Goal: Task Accomplishment & Management: Use online tool/utility

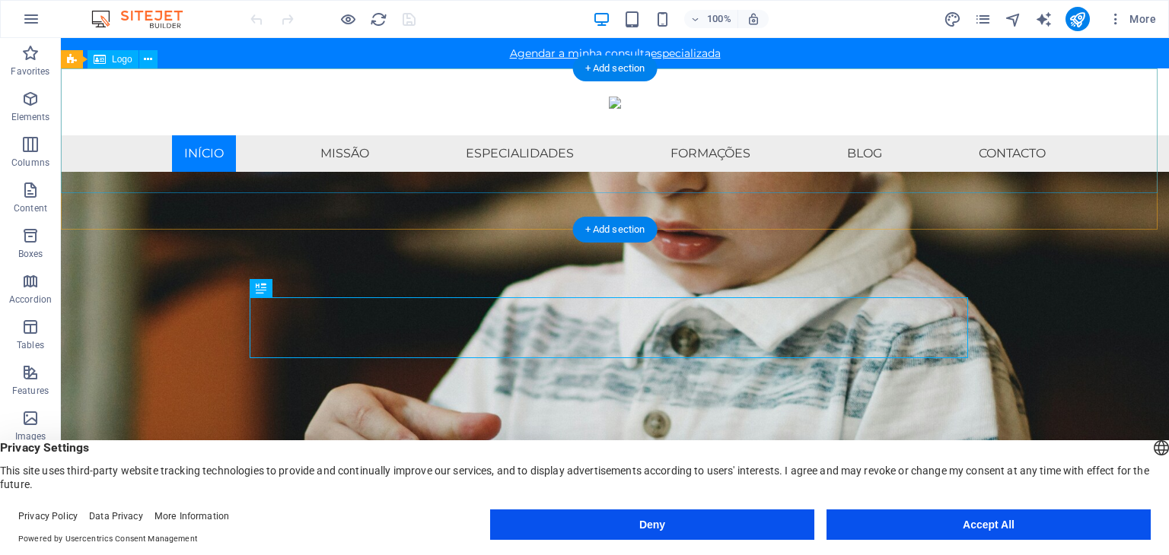
click at [644, 120] on div at bounding box center [615, 101] width 1108 height 67
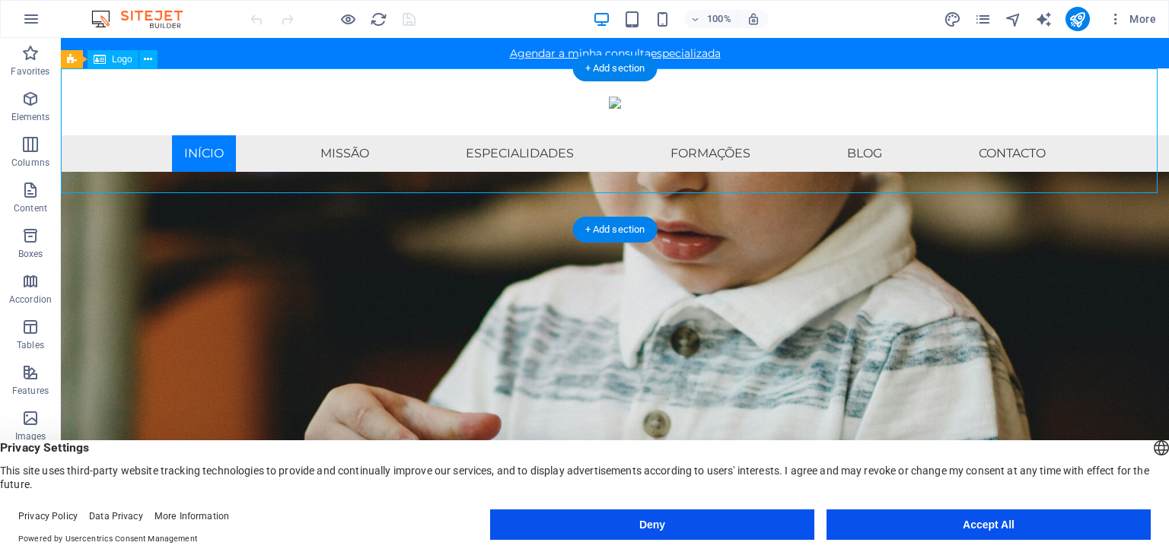
click at [609, 135] on div at bounding box center [615, 101] width 1108 height 67
select select "px"
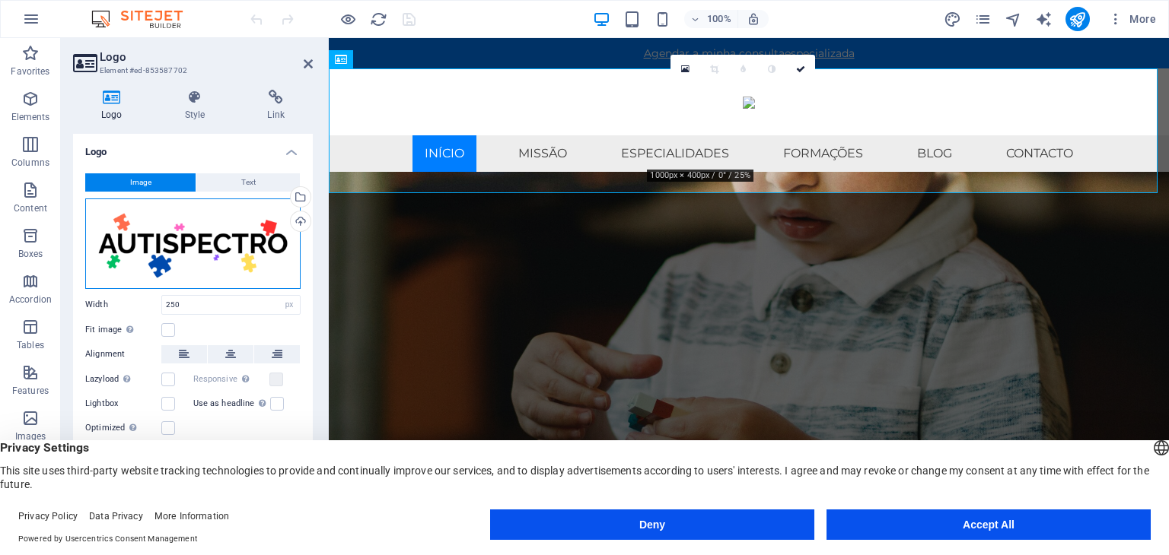
click at [240, 243] on div "Drag files here, click to choose files or select files from Files or our free s…" at bounding box center [192, 244] width 215 height 91
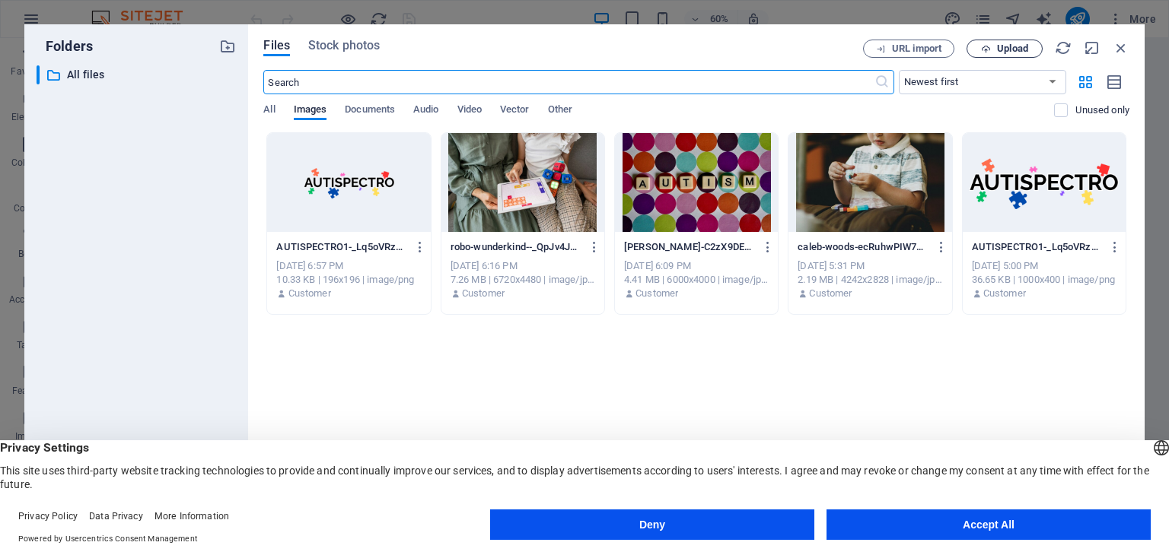
click at [995, 49] on span "Upload" at bounding box center [1004, 49] width 62 height 10
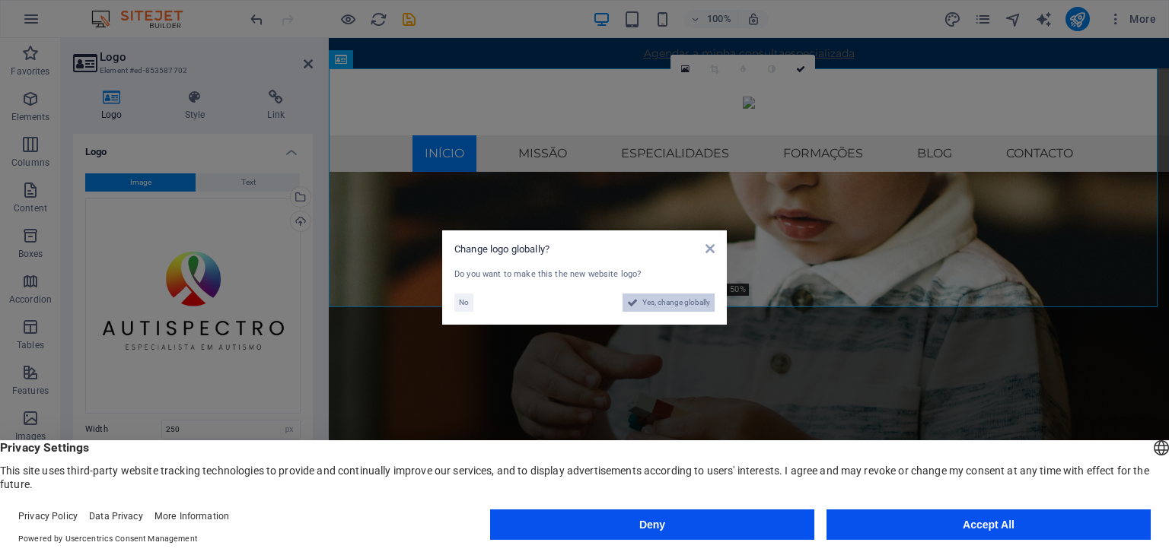
click at [658, 307] on span "Yes, change globally" at bounding box center [676, 303] width 68 height 18
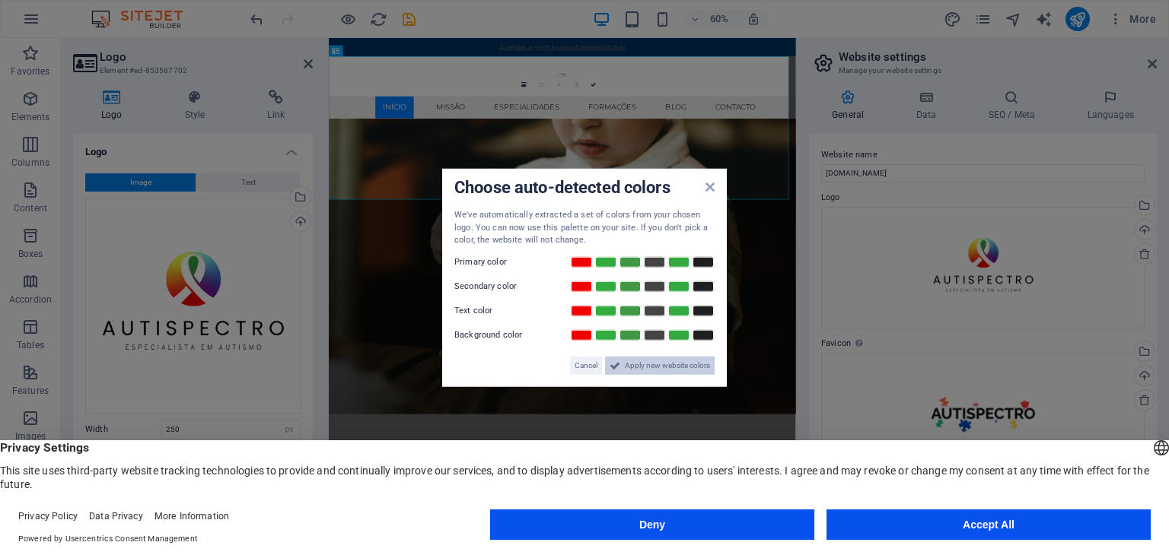
click at [645, 360] on span "Apply new website colors" at bounding box center [667, 365] width 85 height 18
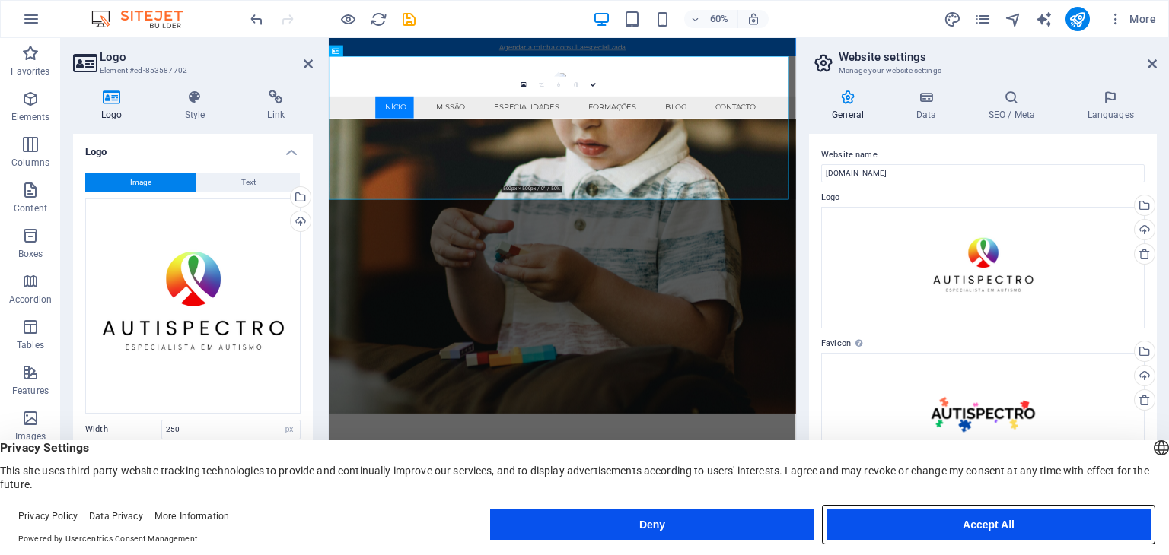
click at [987, 522] on button "Accept All" at bounding box center [988, 525] width 324 height 30
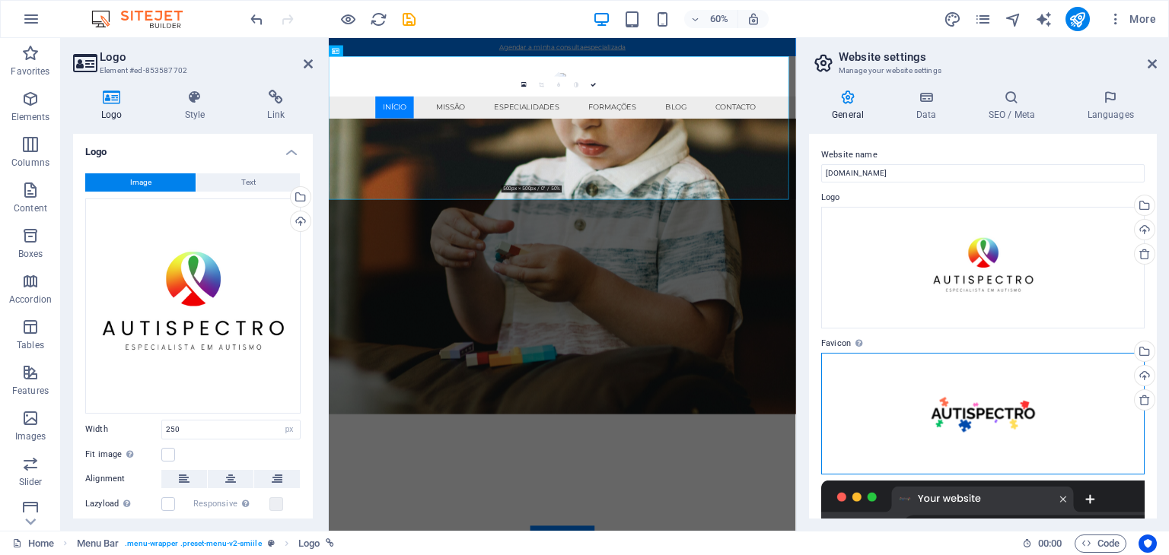
click at [1004, 396] on div "Drag files here, click to choose files or select files from Files or our free s…" at bounding box center [982, 414] width 323 height 122
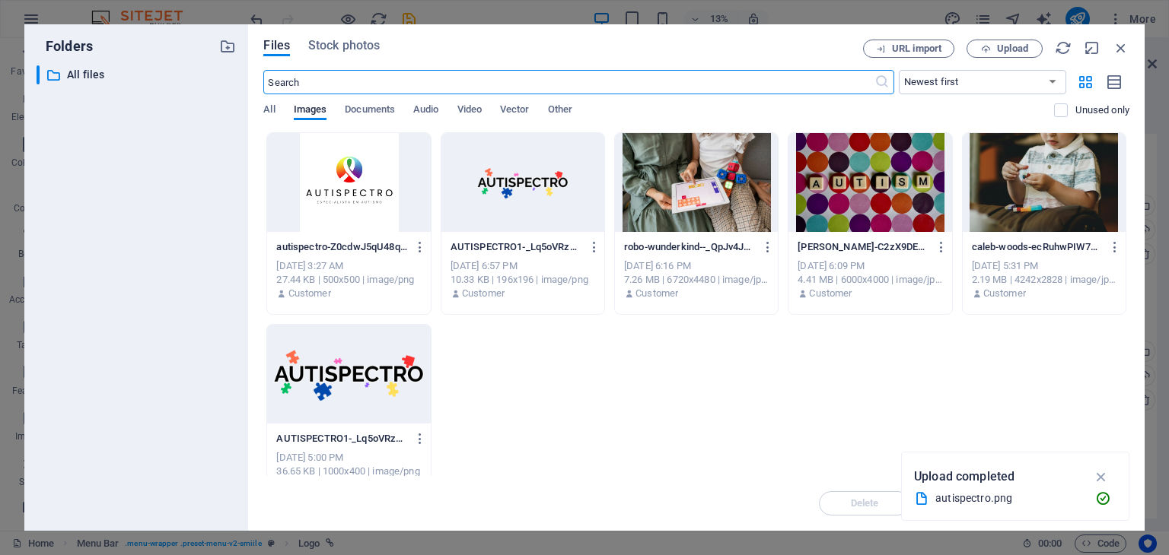
click at [339, 191] on div at bounding box center [348, 182] width 163 height 99
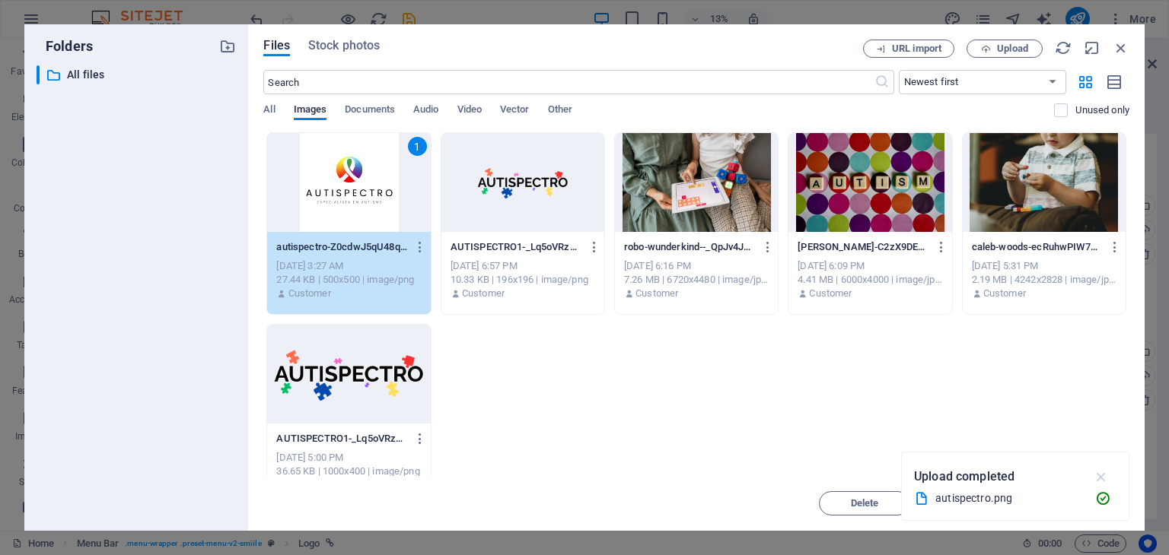
click at [1102, 469] on icon "button" at bounding box center [1101, 477] width 17 height 17
click at [1076, 499] on span "Insert" at bounding box center [1083, 503] width 27 height 9
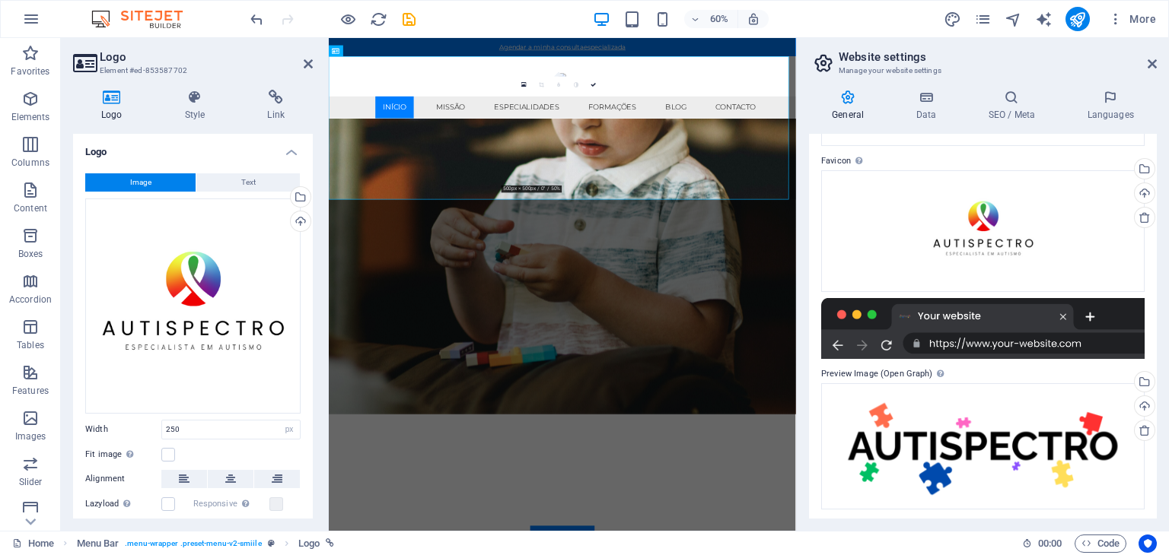
scroll to position [186, 0]
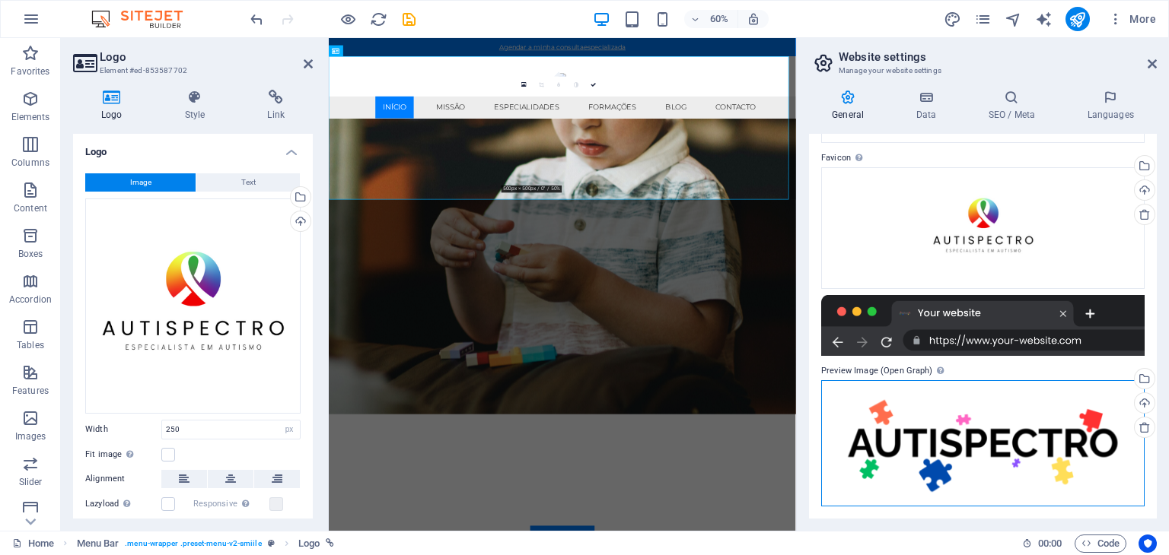
click at [1006, 421] on div "Drag files here, click to choose files or select files from Files or our free s…" at bounding box center [982, 443] width 323 height 126
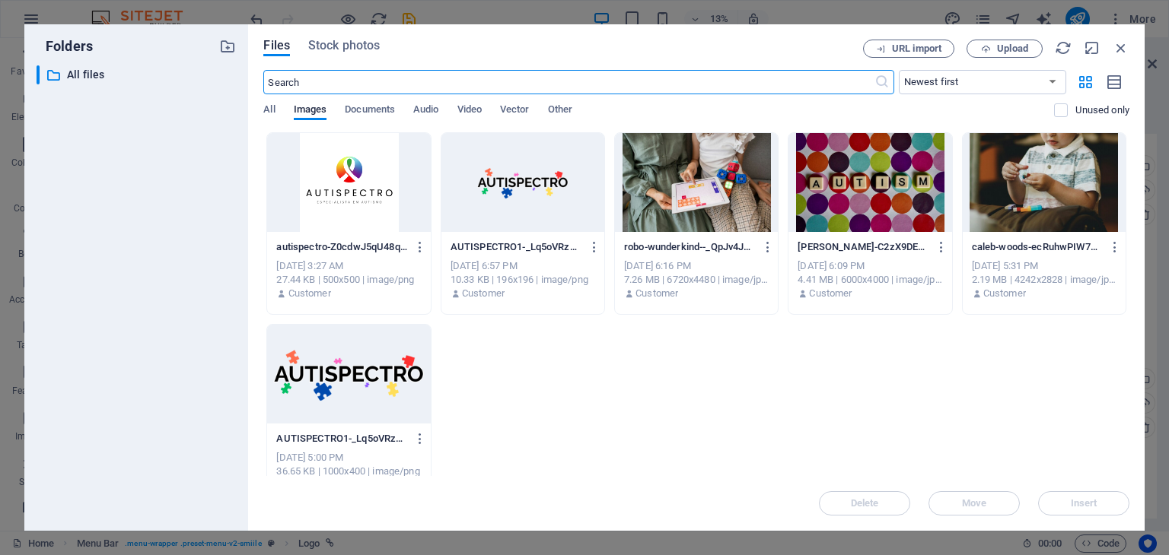
click at [333, 210] on div at bounding box center [348, 182] width 163 height 99
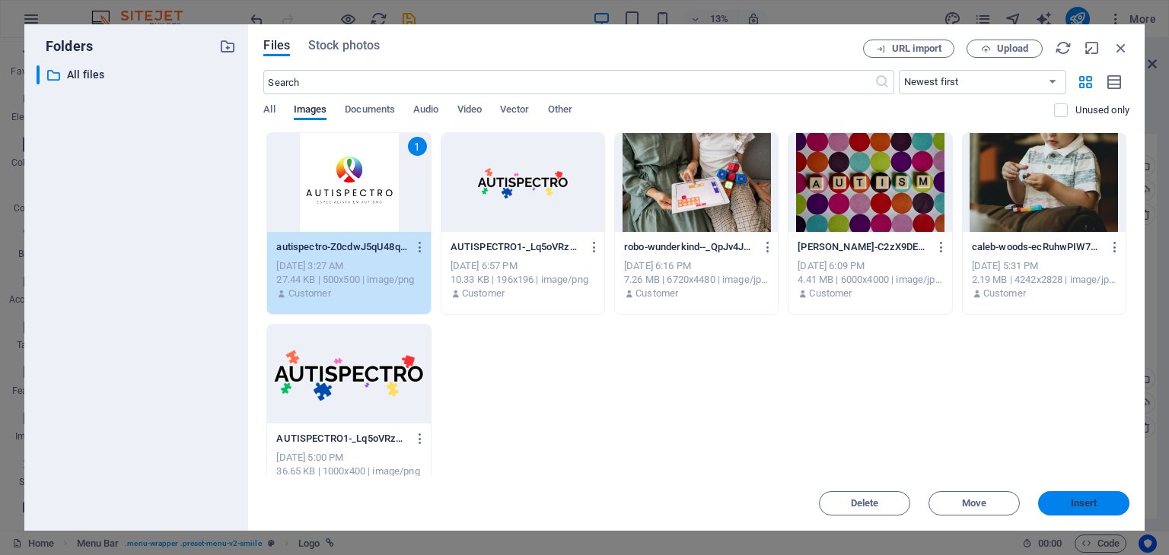
click at [1071, 500] on span "Insert" at bounding box center [1083, 503] width 27 height 9
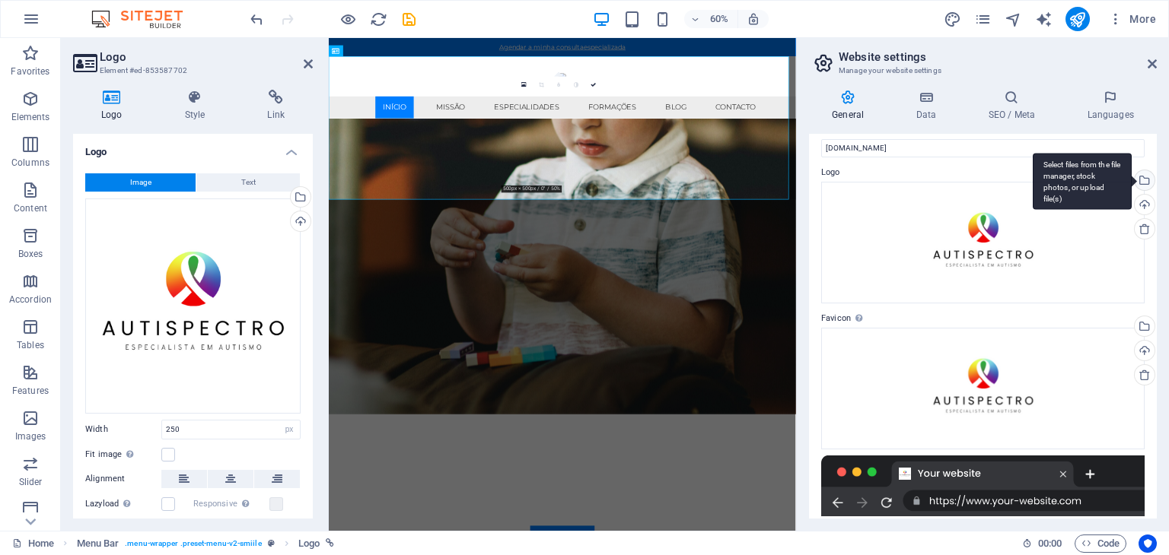
scroll to position [0, 0]
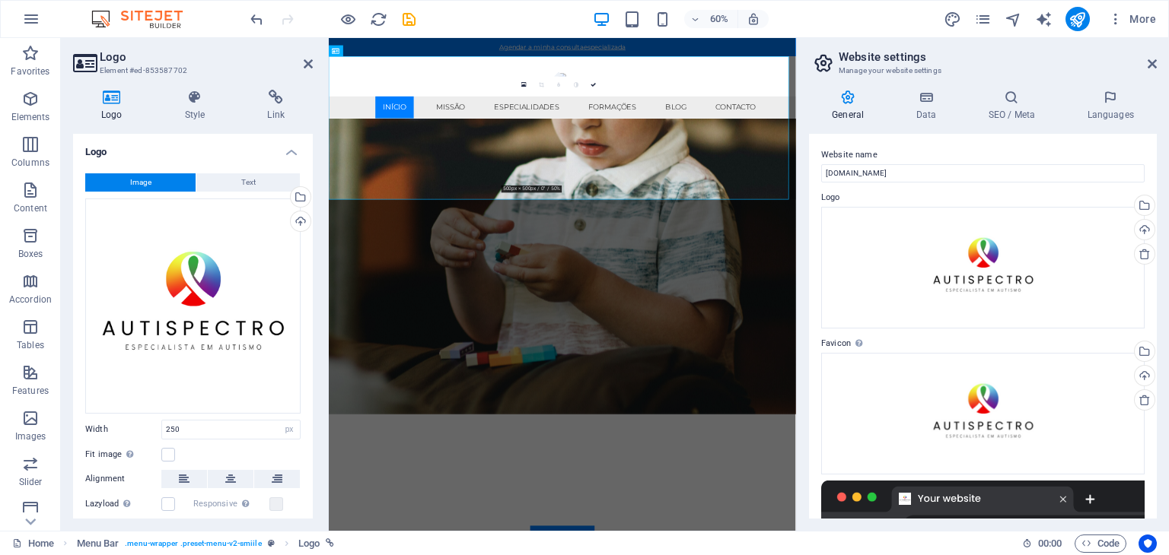
click at [1156, 59] on aside "Website settings Manage your website settings General Data SEO / Meta Languages…" at bounding box center [982, 284] width 373 height 493
click at [1153, 46] on header "Website settings Manage your website settings" at bounding box center [984, 58] width 345 height 40
click at [1153, 63] on icon at bounding box center [1151, 64] width 9 height 12
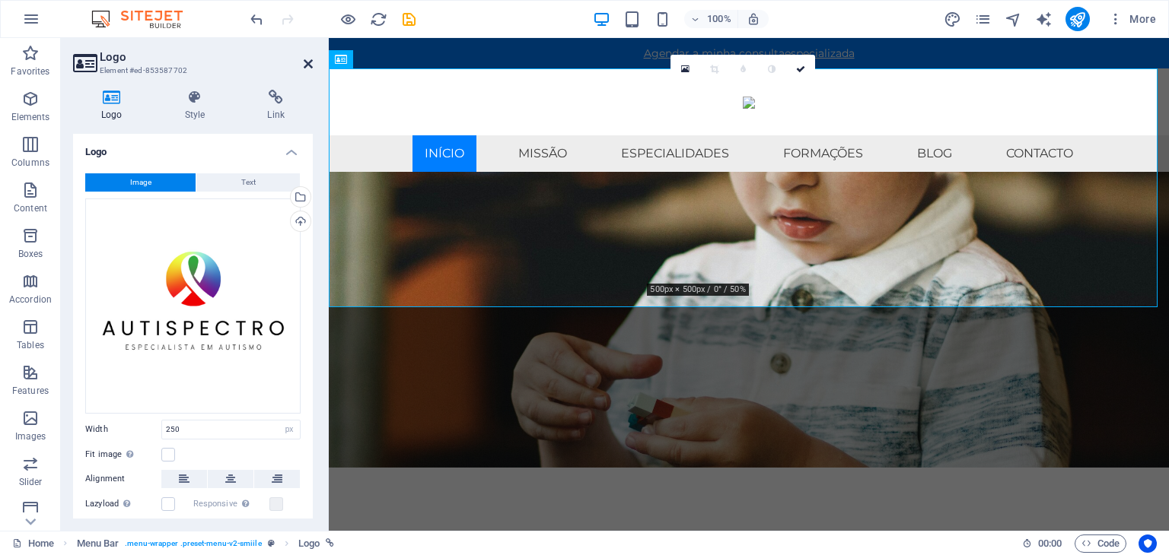
click at [310, 62] on icon at bounding box center [308, 64] width 9 height 12
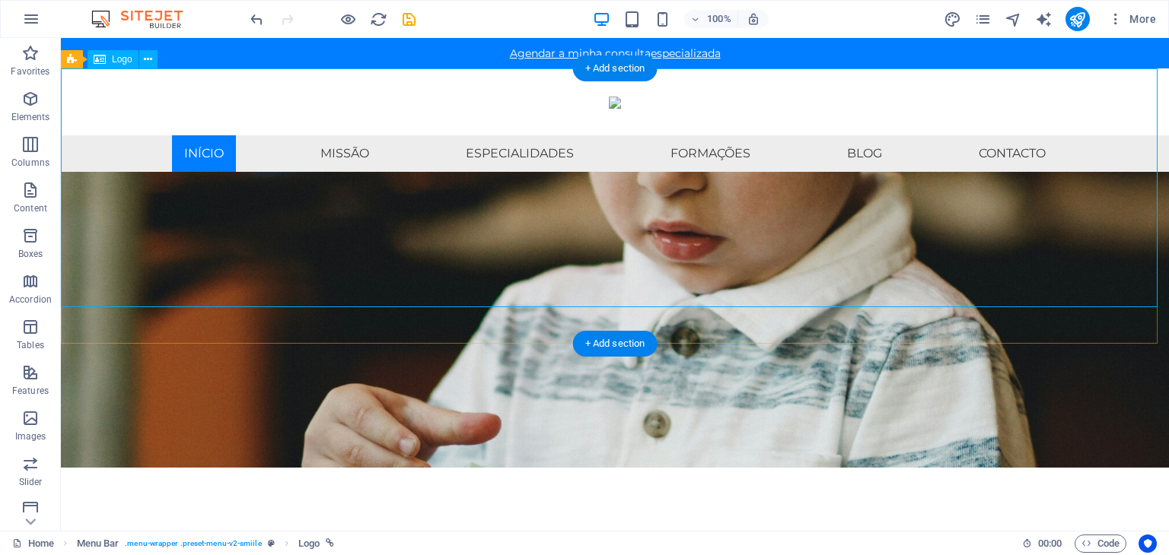
click at [635, 135] on div at bounding box center [615, 101] width 1108 height 67
select select "px"
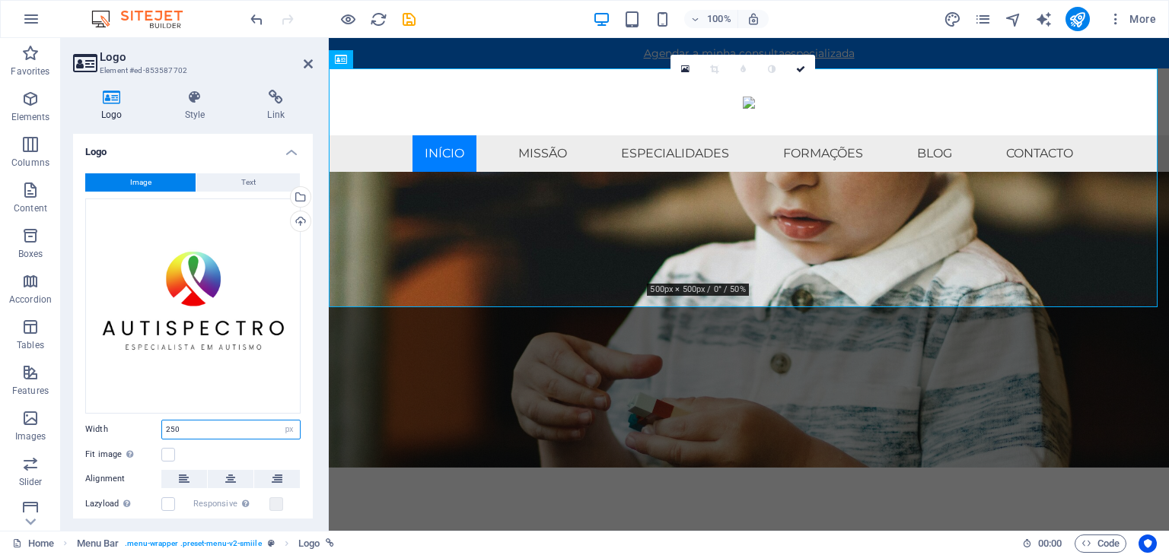
click at [219, 425] on input "250" at bounding box center [231, 430] width 138 height 18
type input "2"
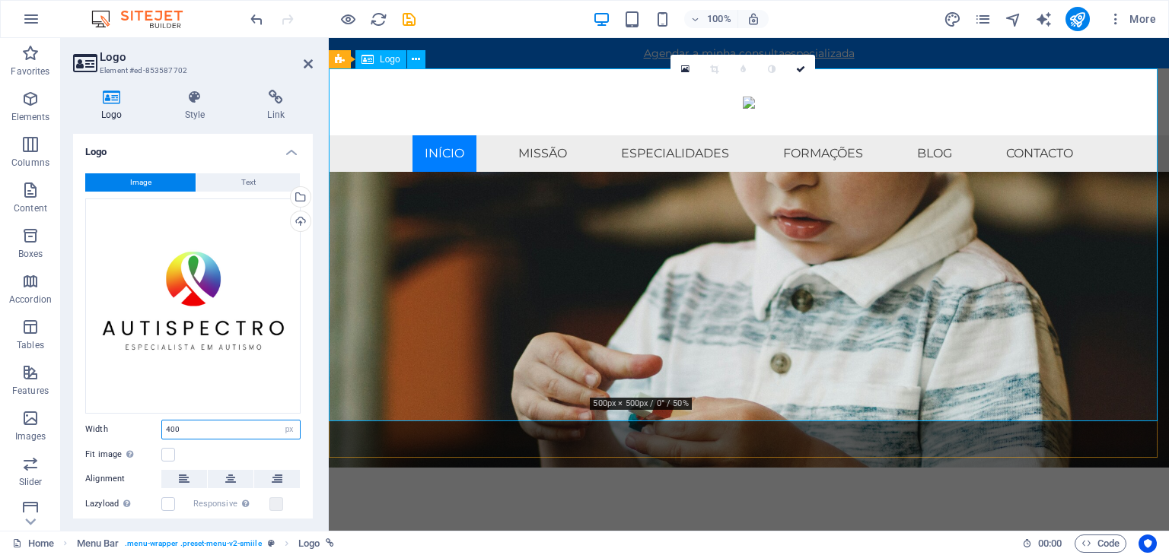
type input "400"
click at [919, 135] on div at bounding box center [749, 101] width 840 height 67
click at [797, 71] on icon at bounding box center [800, 69] width 9 height 9
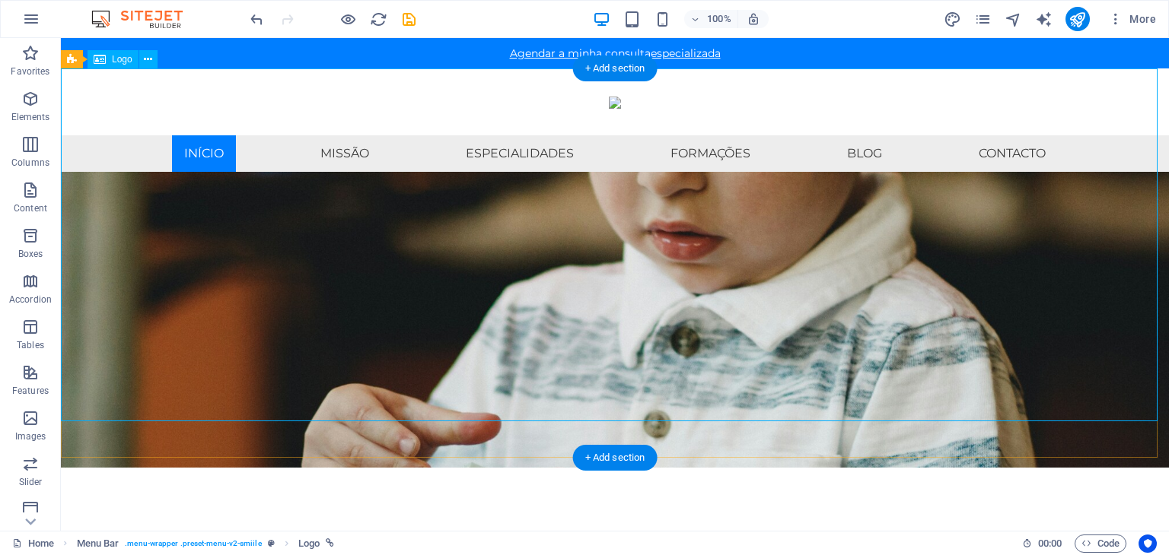
click at [1009, 135] on div at bounding box center [615, 101] width 1108 height 67
click at [596, 135] on div at bounding box center [615, 101] width 1108 height 67
select select "px"
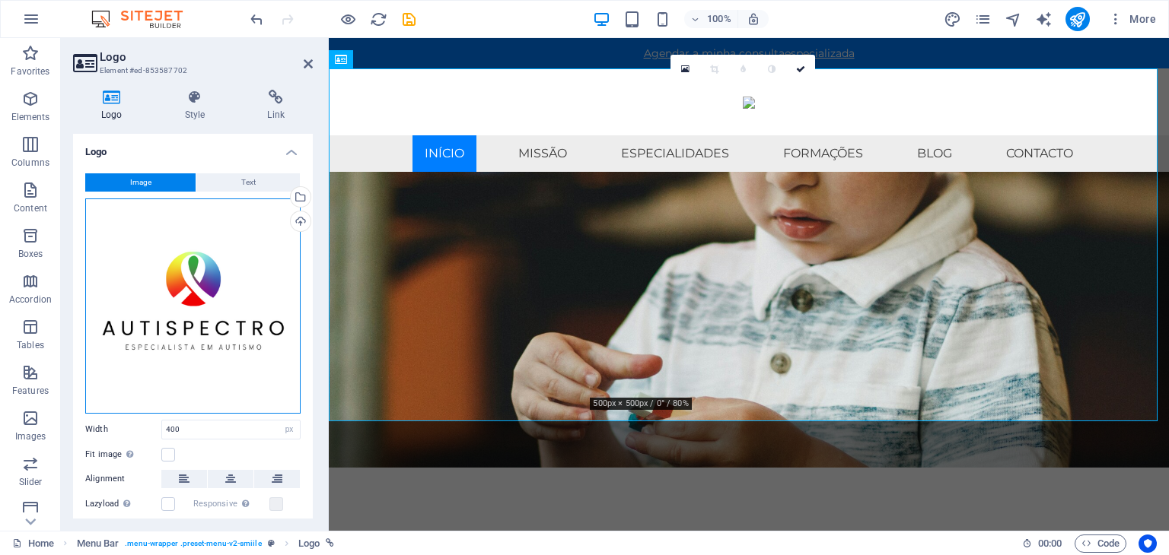
click at [167, 269] on div "Drag files here, click to choose files or select files from Files or our free s…" at bounding box center [192, 306] width 215 height 215
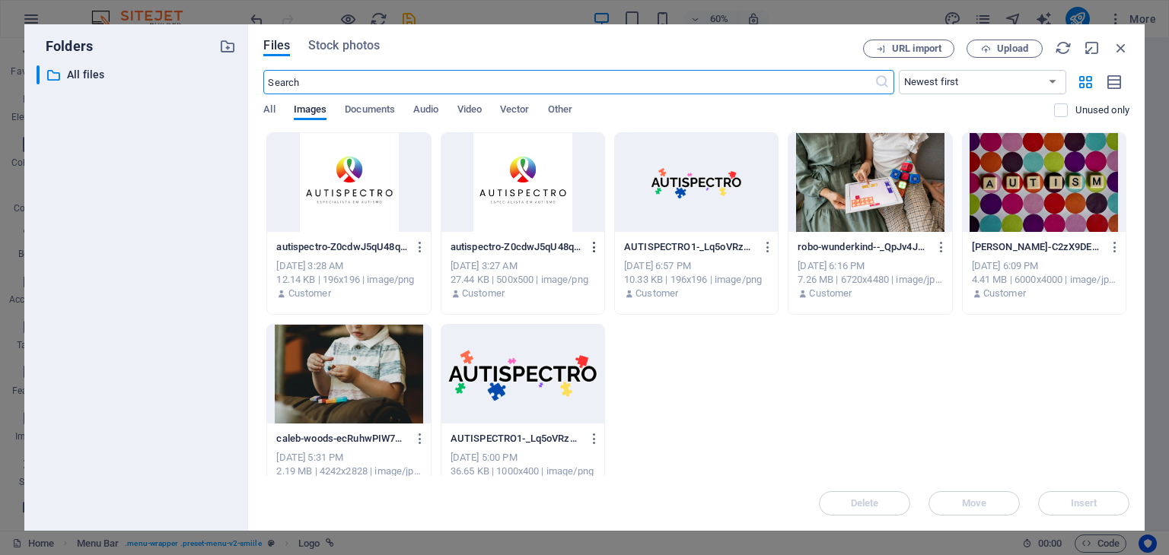
click at [590, 245] on icon "button" at bounding box center [594, 247] width 14 height 14
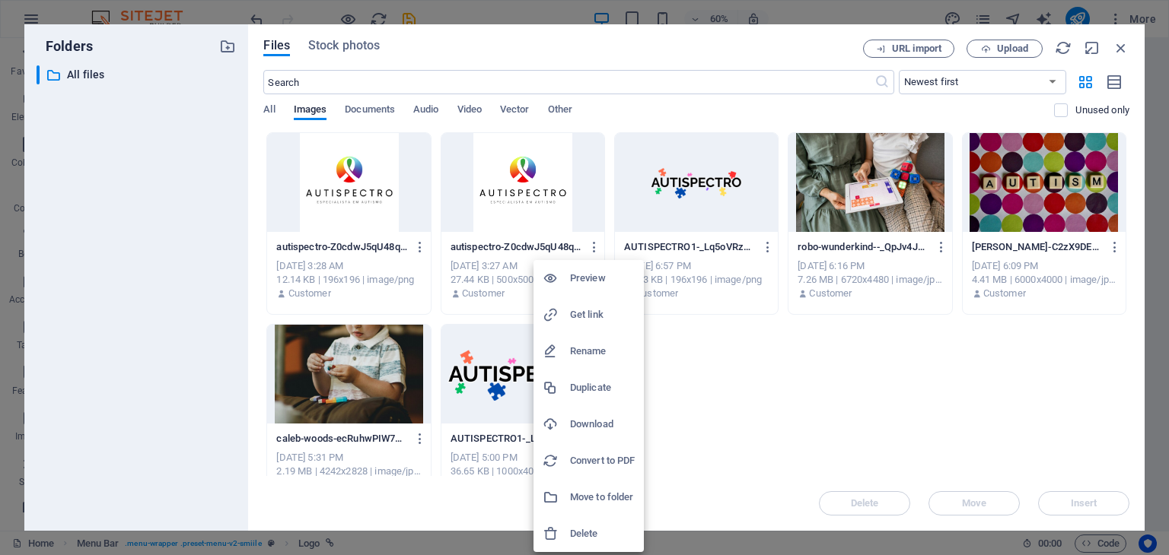
click at [605, 539] on h6 "Delete" at bounding box center [602, 534] width 65 height 18
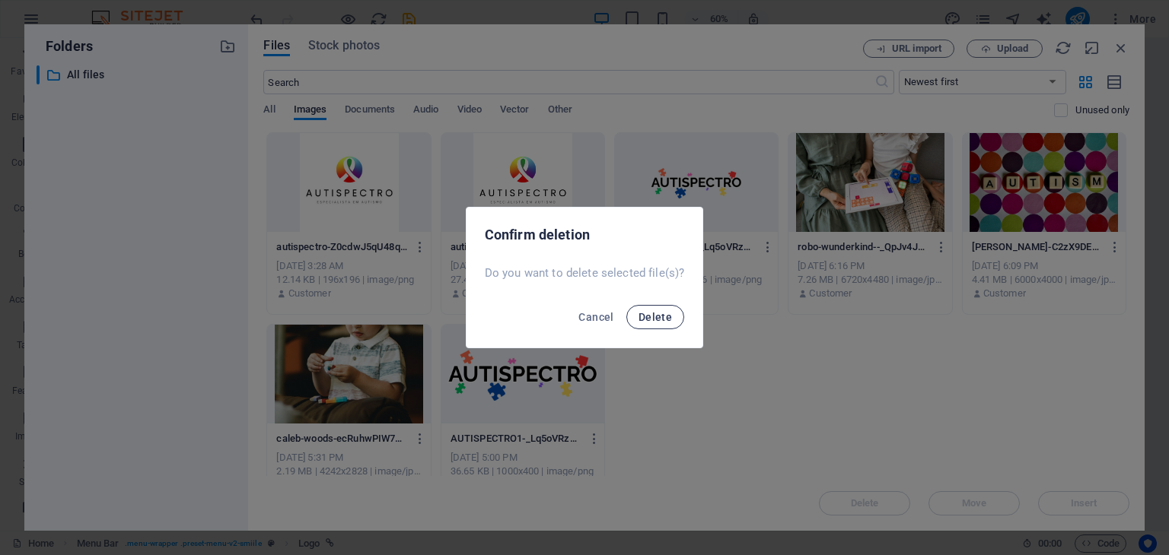
drag, startPoint x: 654, startPoint y: 320, endPoint x: 645, endPoint y: 317, distance: 9.6
click at [654, 320] on span "Delete" at bounding box center [654, 317] width 33 height 12
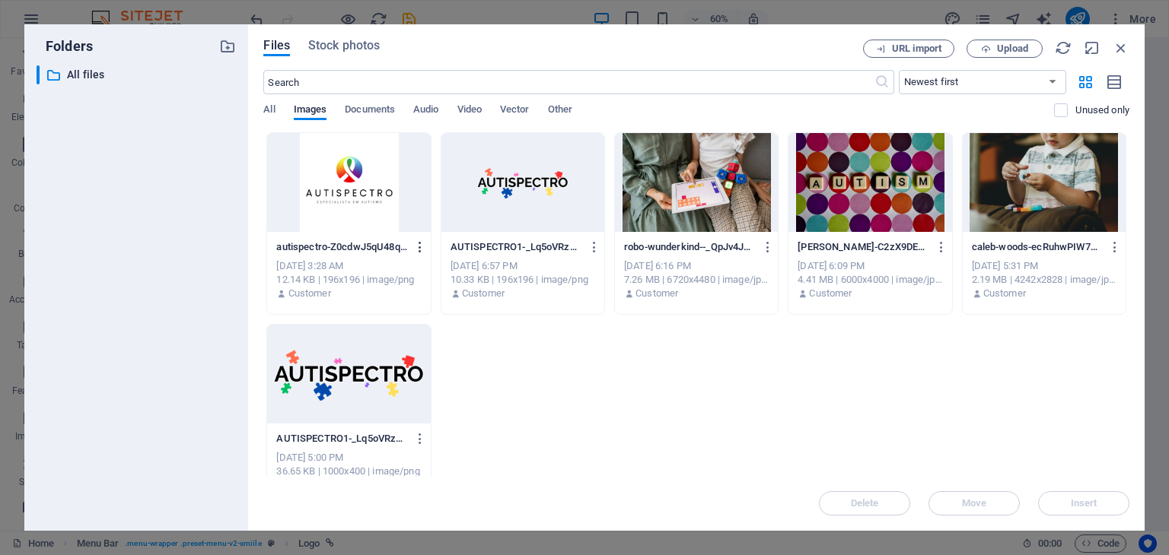
click at [420, 247] on icon "button" at bounding box center [420, 247] width 14 height 14
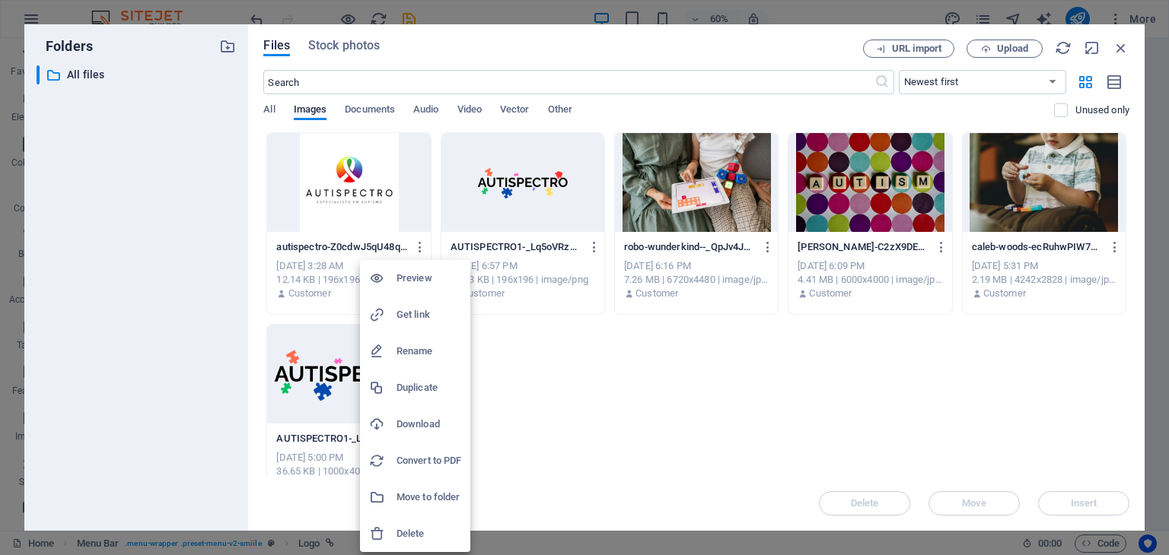
click at [393, 527] on div at bounding box center [382, 533] width 27 height 15
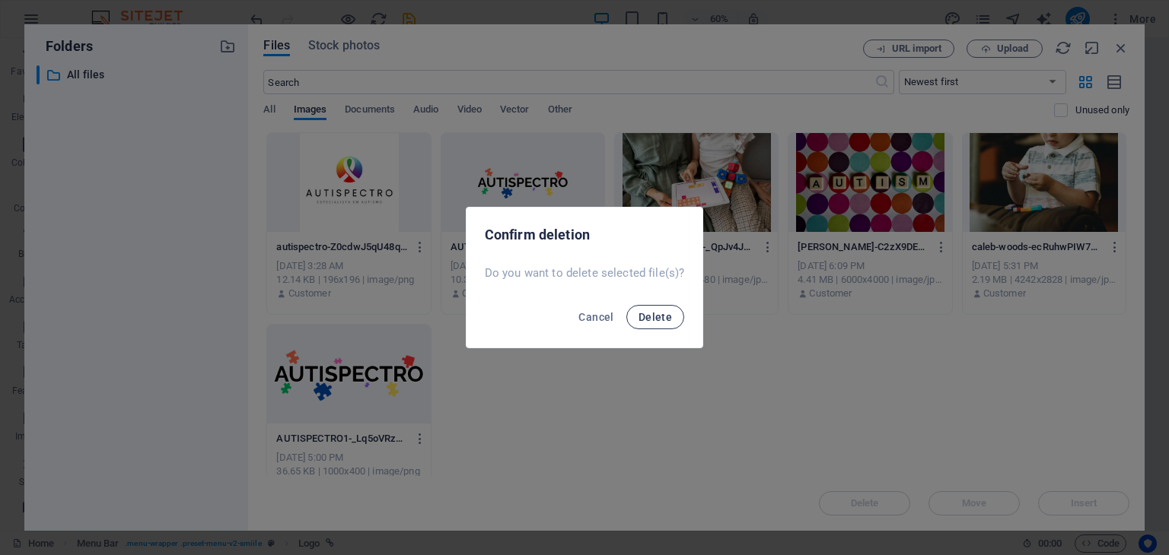
click at [650, 311] on span "Delete" at bounding box center [654, 317] width 33 height 12
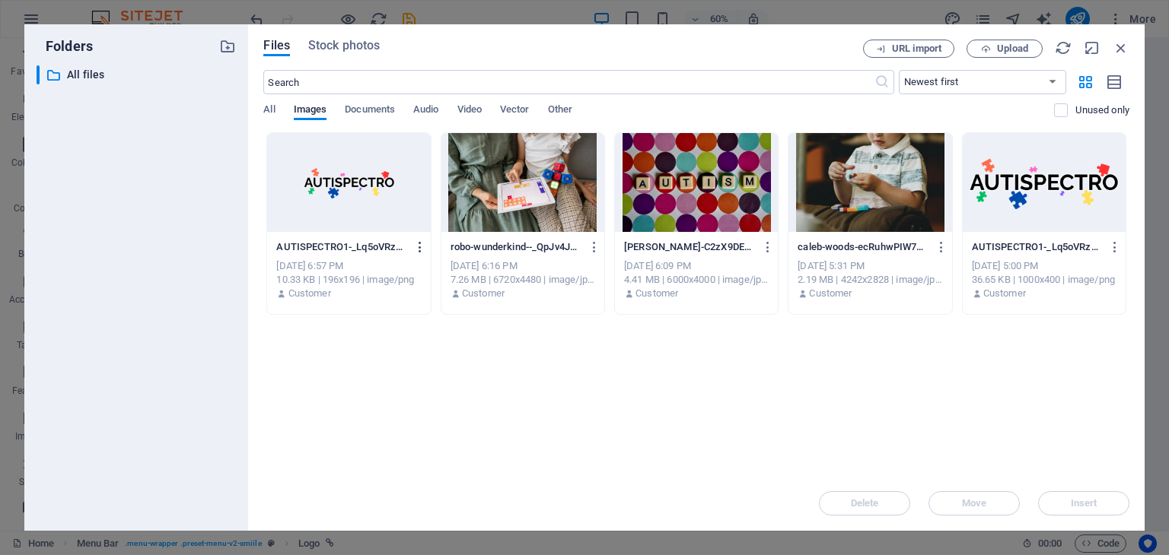
click at [422, 244] on icon "button" at bounding box center [420, 247] width 14 height 14
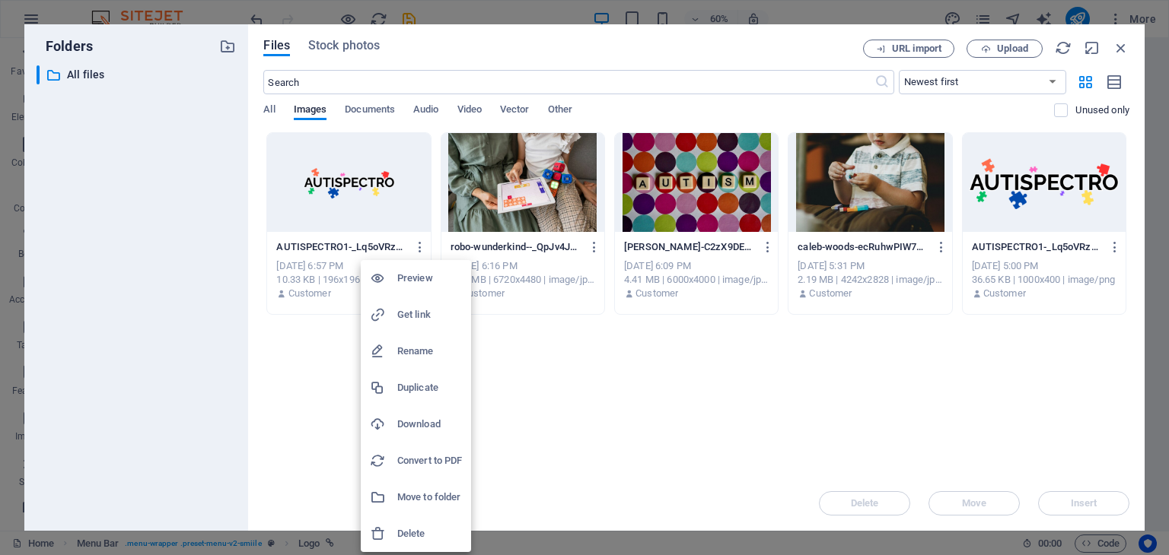
click at [428, 536] on h6 "Delete" at bounding box center [429, 534] width 65 height 18
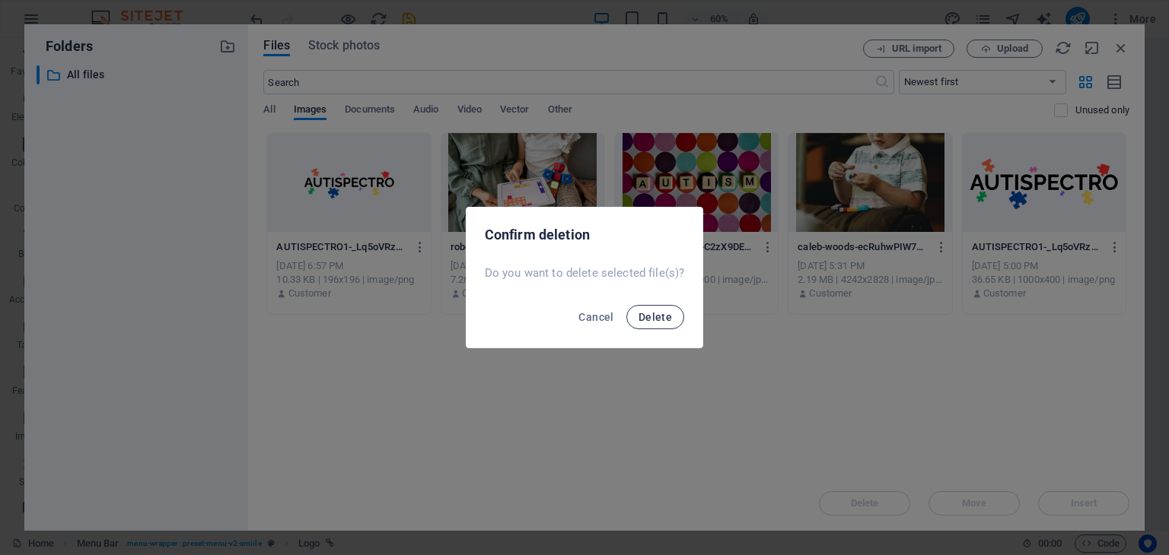
click at [645, 312] on span "Delete" at bounding box center [654, 317] width 33 height 12
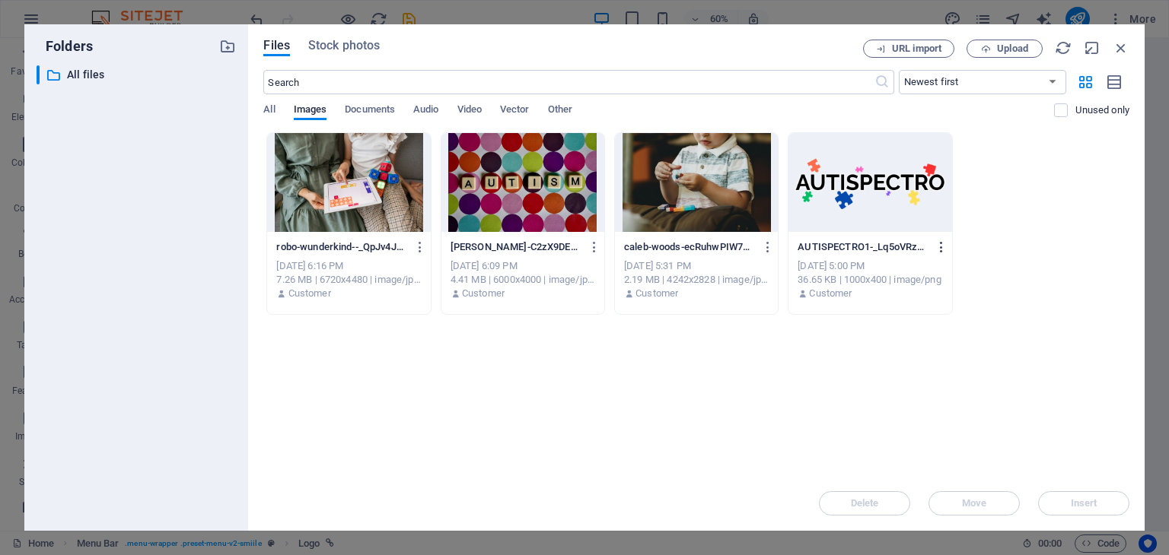
click at [938, 249] on icon "button" at bounding box center [941, 247] width 14 height 14
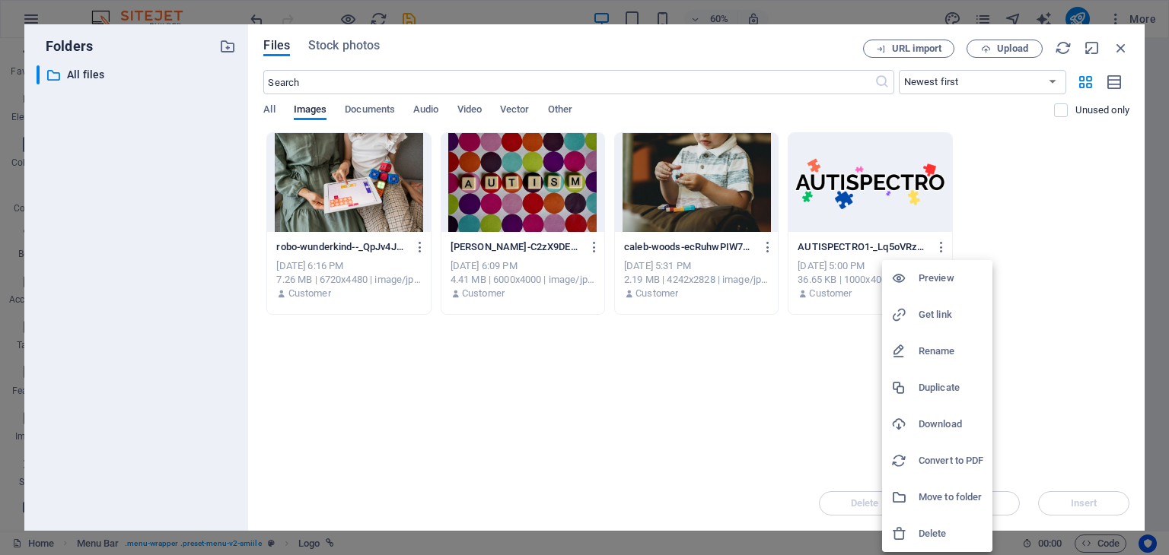
click at [963, 536] on h6 "Delete" at bounding box center [950, 534] width 65 height 18
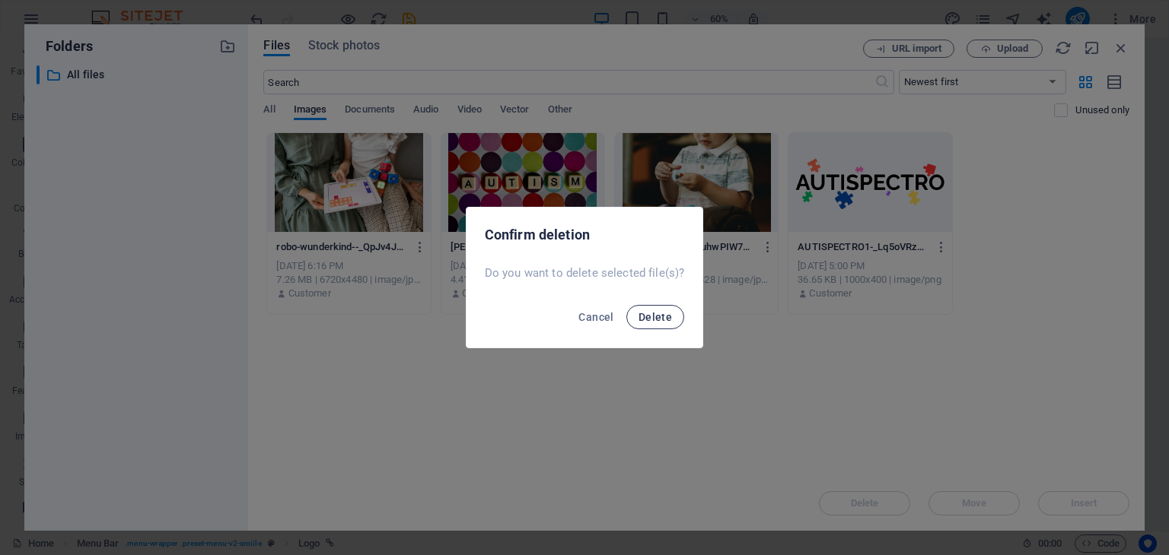
drag, startPoint x: 661, startPoint y: 321, endPoint x: 670, endPoint y: 317, distance: 9.5
click at [666, 320] on span "Delete" at bounding box center [654, 317] width 33 height 12
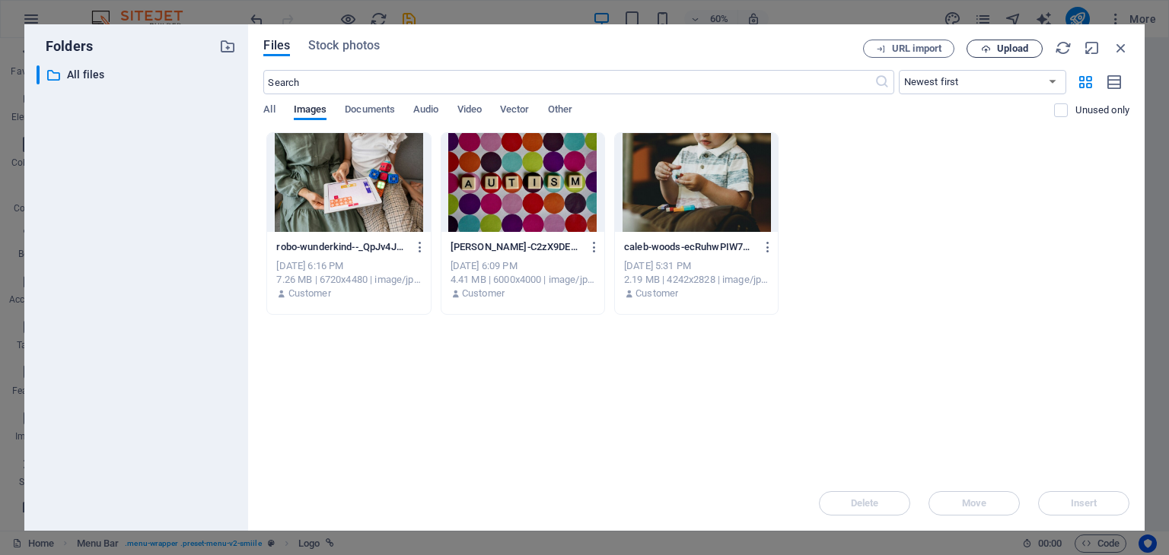
click at [1012, 49] on span "Upload" at bounding box center [1012, 48] width 31 height 9
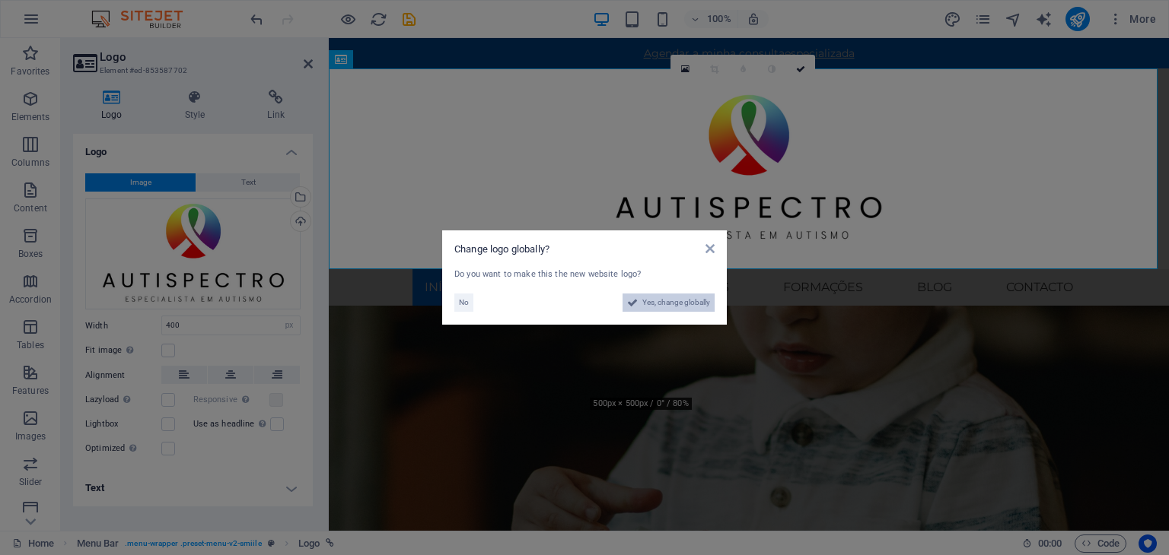
click at [682, 307] on span "Yes, change globally" at bounding box center [676, 303] width 68 height 18
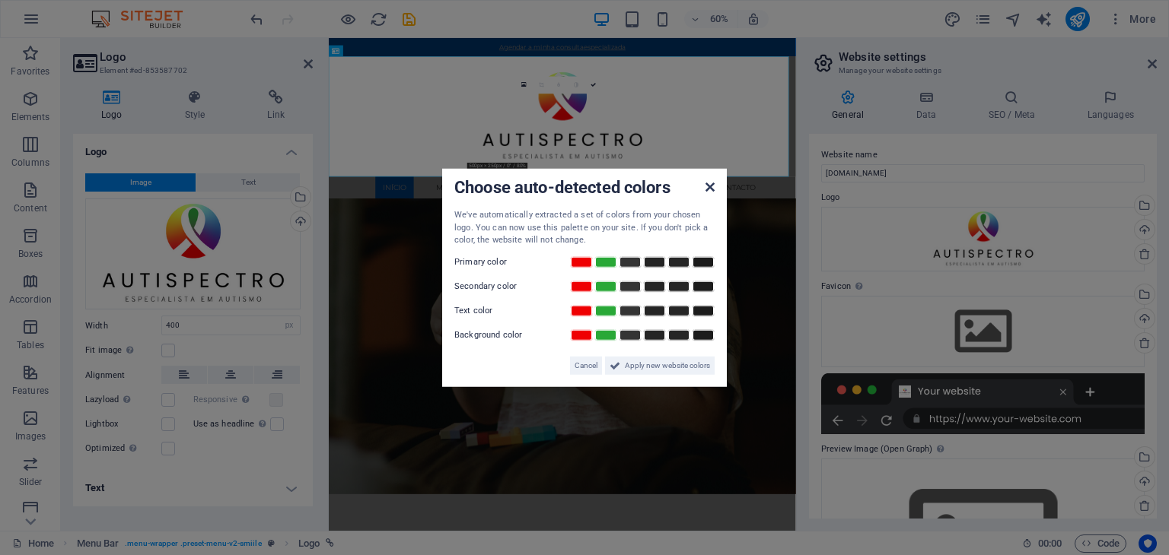
click at [712, 186] on icon at bounding box center [709, 187] width 9 height 12
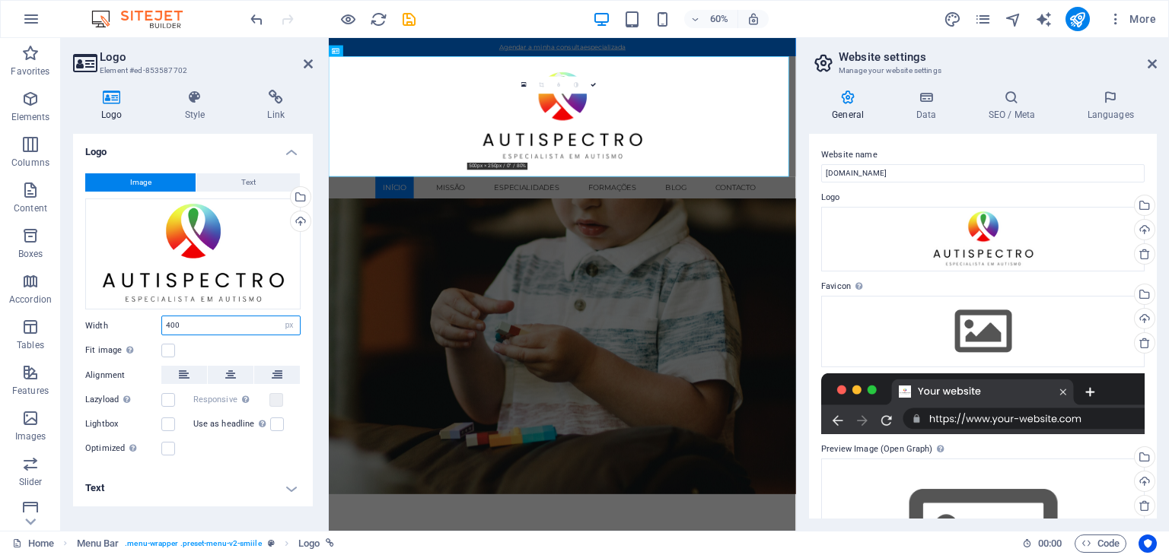
click at [218, 325] on input "400" at bounding box center [231, 326] width 138 height 18
type input "4"
type input "250"
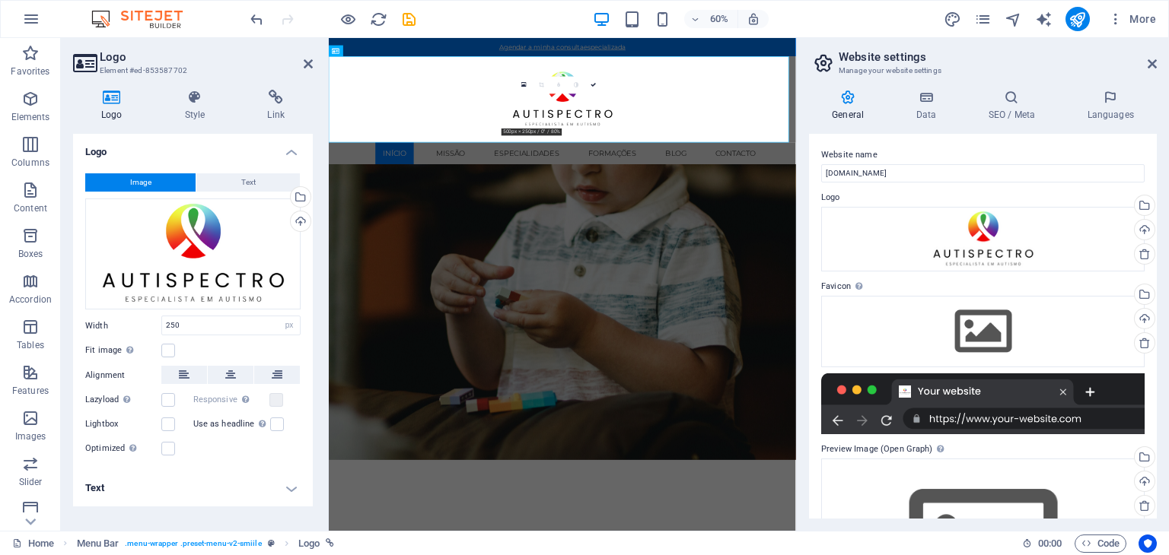
click at [306, 72] on header "Logo Element #ed-853587702" at bounding box center [193, 58] width 240 height 40
click at [310, 66] on icon at bounding box center [308, 64] width 9 height 12
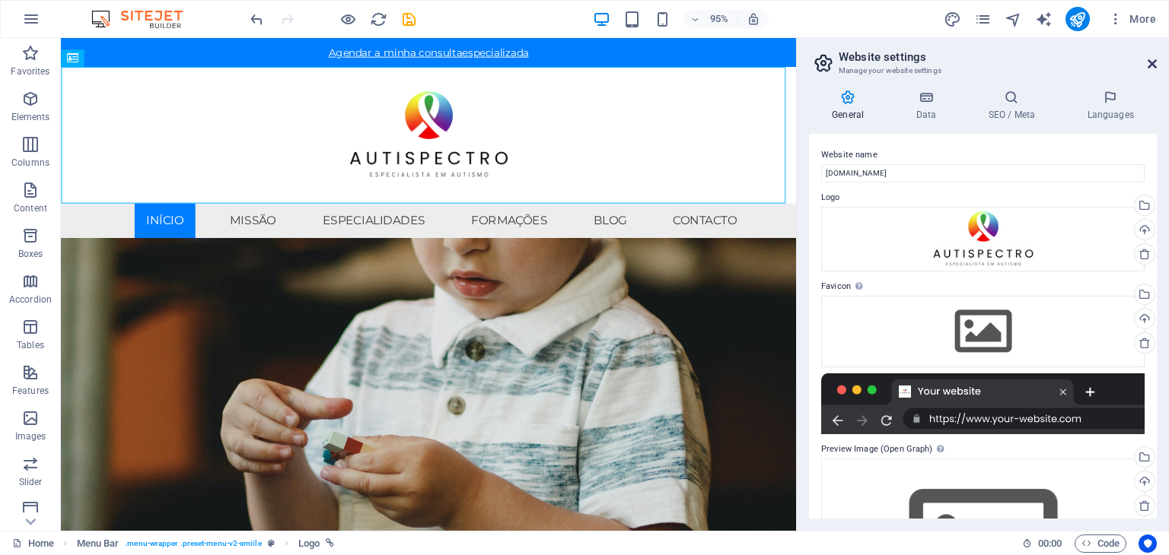
click at [1152, 62] on icon at bounding box center [1151, 64] width 9 height 12
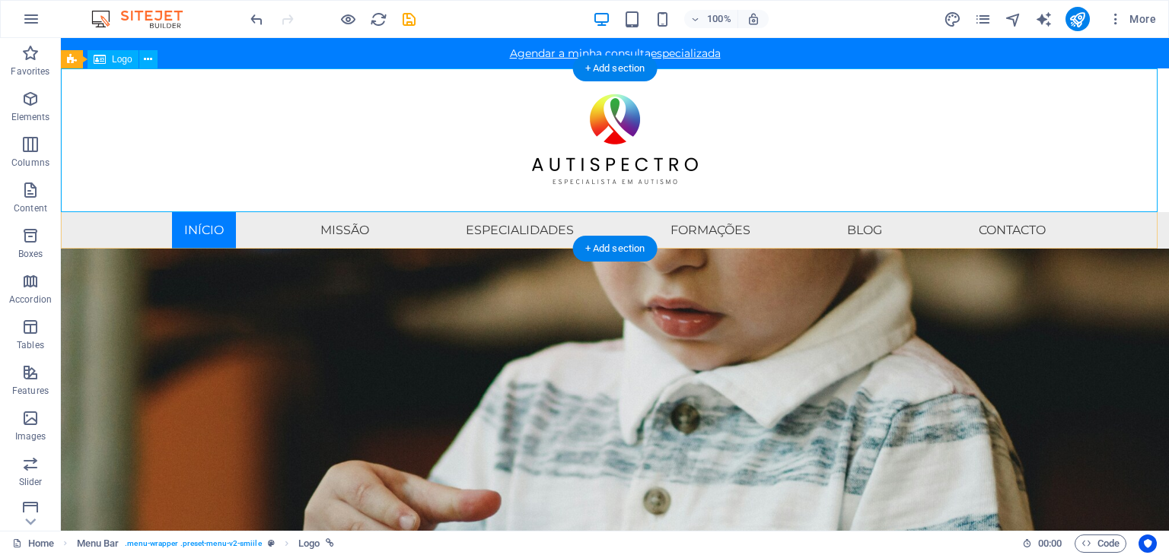
click at [615, 144] on div at bounding box center [615, 140] width 1108 height 144
select select "px"
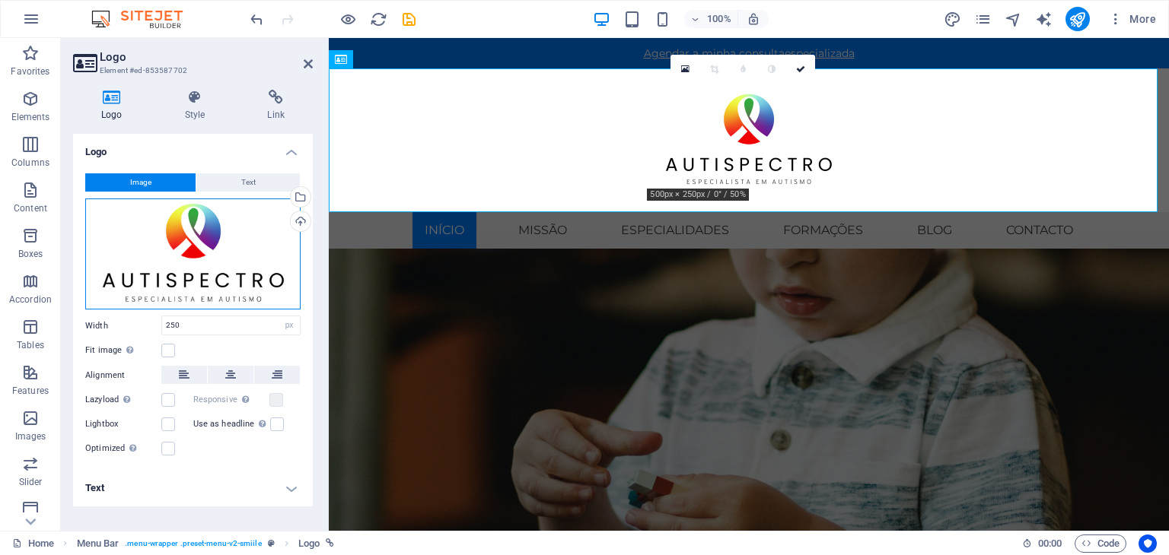
click at [205, 262] on div "Drag files here, click to choose files or select files from Files or our free s…" at bounding box center [192, 255] width 215 height 112
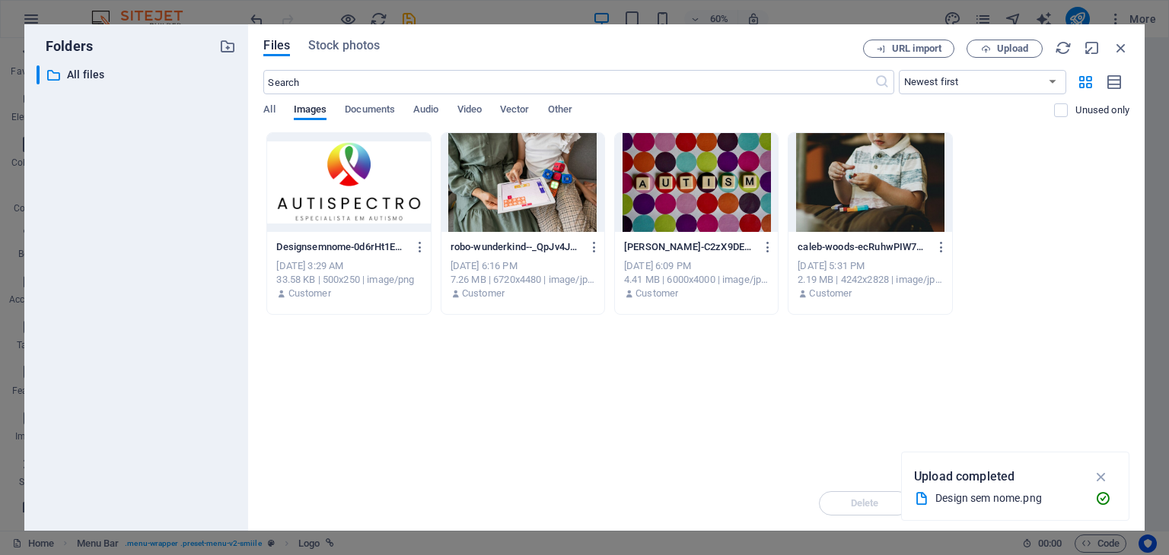
click at [326, 184] on div at bounding box center [348, 182] width 163 height 99
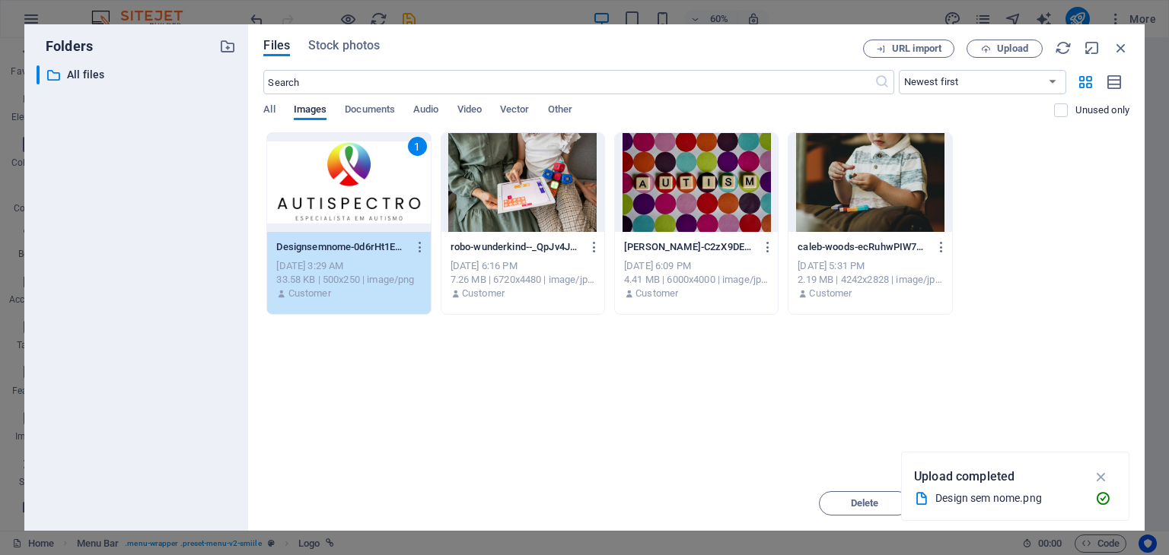
click at [326, 184] on div "1" at bounding box center [348, 182] width 163 height 99
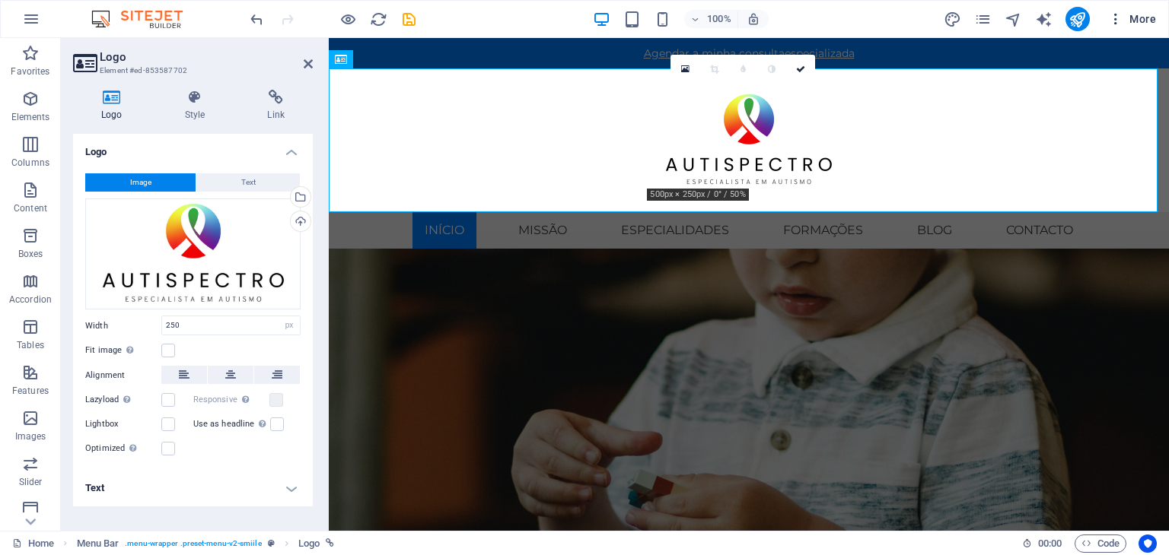
click at [1134, 19] on span "More" at bounding box center [1132, 18] width 48 height 15
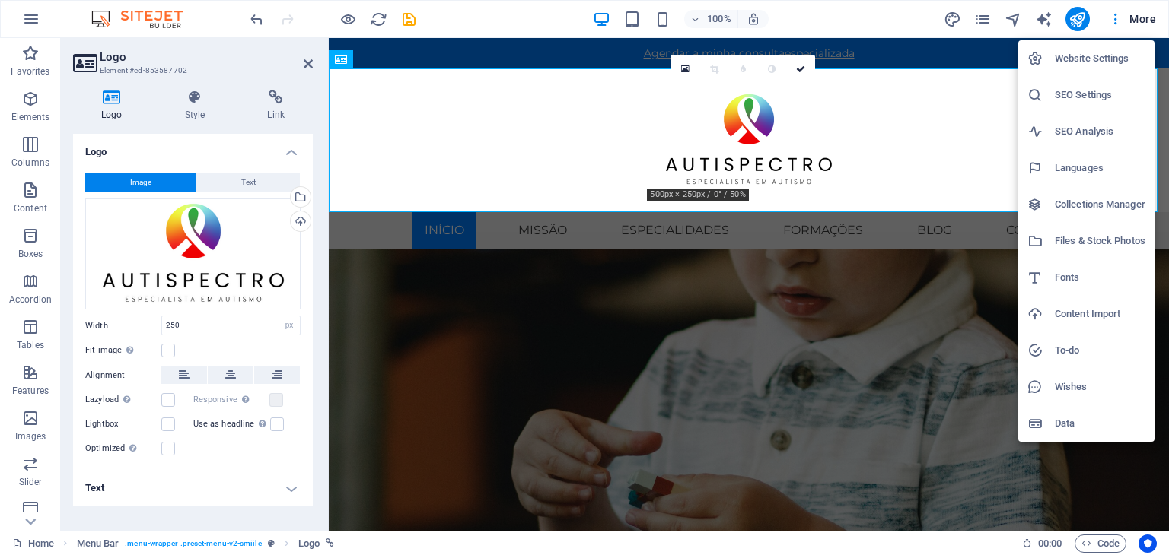
click at [1105, 58] on h6 "Website Settings" at bounding box center [1100, 58] width 91 height 18
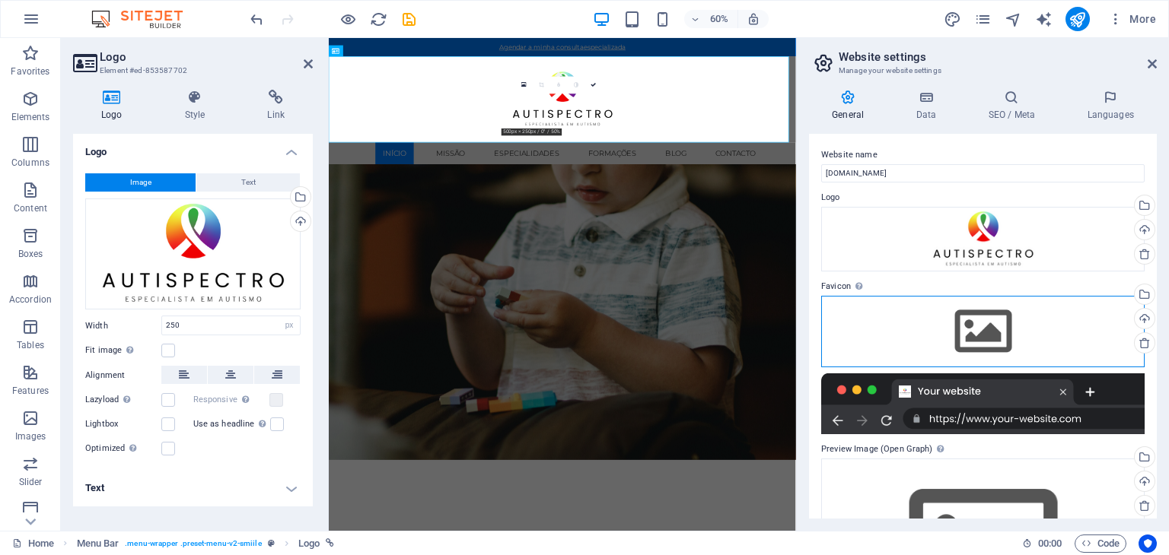
click at [994, 329] on div "Drag files here, click to choose files or select files from Files or our free s…" at bounding box center [982, 332] width 323 height 72
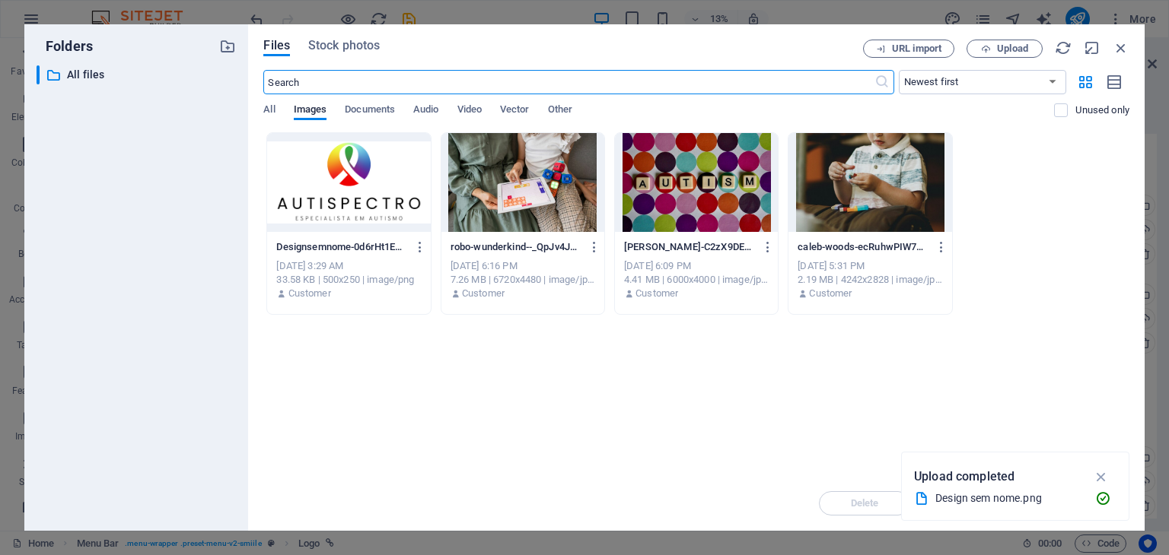
click at [296, 170] on div at bounding box center [348, 182] width 163 height 99
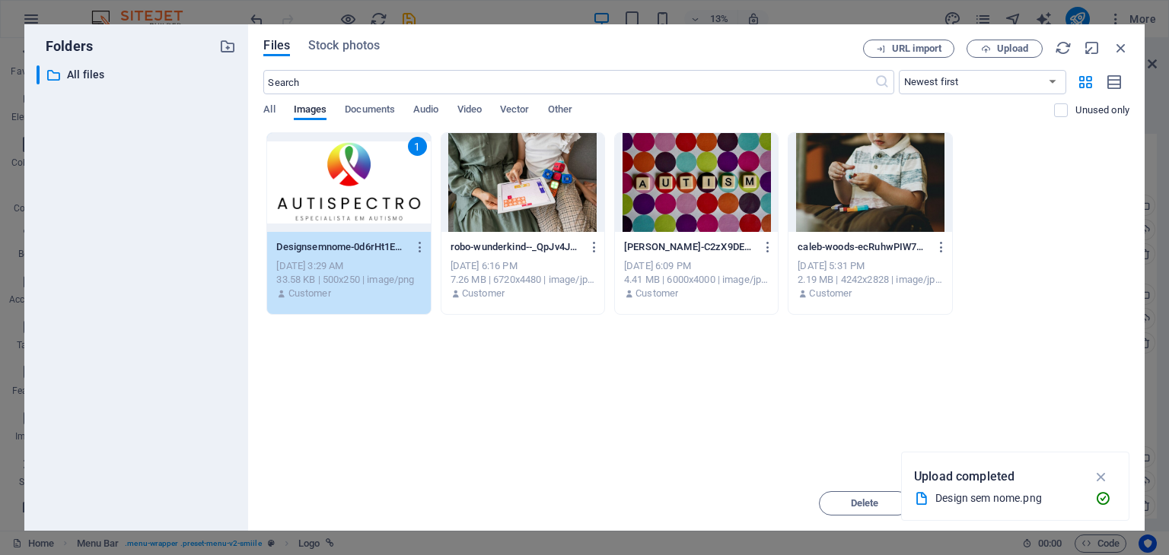
drag, startPoint x: 296, startPoint y: 170, endPoint x: 357, endPoint y: 345, distance: 186.0
click at [296, 170] on div "1" at bounding box center [348, 182] width 163 height 99
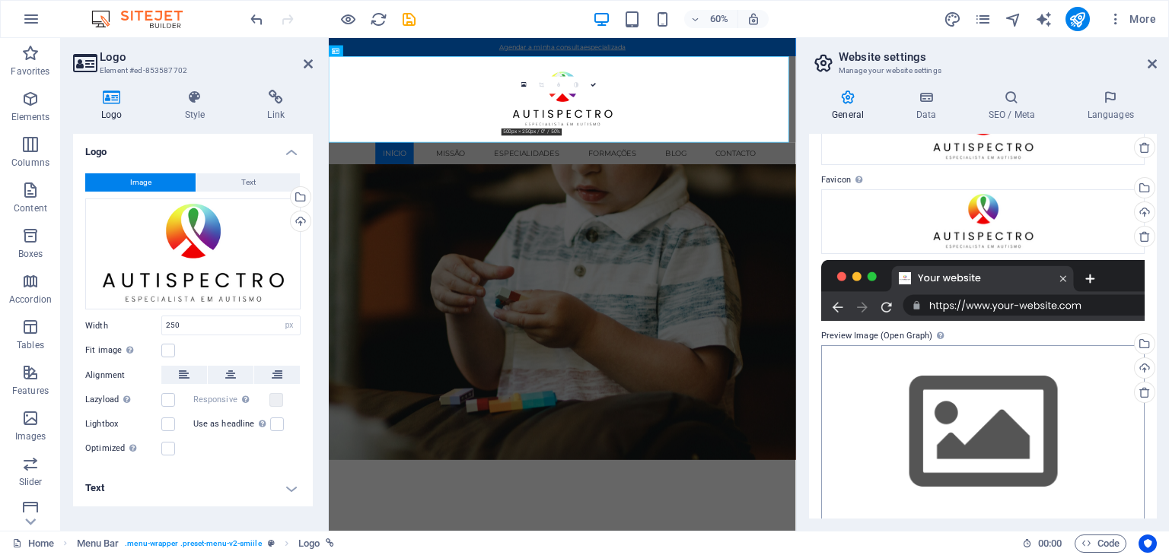
scroll to position [119, 0]
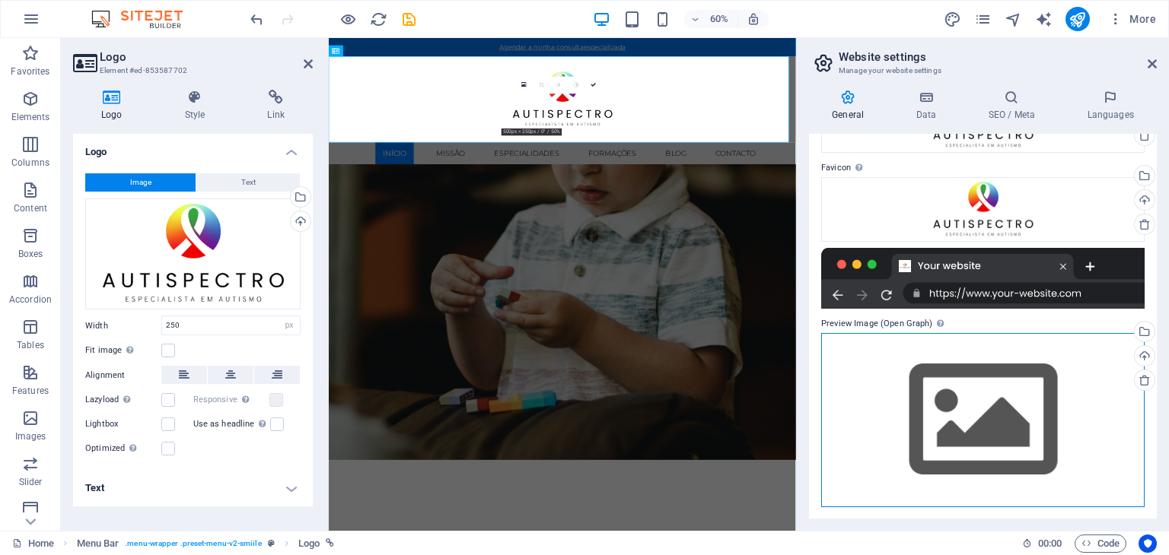
click at [1001, 380] on div "Drag files here, click to choose files or select files from Files or our free s…" at bounding box center [982, 420] width 323 height 174
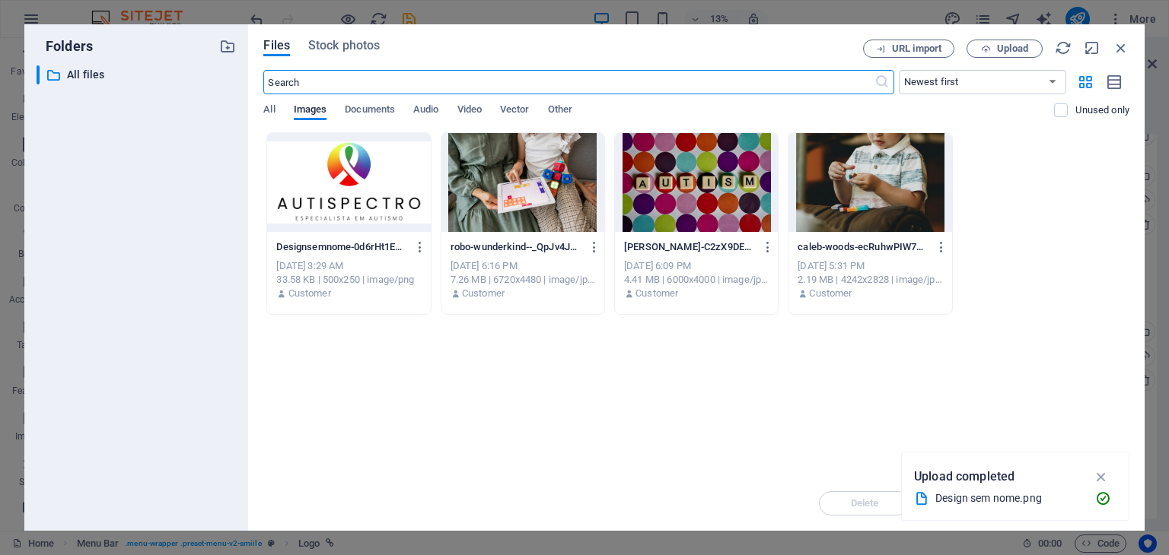
click at [315, 198] on div at bounding box center [348, 182] width 163 height 99
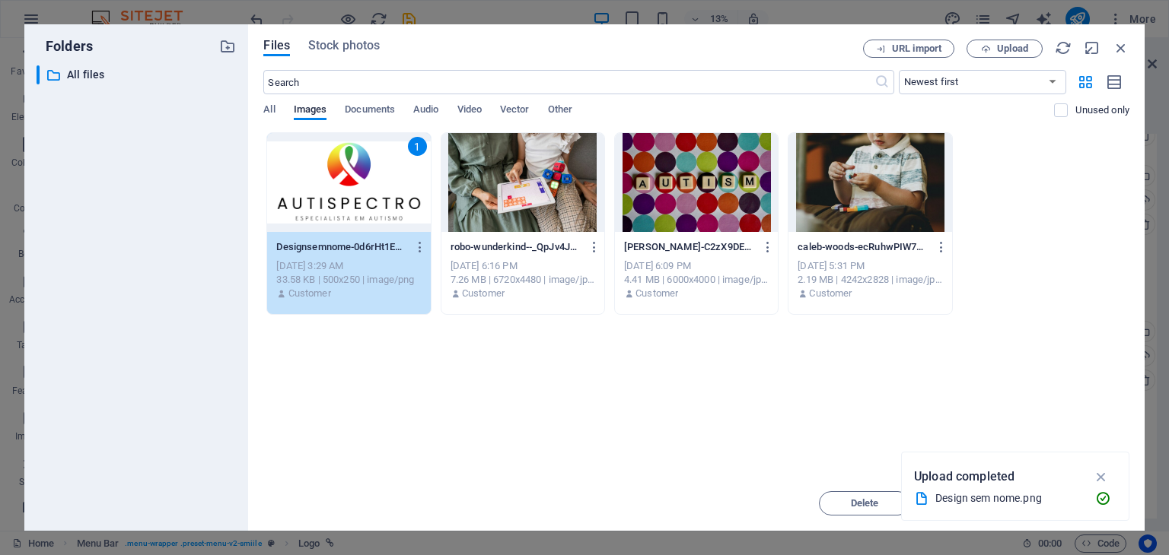
drag, startPoint x: 315, startPoint y: 198, endPoint x: 585, endPoint y: 404, distance: 339.8
click at [315, 198] on div "1" at bounding box center [348, 182] width 163 height 99
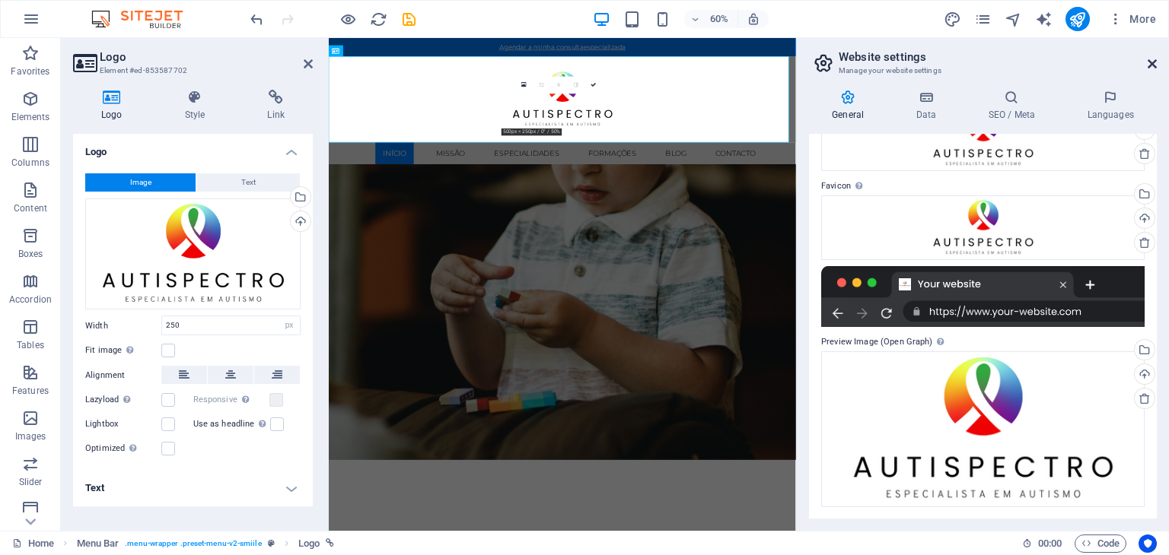
click at [1151, 59] on icon at bounding box center [1151, 64] width 9 height 12
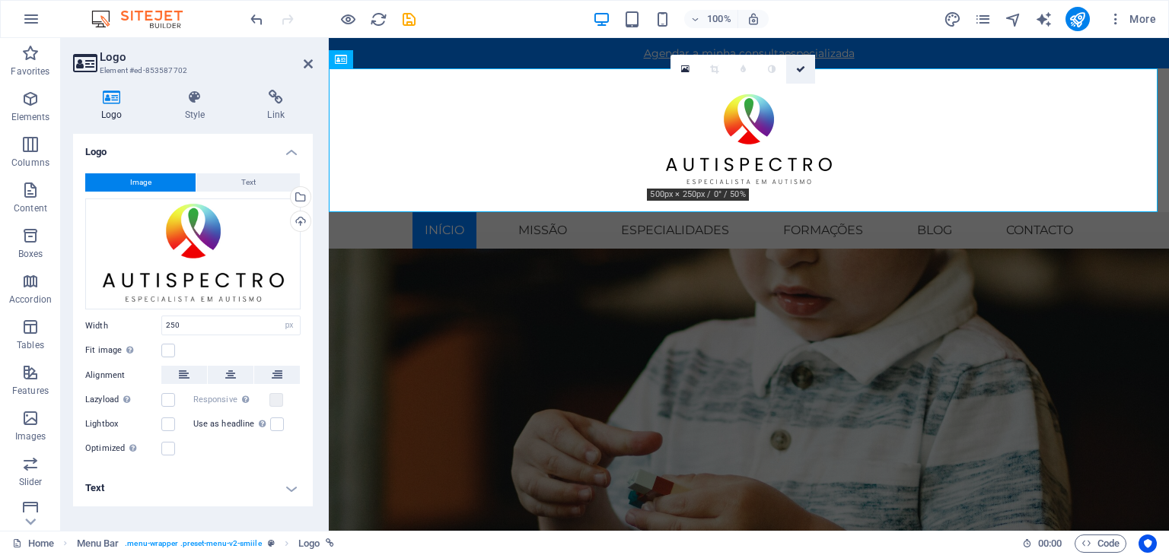
click at [796, 65] on icon at bounding box center [800, 69] width 9 height 9
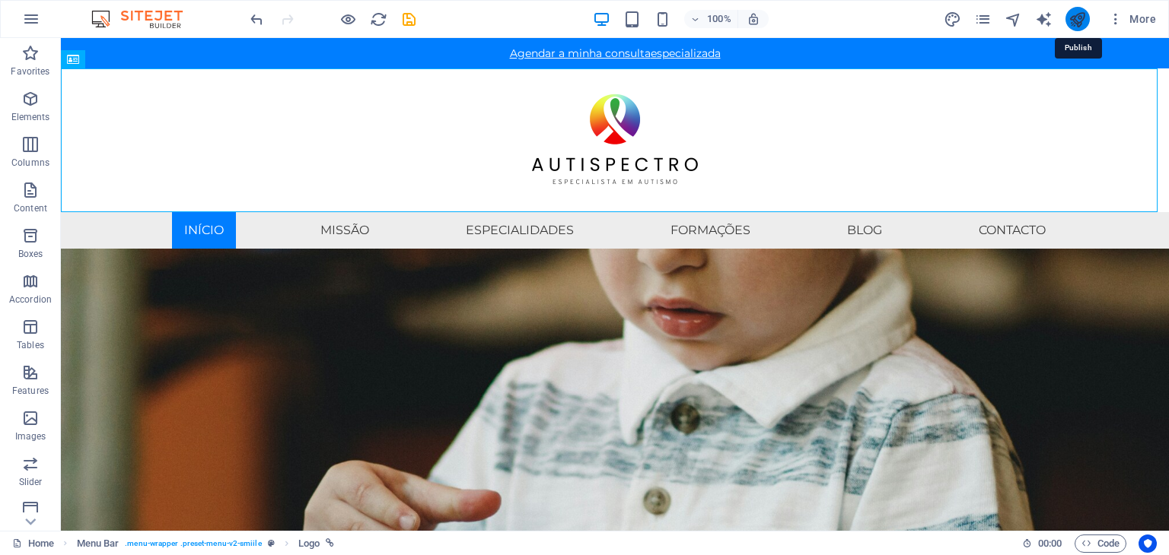
click at [1072, 19] on icon "publish" at bounding box center [1076, 19] width 17 height 17
checkbox input "false"
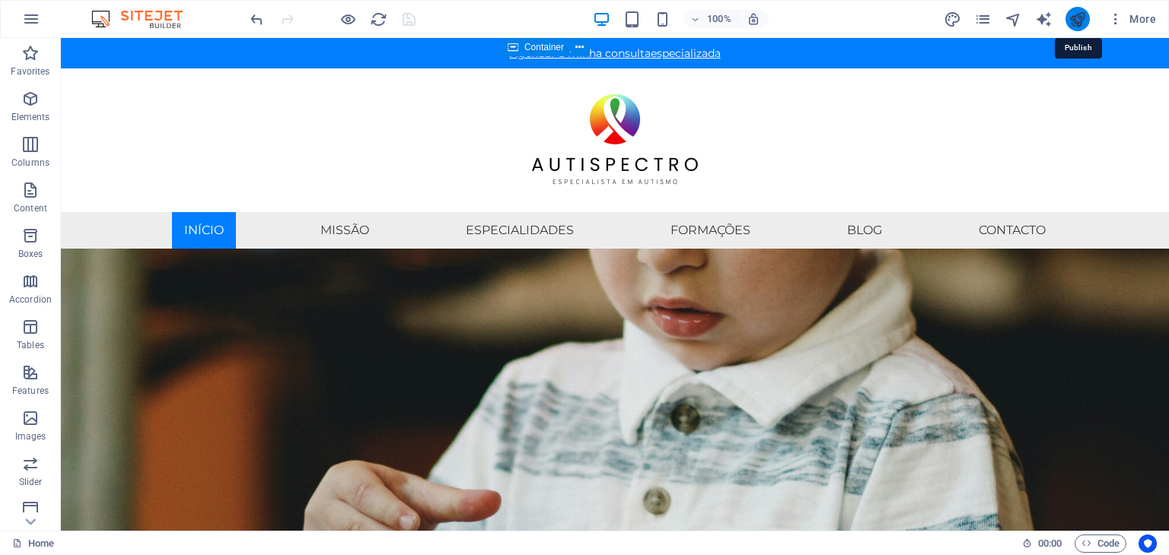
click at [1073, 22] on icon "publish" at bounding box center [1076, 19] width 17 height 17
click at [1083, 16] on icon "publish" at bounding box center [1076, 19] width 17 height 17
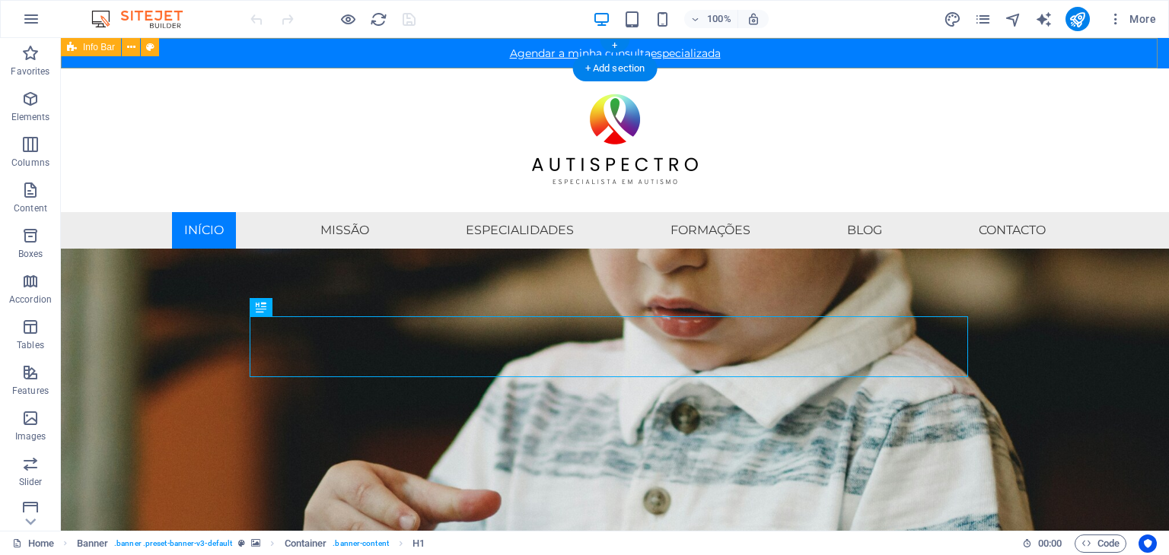
click at [770, 59] on div "Agendar a minha consulta especializada" at bounding box center [615, 53] width 1108 height 30
select select "rem"
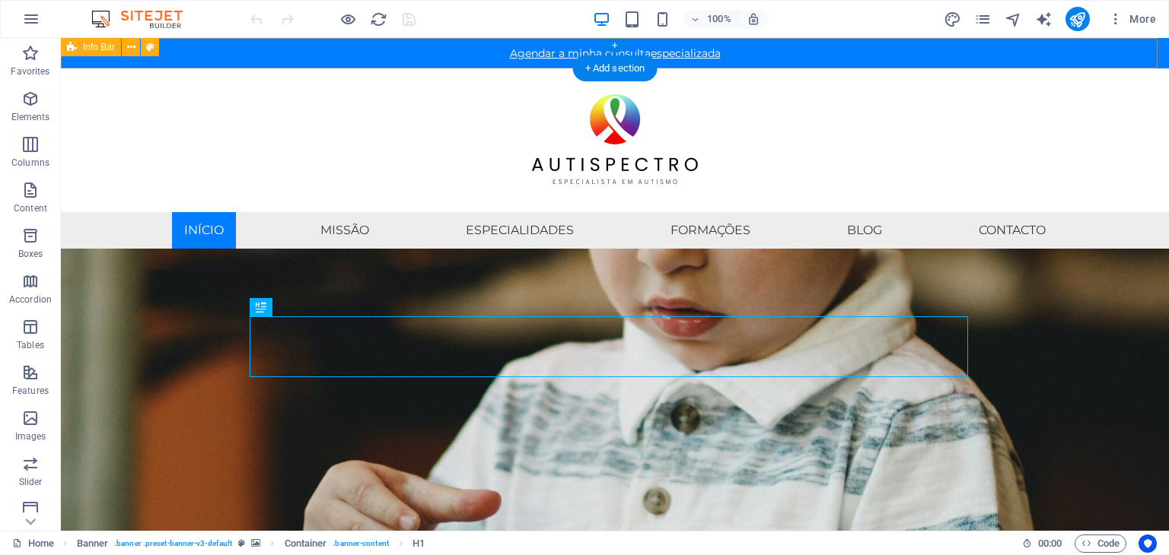
select select "rem"
select select
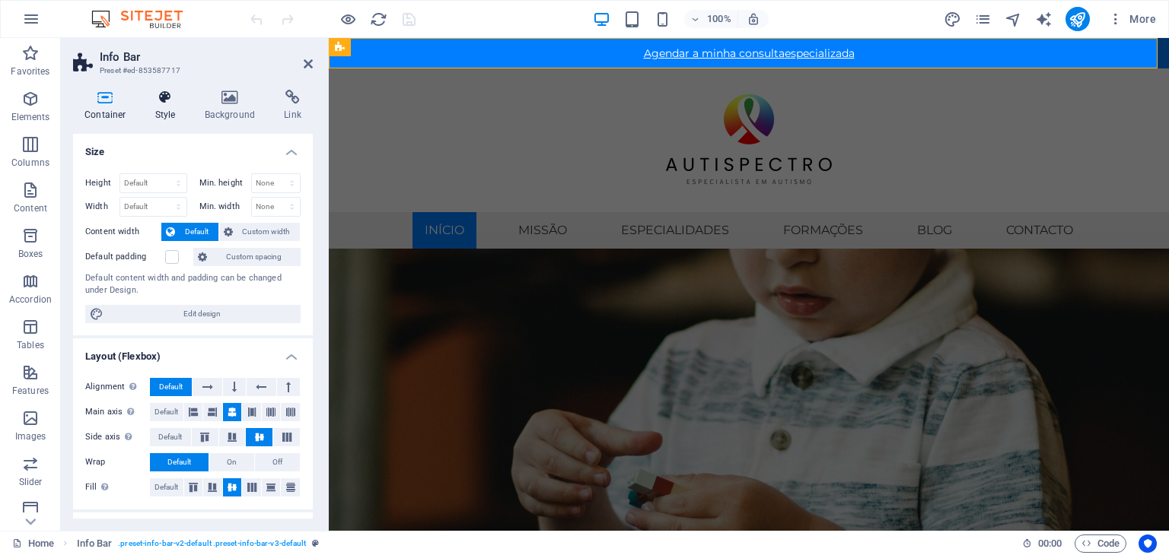
click at [173, 107] on h4 "Style" at bounding box center [168, 106] width 49 height 32
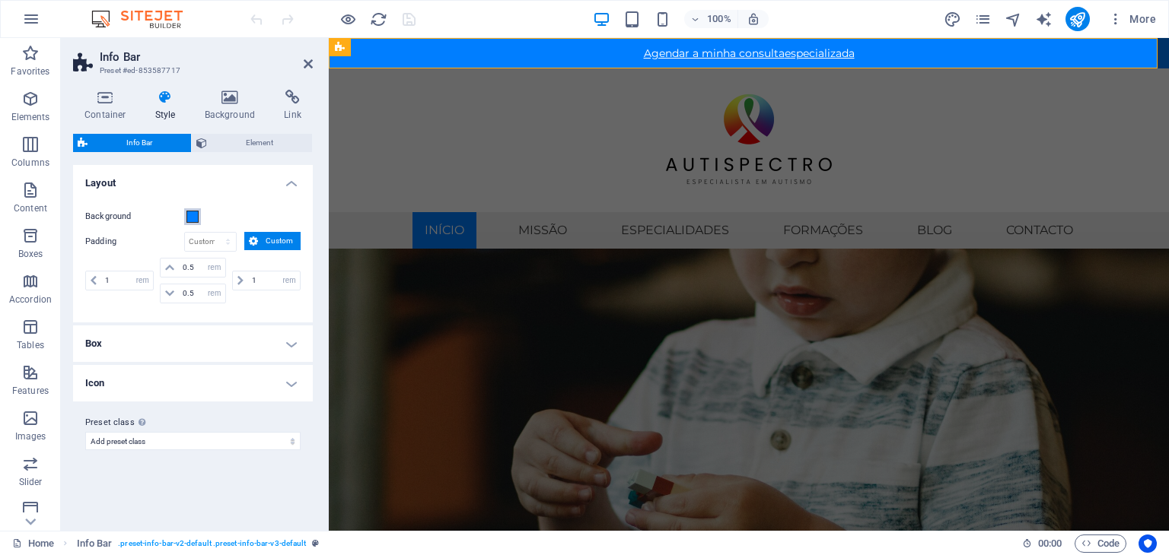
click at [196, 215] on span at bounding box center [192, 217] width 12 height 12
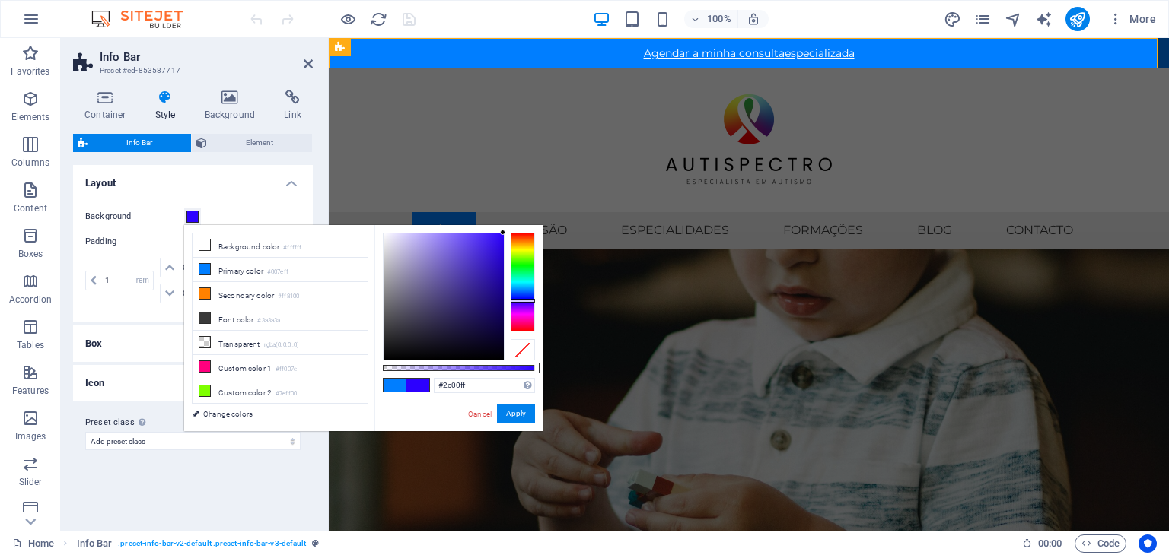
type input "#2000ff"
drag, startPoint x: 526, startPoint y: 291, endPoint x: 528, endPoint y: 300, distance: 8.5
click at [528, 300] on div at bounding box center [523, 282] width 24 height 99
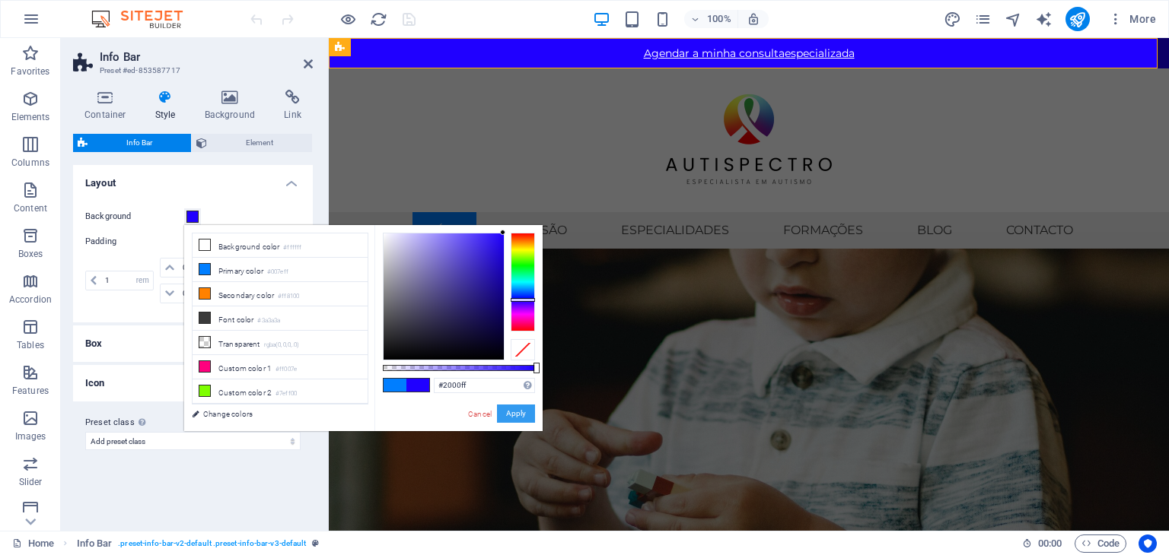
click at [518, 412] on button "Apply" at bounding box center [516, 414] width 38 height 18
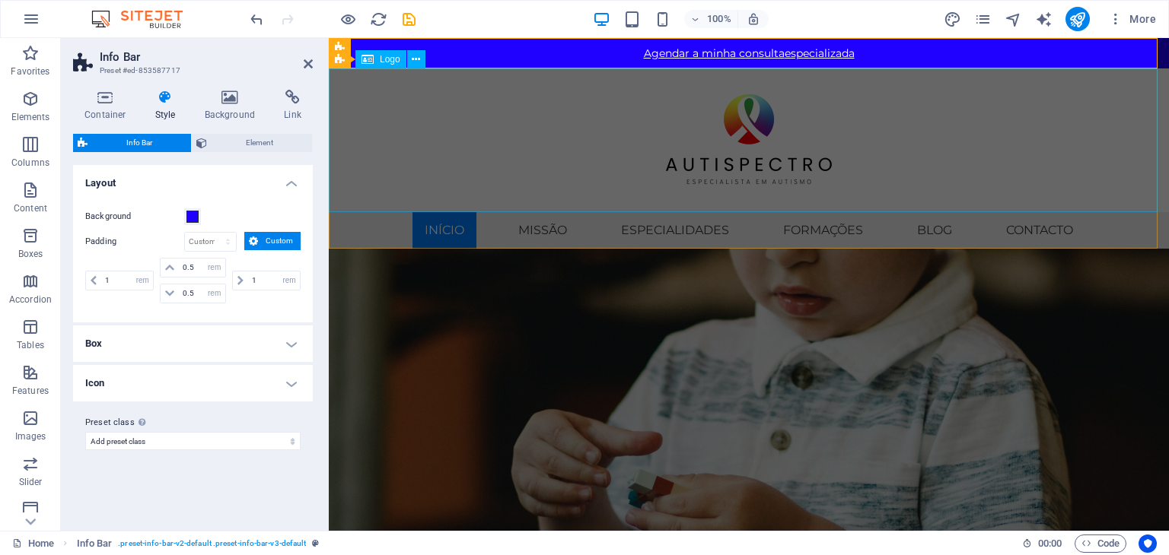
click at [580, 180] on div at bounding box center [749, 140] width 840 height 144
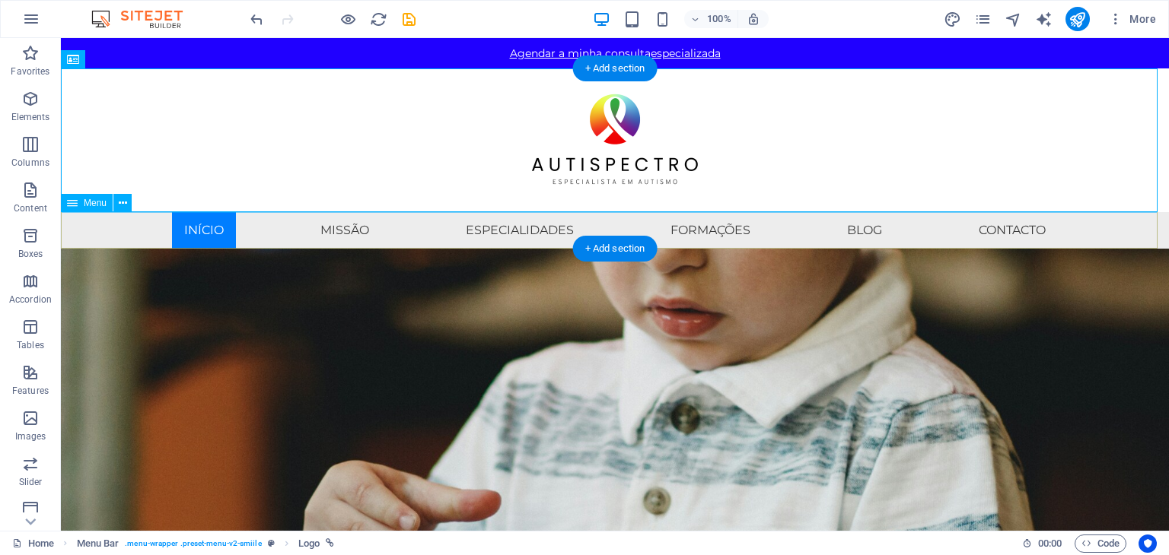
click at [227, 223] on nav "Início MIssão Especialidades Formações Blog Contacto" at bounding box center [615, 230] width 1108 height 37
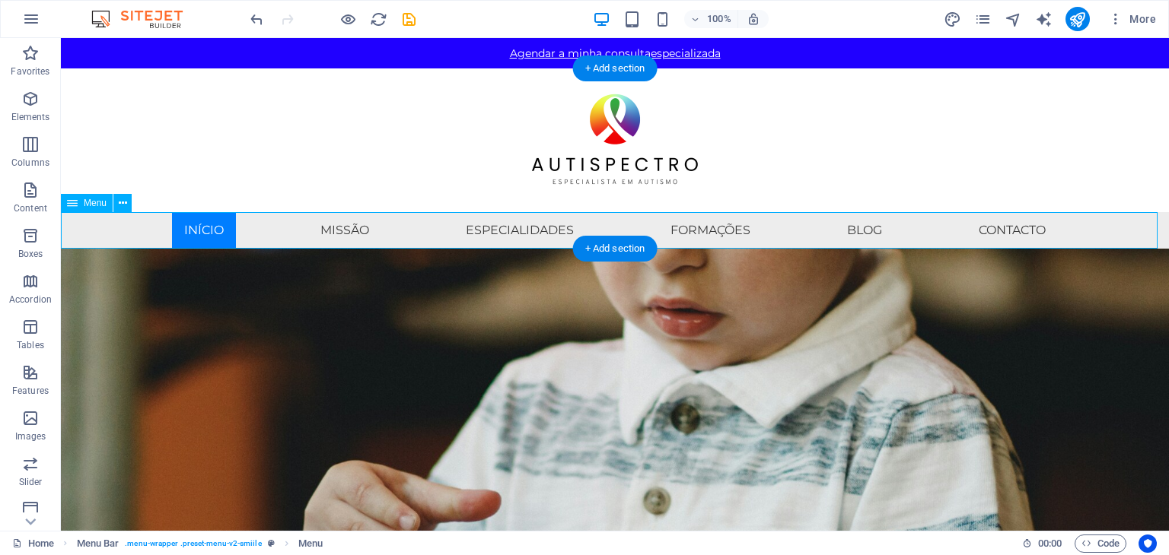
click at [227, 223] on nav "Início MIssão Especialidades Formações Blog Contacto" at bounding box center [615, 230] width 1108 height 37
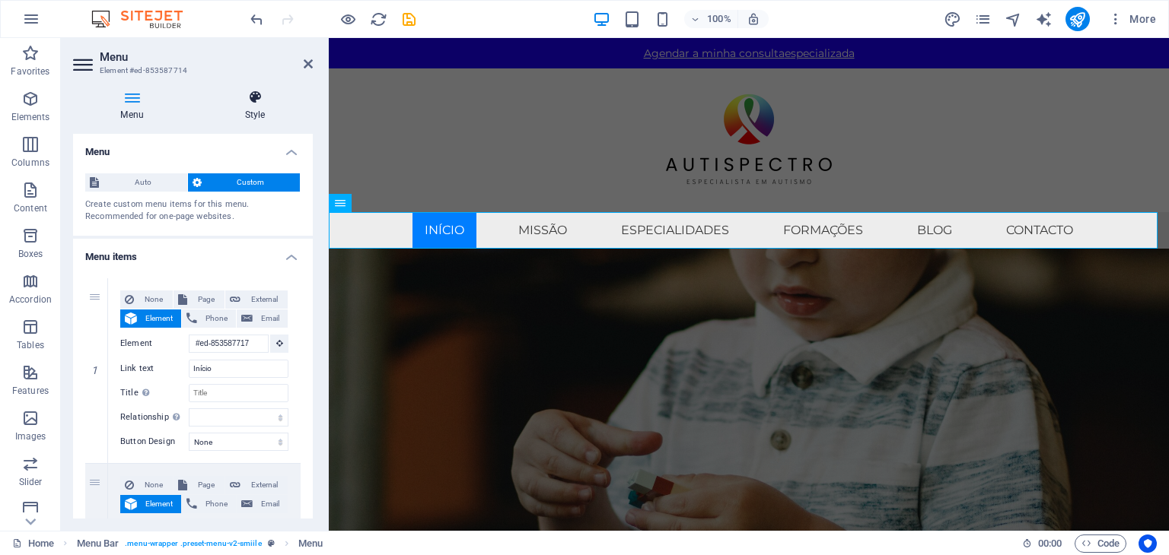
click at [262, 111] on h4 "Style" at bounding box center [255, 106] width 116 height 32
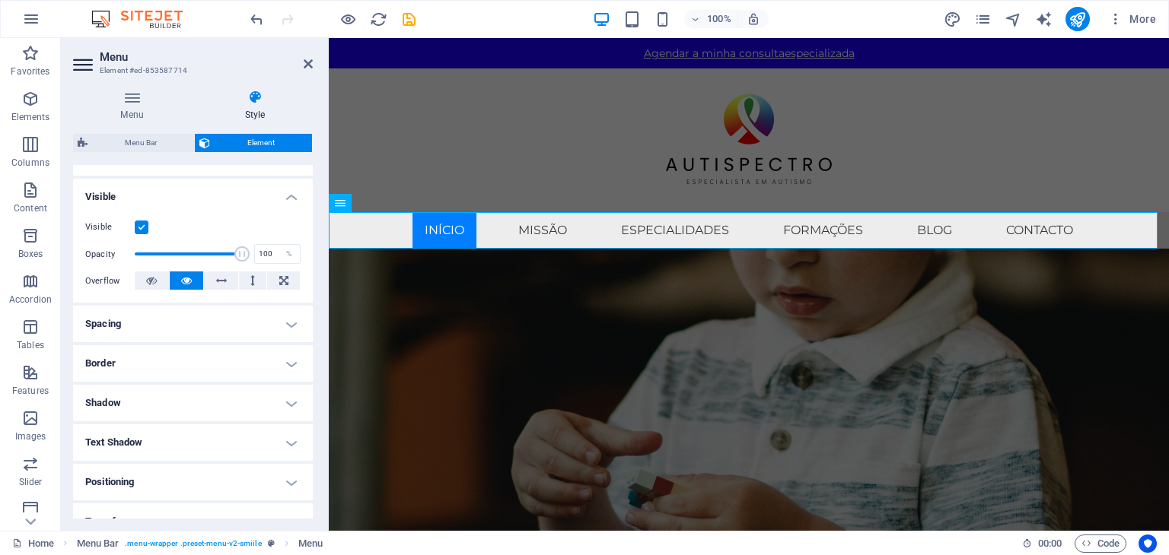
scroll to position [152, 0]
click at [176, 398] on h4 "Shadow" at bounding box center [193, 400] width 240 height 37
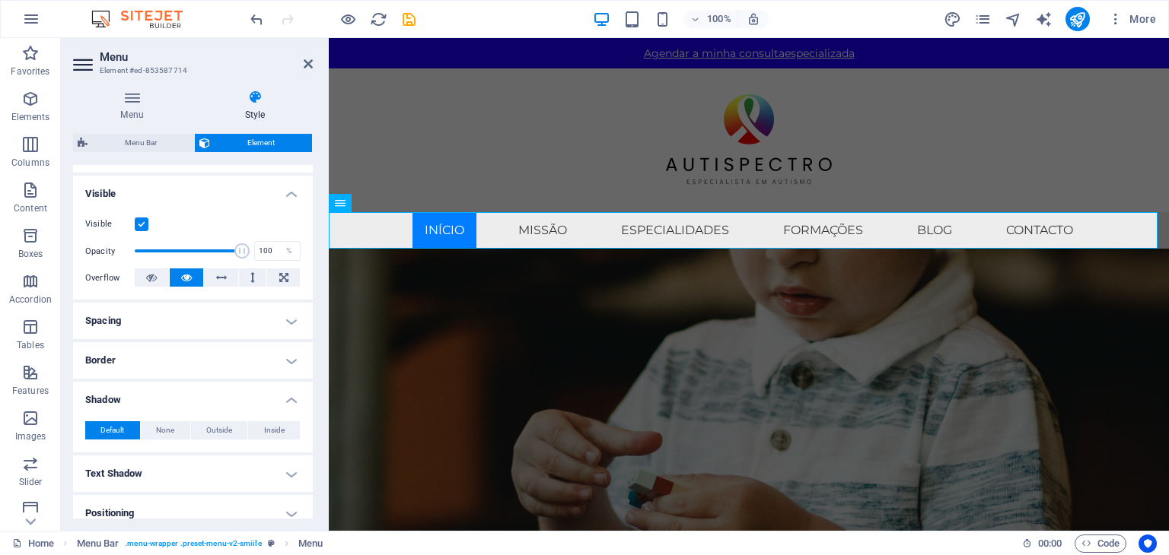
click at [165, 347] on h4 "Border" at bounding box center [193, 360] width 240 height 37
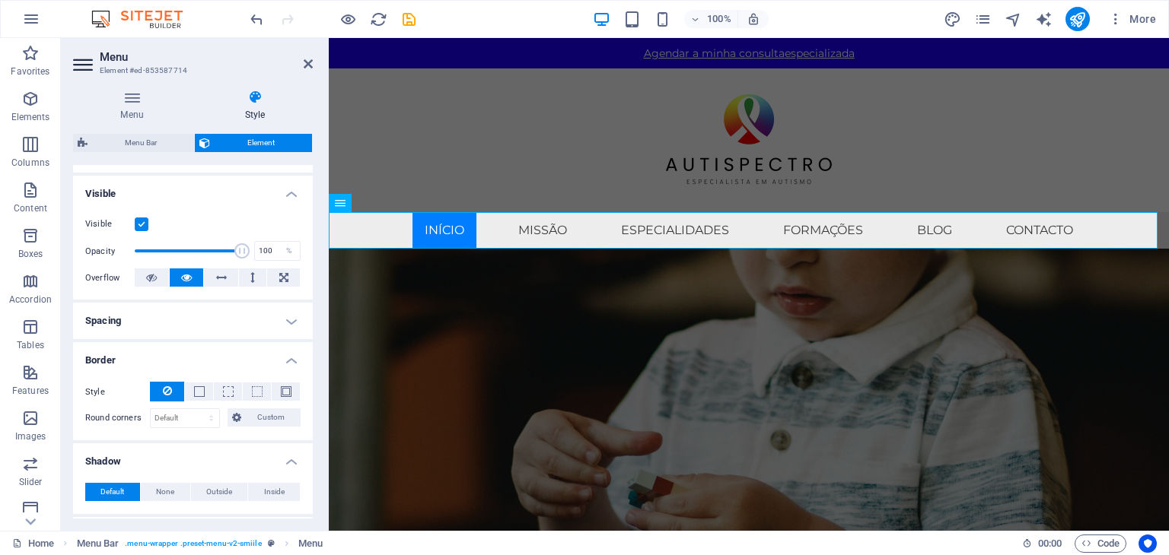
click at [181, 324] on h4 "Spacing" at bounding box center [193, 321] width 240 height 37
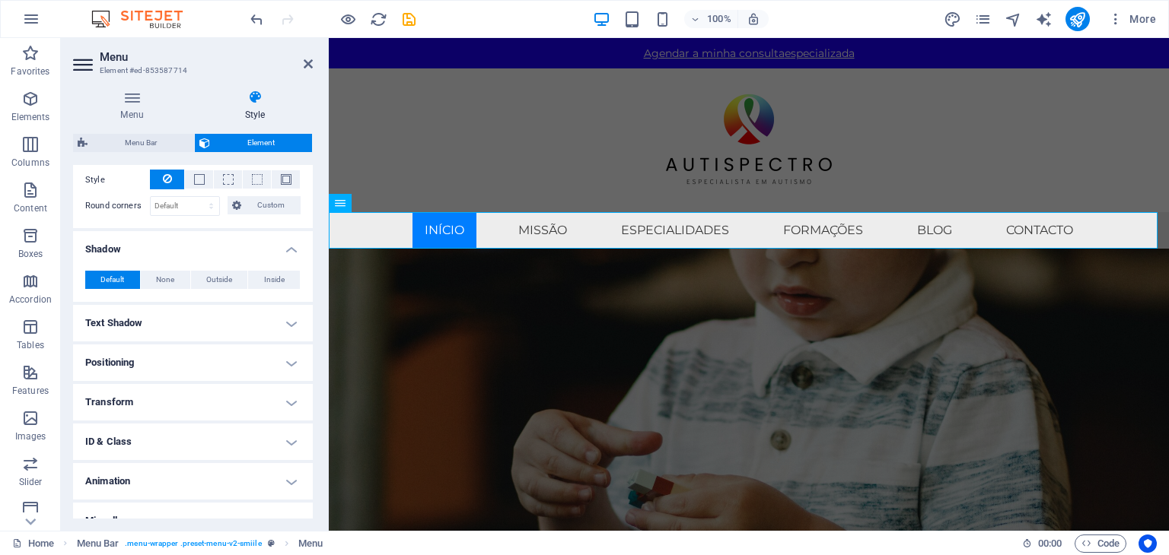
scroll to position [499, 0]
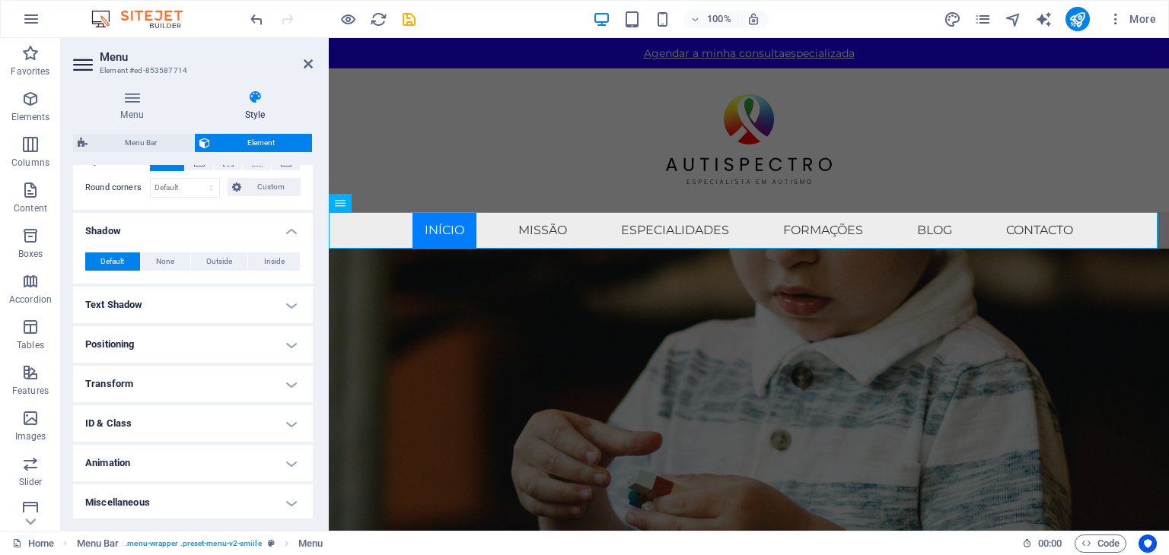
click at [170, 456] on h4 "Animation" at bounding box center [193, 463] width 240 height 37
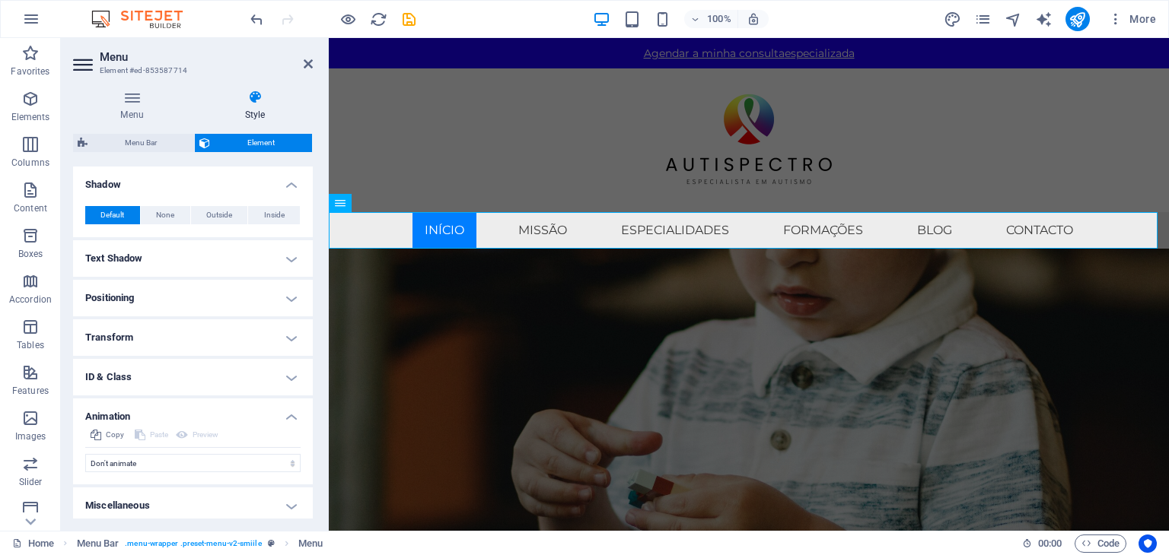
scroll to position [549, 0]
click at [149, 326] on h4 "Transform" at bounding box center [193, 335] width 240 height 37
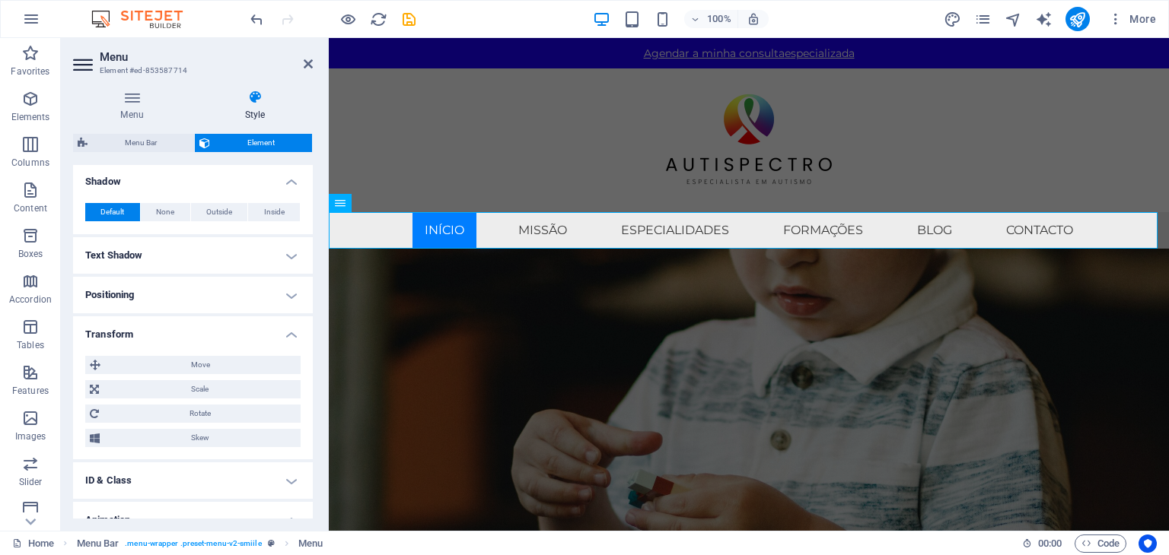
click at [164, 298] on h4 "Positioning" at bounding box center [193, 295] width 240 height 37
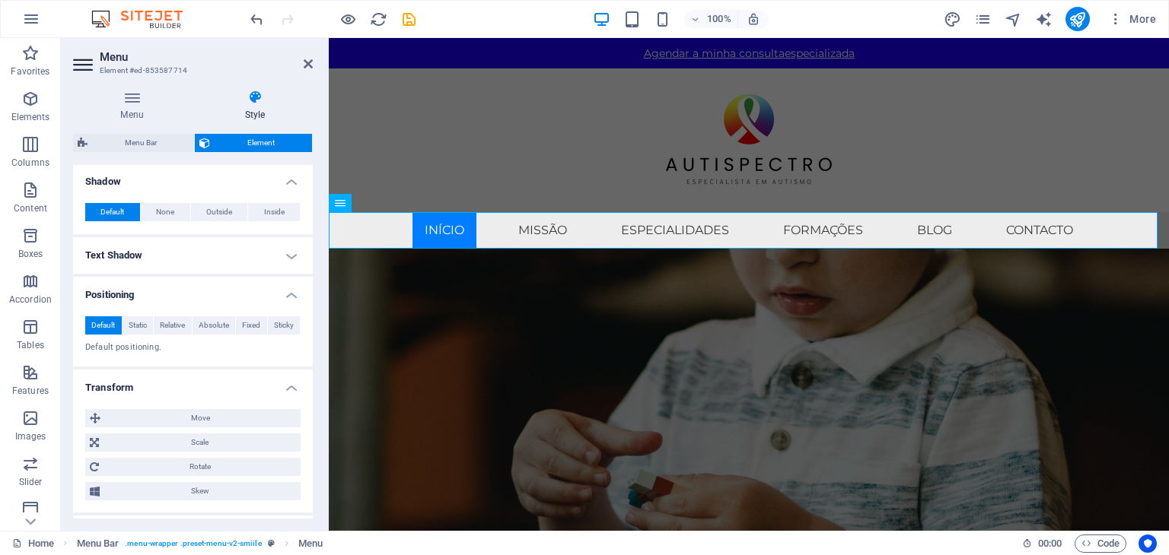
click at [174, 247] on h4 "Text Shadow" at bounding box center [193, 255] width 240 height 37
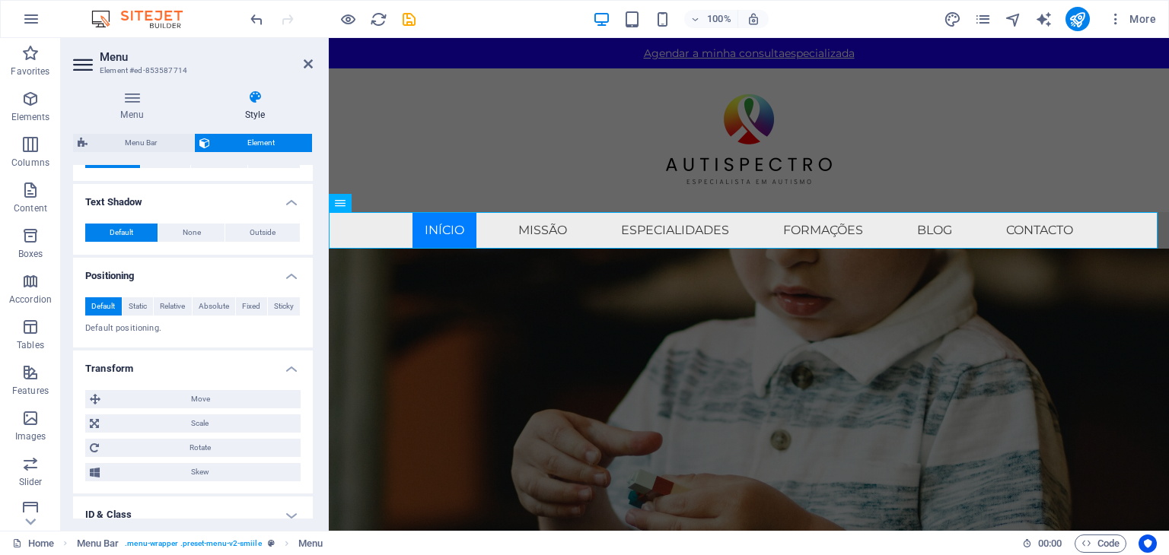
scroll to position [743, 0]
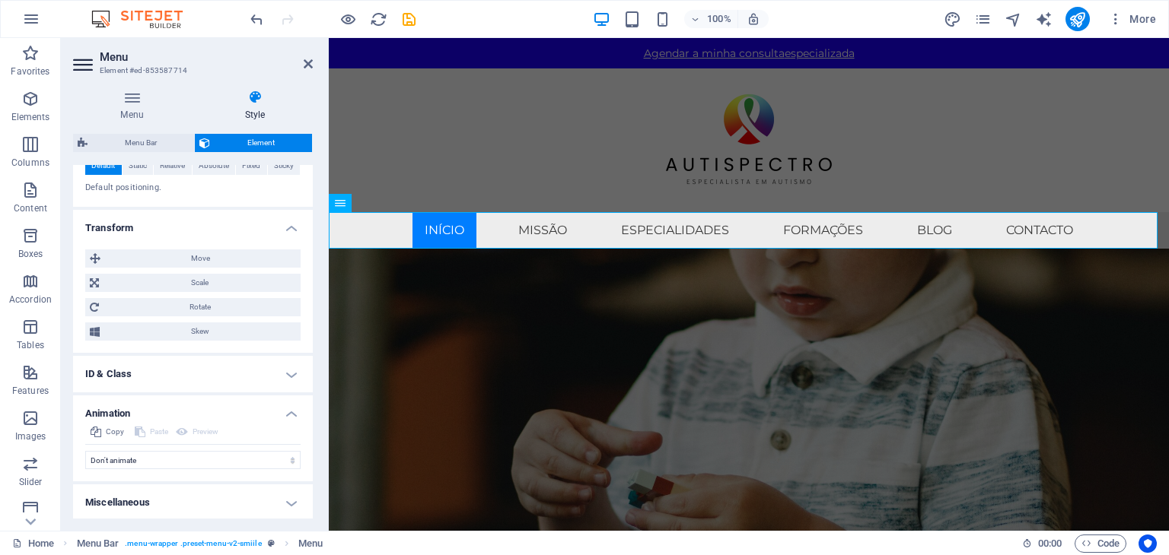
drag, startPoint x: 194, startPoint y: 501, endPoint x: 188, endPoint y: 495, distance: 8.6
click at [194, 501] on h4 "Miscellaneous" at bounding box center [193, 503] width 240 height 37
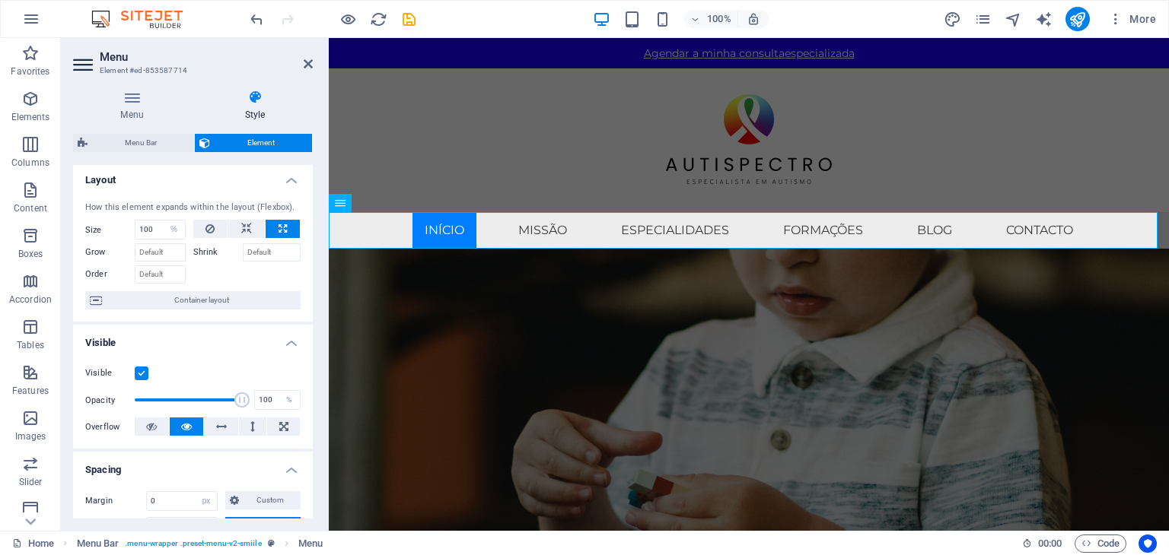
scroll to position [0, 0]
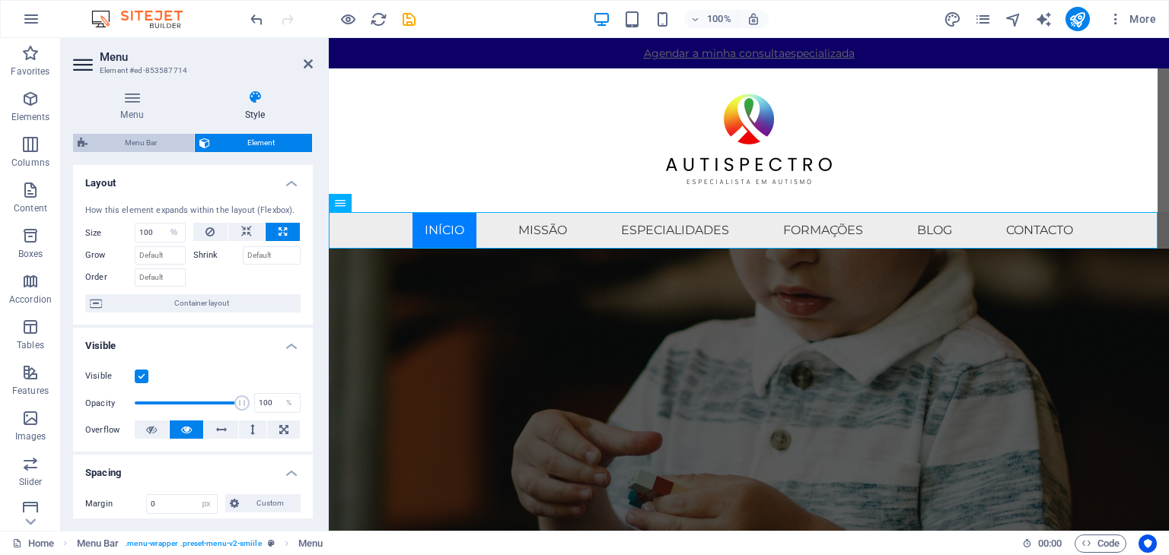
click at [139, 145] on span "Menu Bar" at bounding box center [140, 143] width 97 height 18
select select "rem"
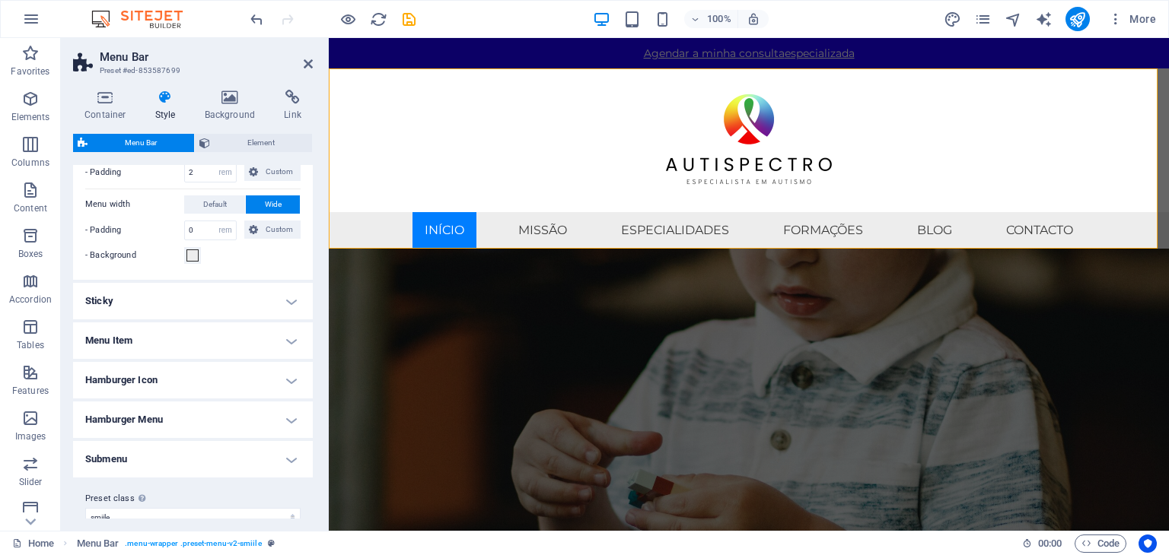
scroll to position [424, 0]
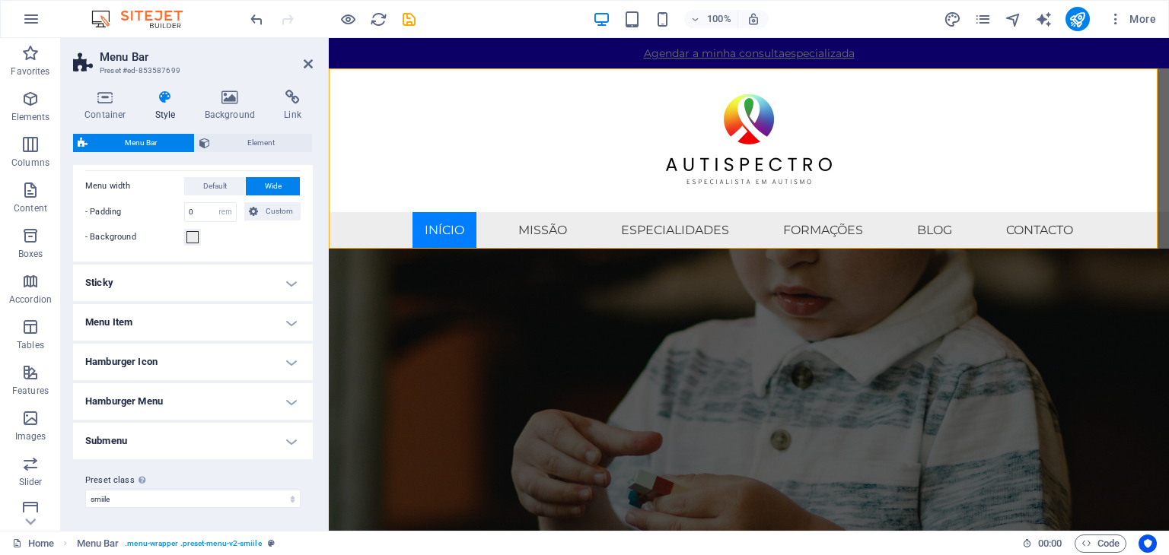
click at [183, 316] on h4 "Menu Item" at bounding box center [193, 322] width 240 height 37
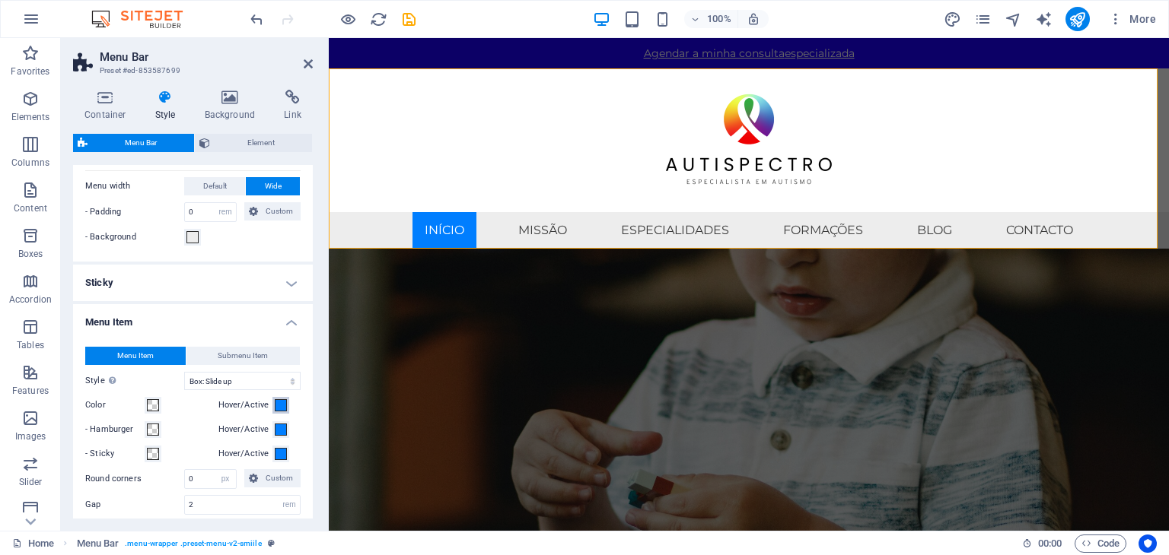
click at [277, 399] on span at bounding box center [281, 405] width 12 height 12
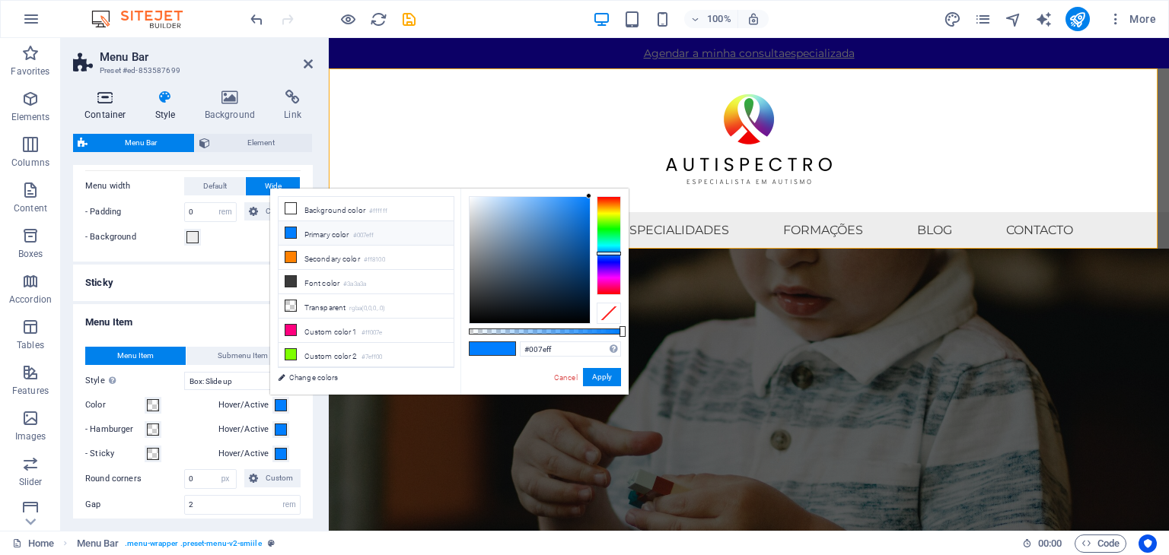
click at [103, 100] on icon at bounding box center [105, 97] width 65 height 15
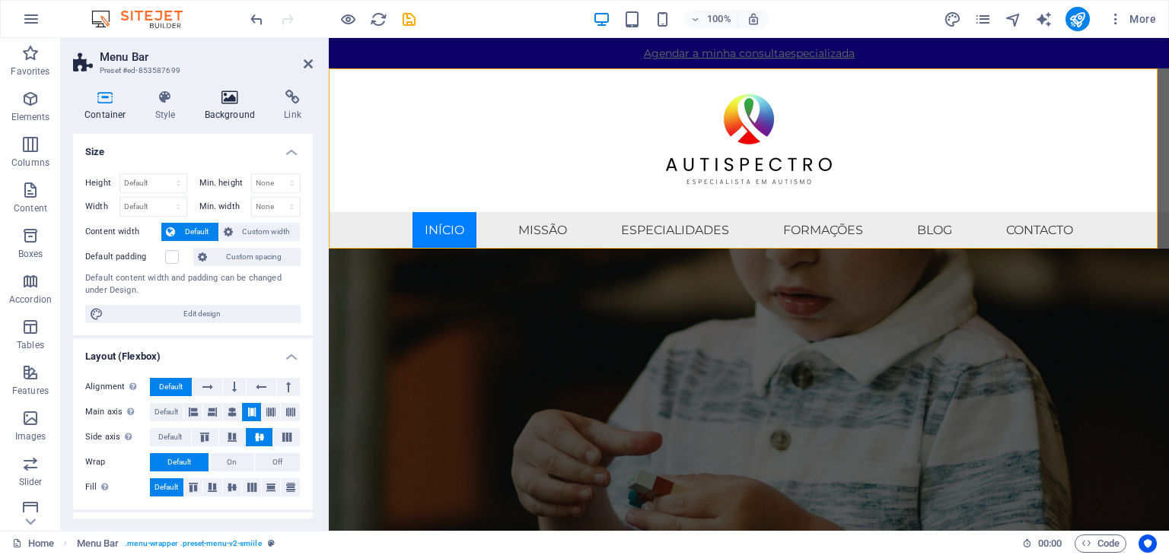
click at [237, 106] on h4 "Background" at bounding box center [233, 106] width 80 height 32
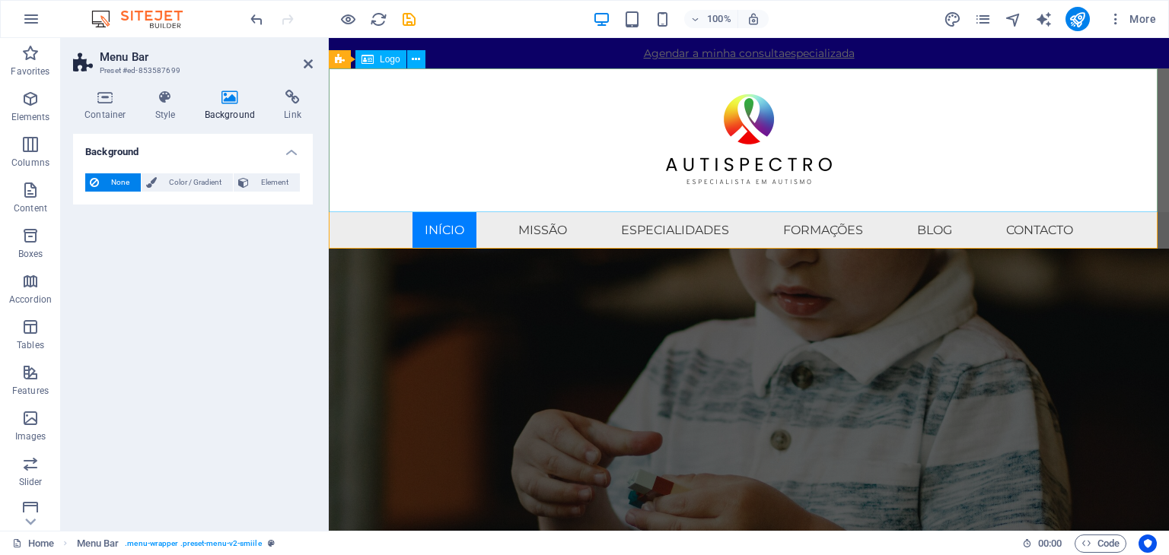
click at [585, 110] on div at bounding box center [749, 140] width 840 height 144
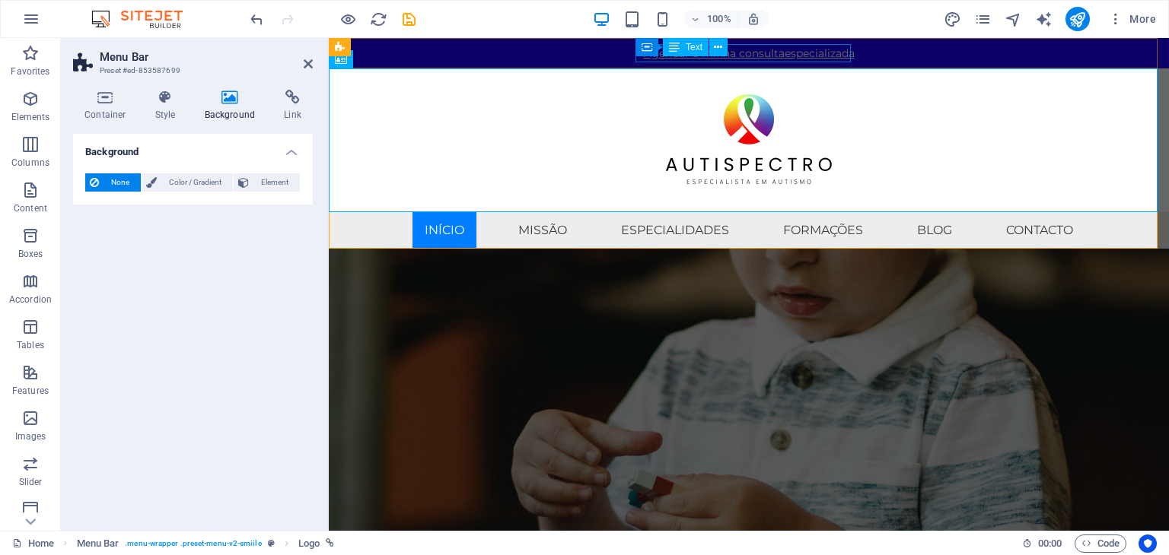
click at [698, 55] on div "Text" at bounding box center [686, 47] width 46 height 18
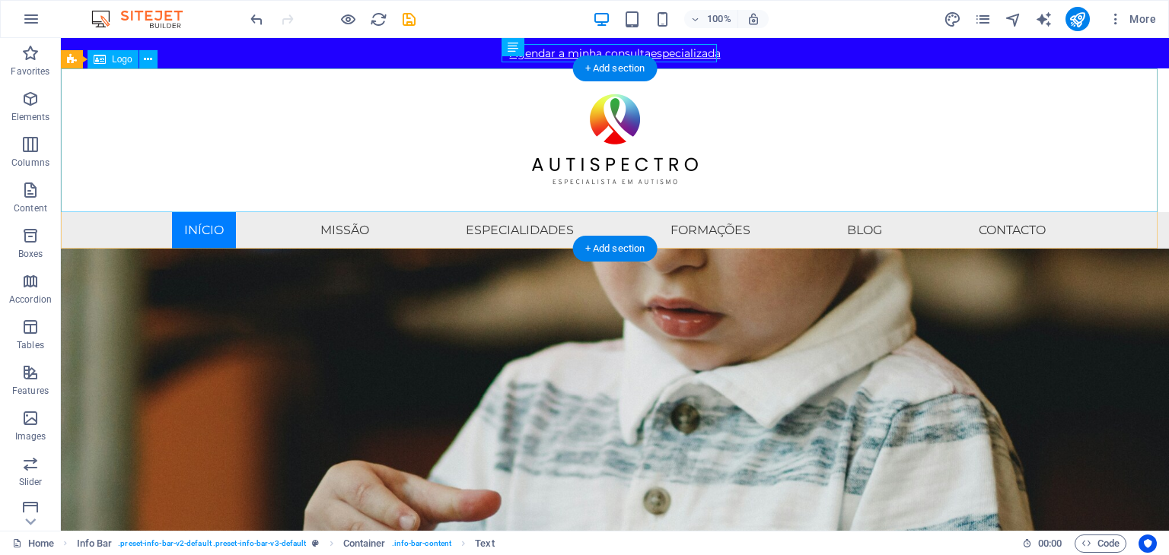
click at [873, 141] on div at bounding box center [615, 140] width 1108 height 144
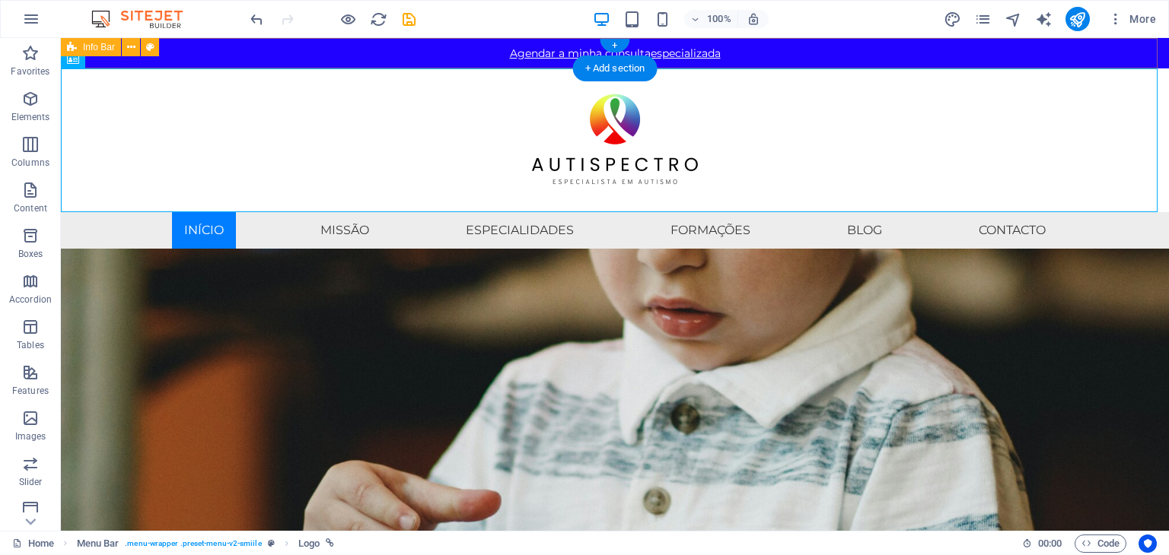
click at [816, 52] on div "Agendar a minha consulta especializada" at bounding box center [615, 53] width 1108 height 30
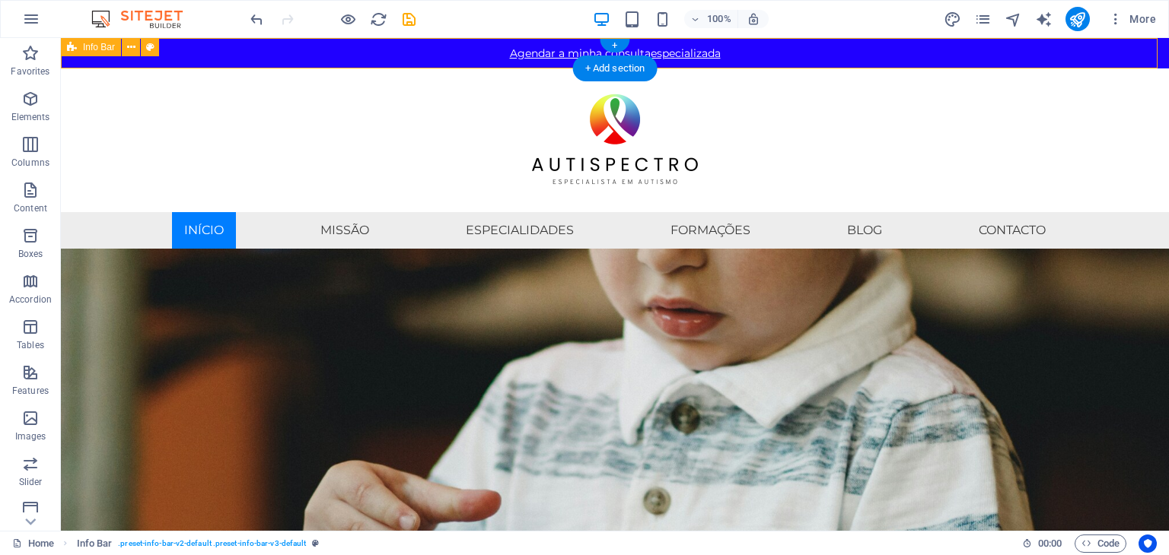
click at [816, 52] on div "Agendar a minha consulta especializada" at bounding box center [615, 53] width 1108 height 30
select select "rem"
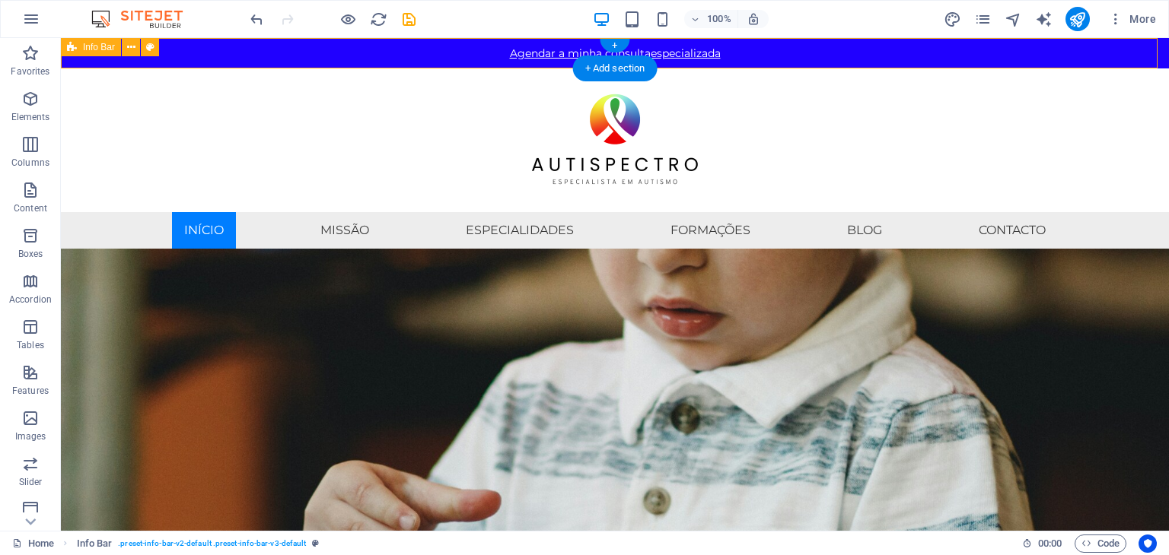
select select
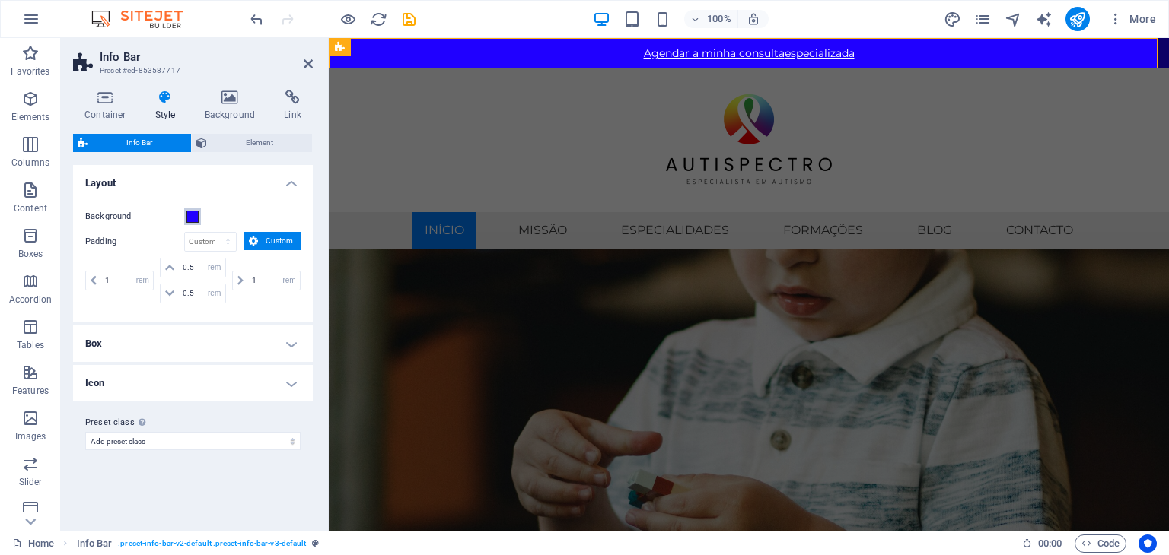
click at [192, 218] on span at bounding box center [192, 217] width 12 height 12
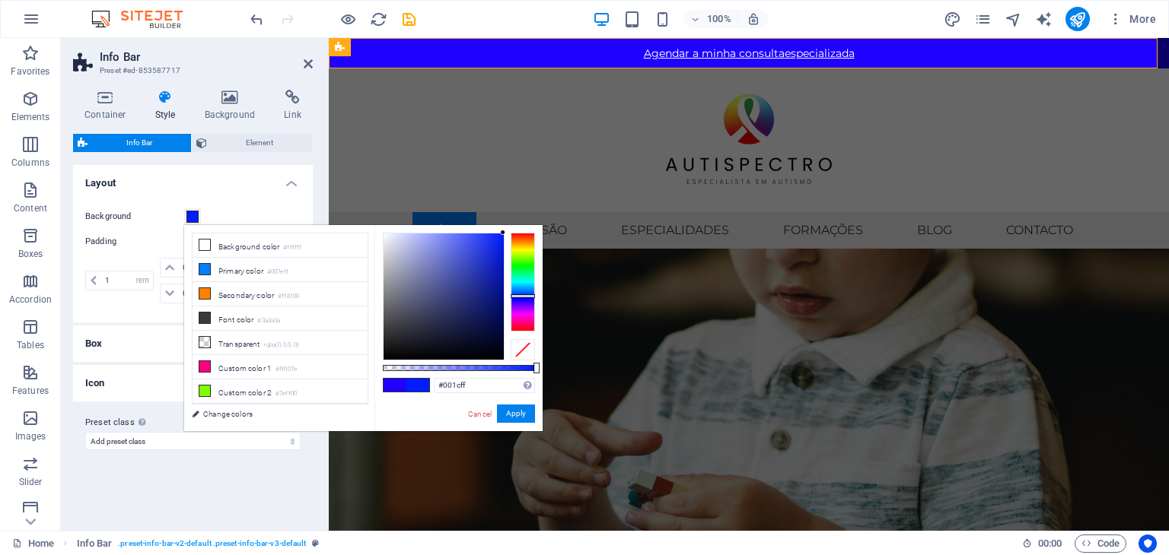
click at [526, 296] on div at bounding box center [523, 282] width 24 height 99
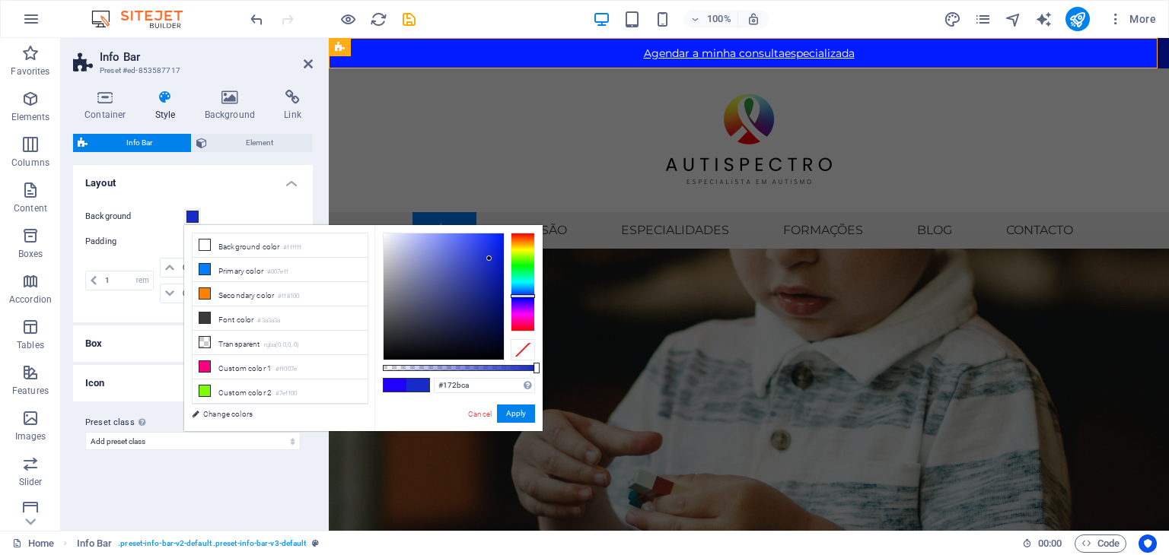
type input "#172bc9"
drag, startPoint x: 488, startPoint y: 251, endPoint x: 489, endPoint y: 259, distance: 8.5
click at [489, 259] on div at bounding box center [443, 297] width 120 height 126
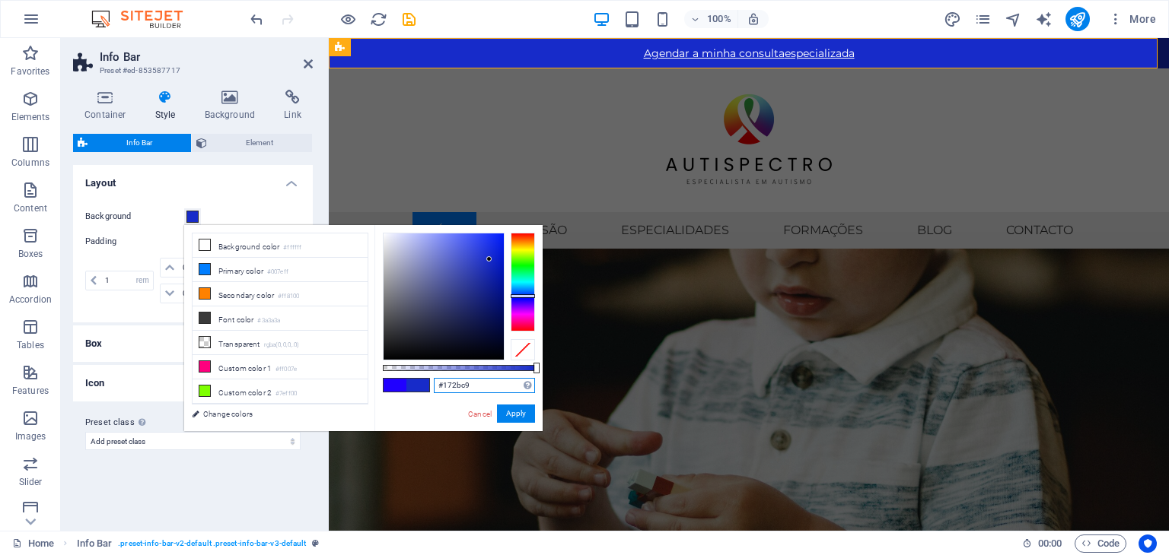
click at [478, 381] on input "#172bc9" at bounding box center [484, 385] width 101 height 15
click at [518, 408] on button "Apply" at bounding box center [516, 414] width 38 height 18
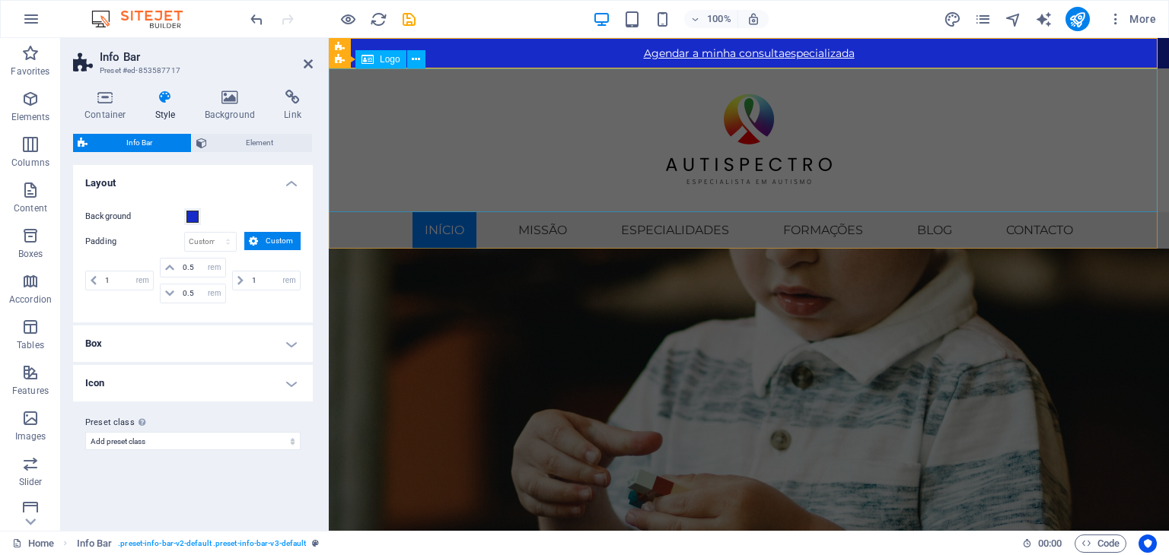
click at [585, 189] on div at bounding box center [749, 140] width 840 height 144
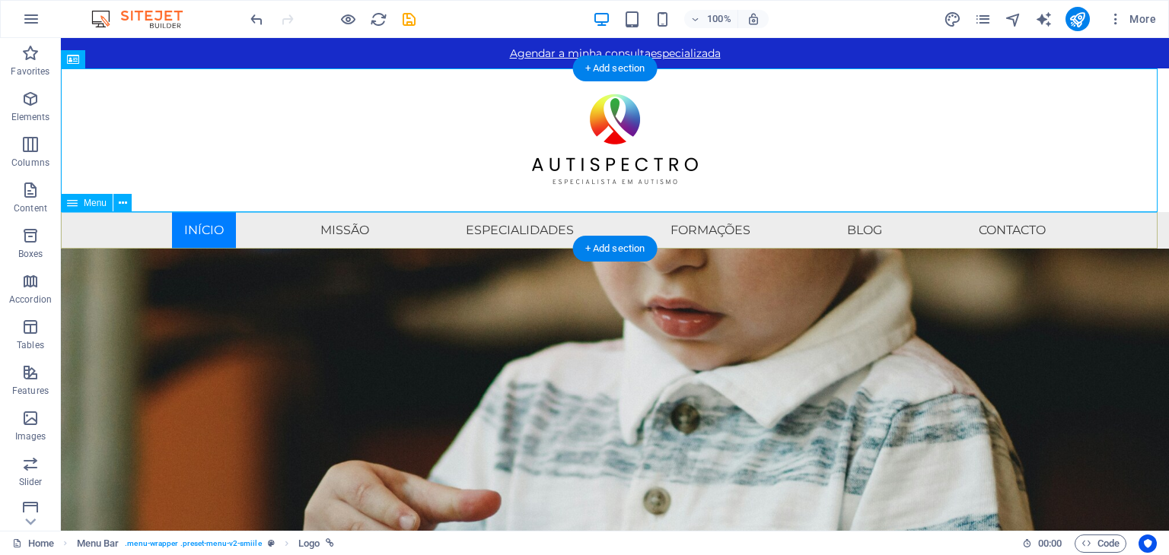
click at [221, 219] on nav "Início MIssão Especialidades Formações Blog Contacto" at bounding box center [615, 230] width 1108 height 37
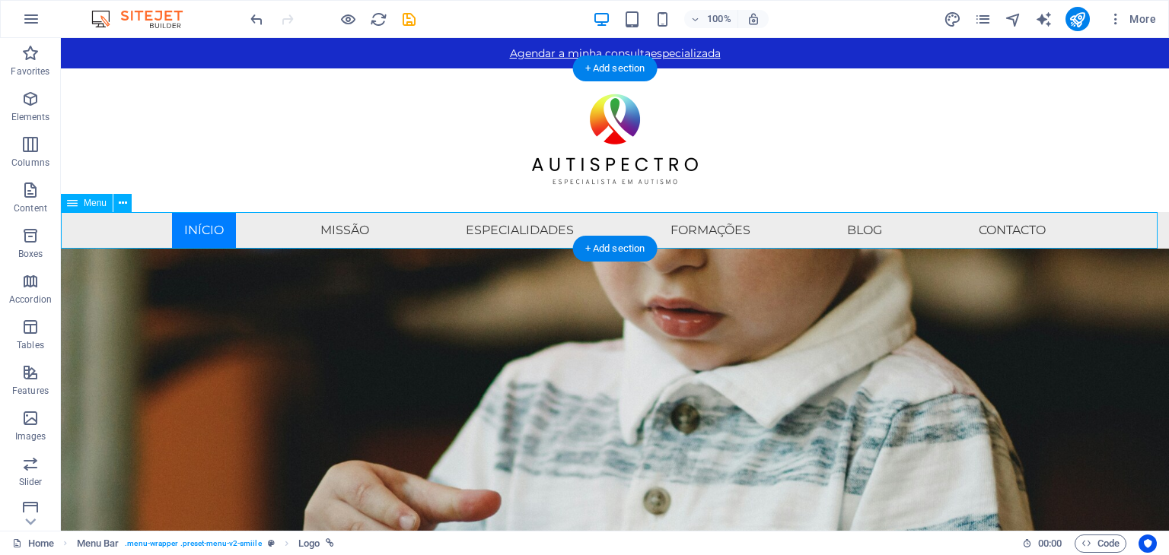
click at [221, 219] on nav "Início MIssão Especialidades Formações Blog Contacto" at bounding box center [615, 230] width 1108 height 37
select select "%"
select select "px"
select select "%"
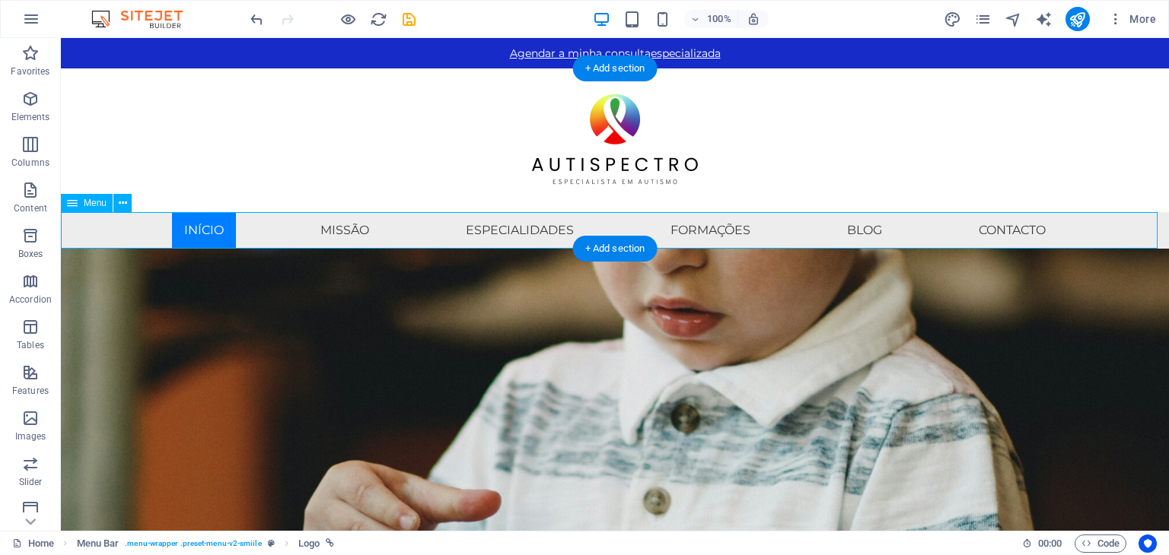
select select "%"
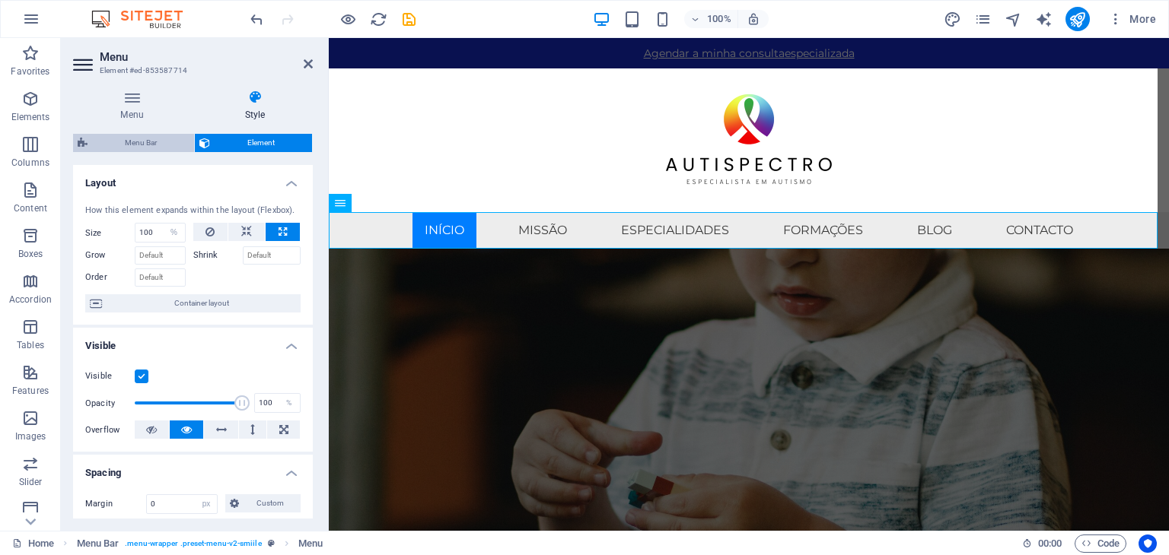
click at [140, 140] on span "Menu Bar" at bounding box center [140, 143] width 97 height 18
select select "rem"
select select "hover_box_bottom"
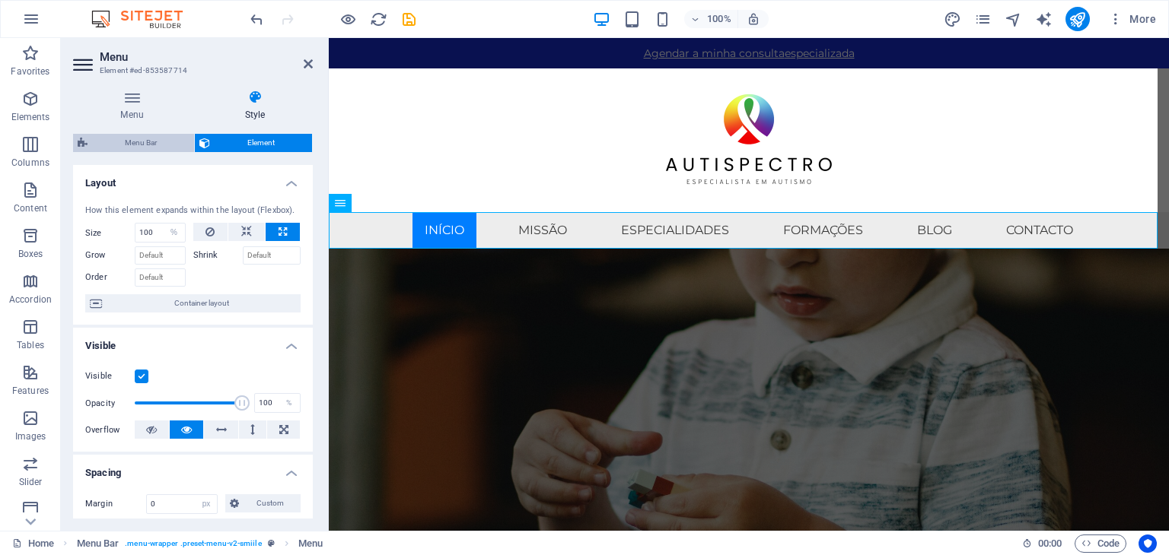
select select "px"
select select "rem"
select select "px"
select select "400"
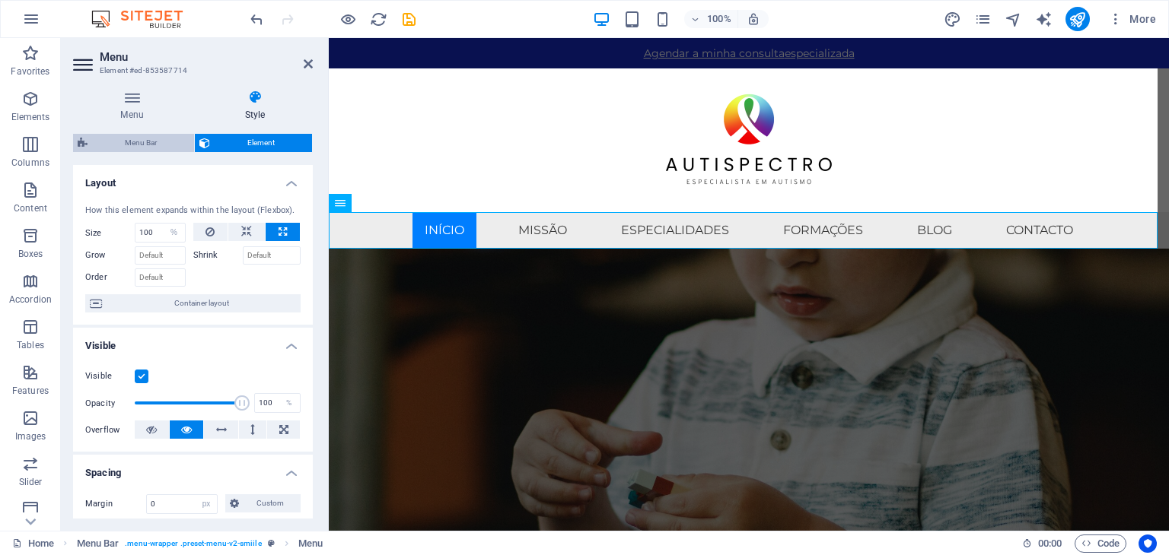
select select "px"
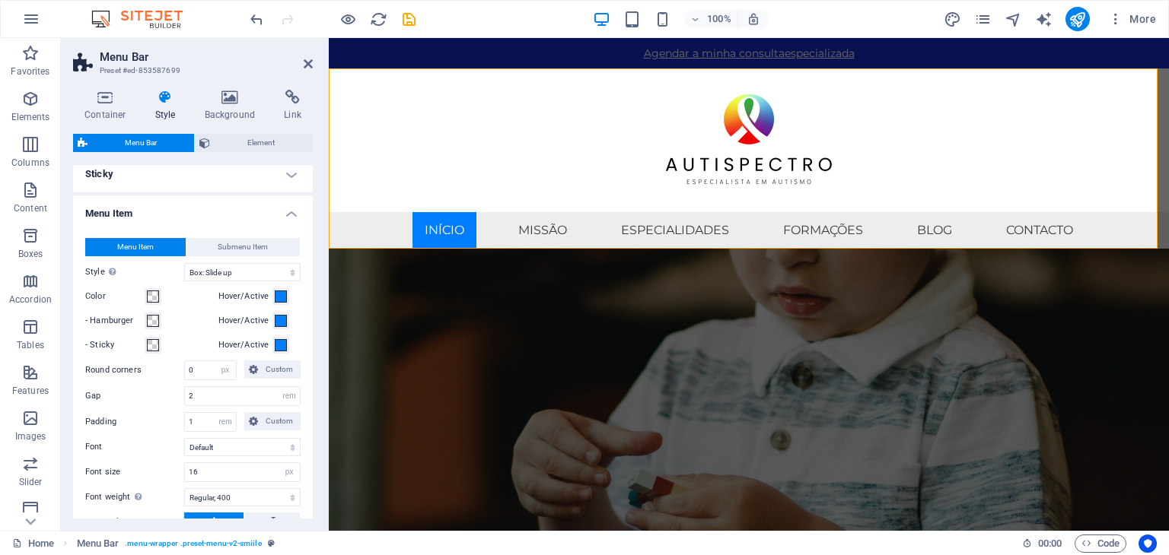
scroll to position [533, 0]
click at [277, 293] on span at bounding box center [281, 297] width 12 height 12
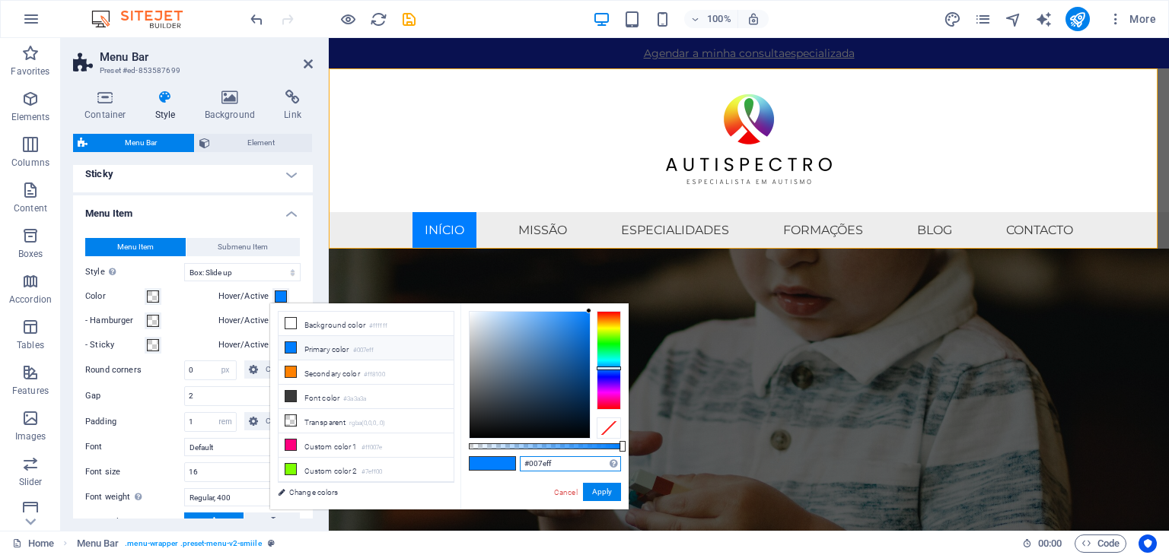
click at [561, 463] on input "#007eff" at bounding box center [570, 463] width 101 height 15
click at [599, 52] on div "Agendar a minha consulta especializada" at bounding box center [749, 53] width 840 height 30
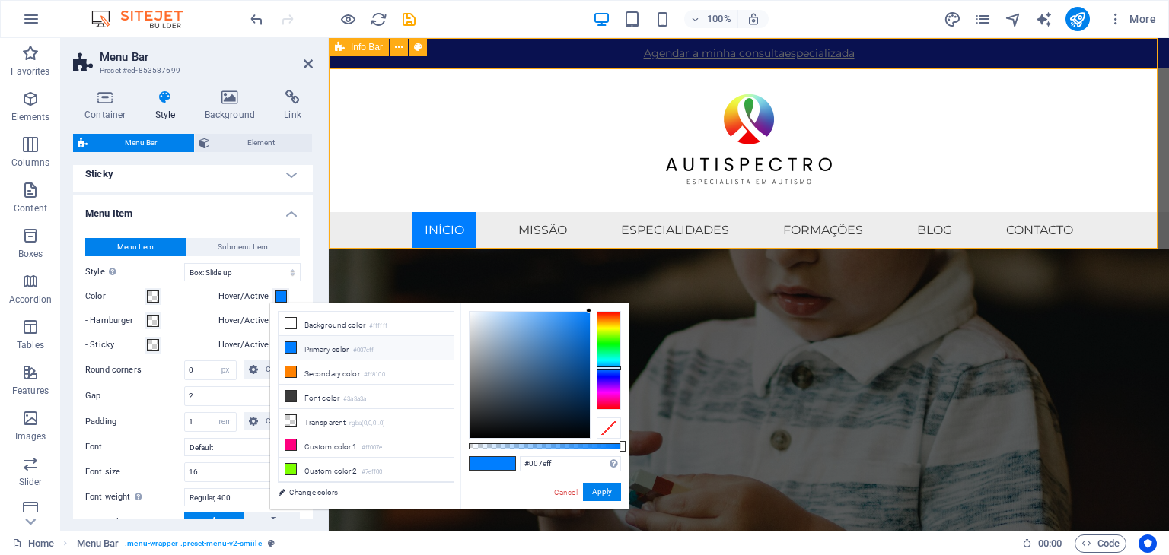
click at [599, 52] on div "Agendar a minha consulta especializada" at bounding box center [749, 53] width 840 height 30
select select "rem"
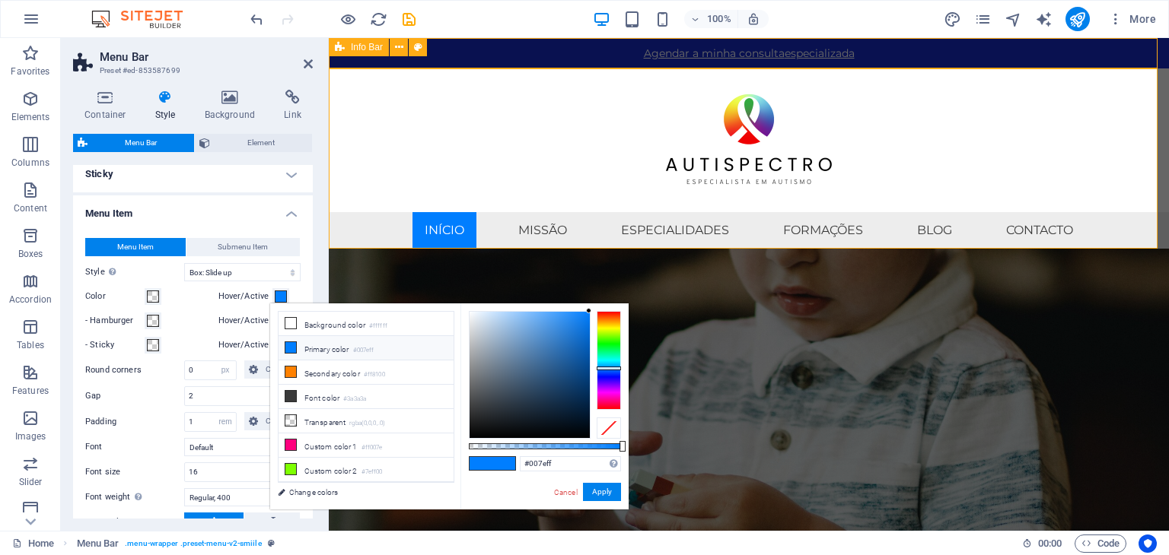
select select
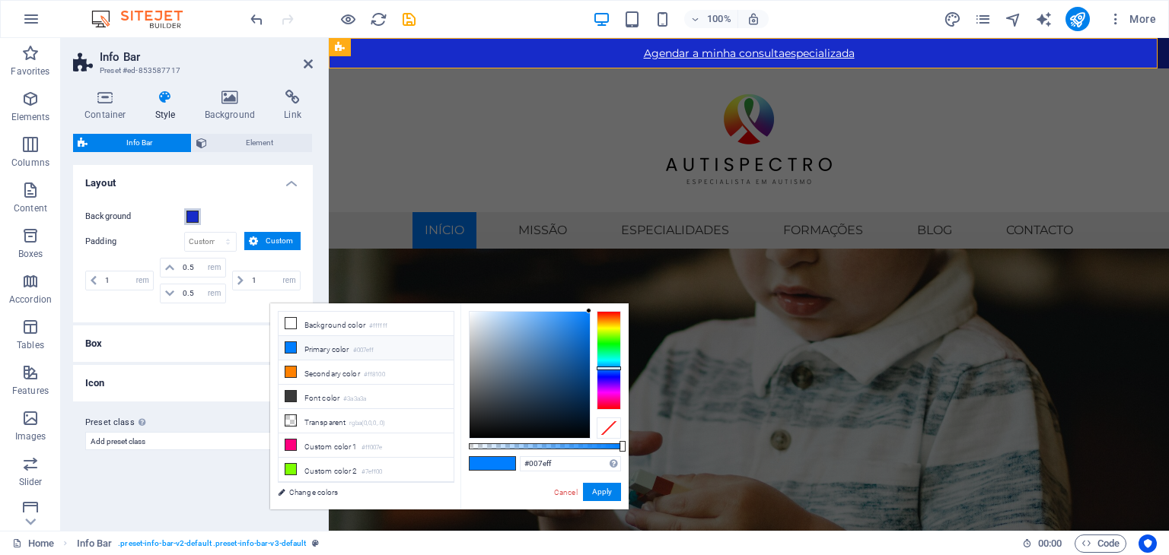
click at [192, 218] on span at bounding box center [192, 217] width 12 height 12
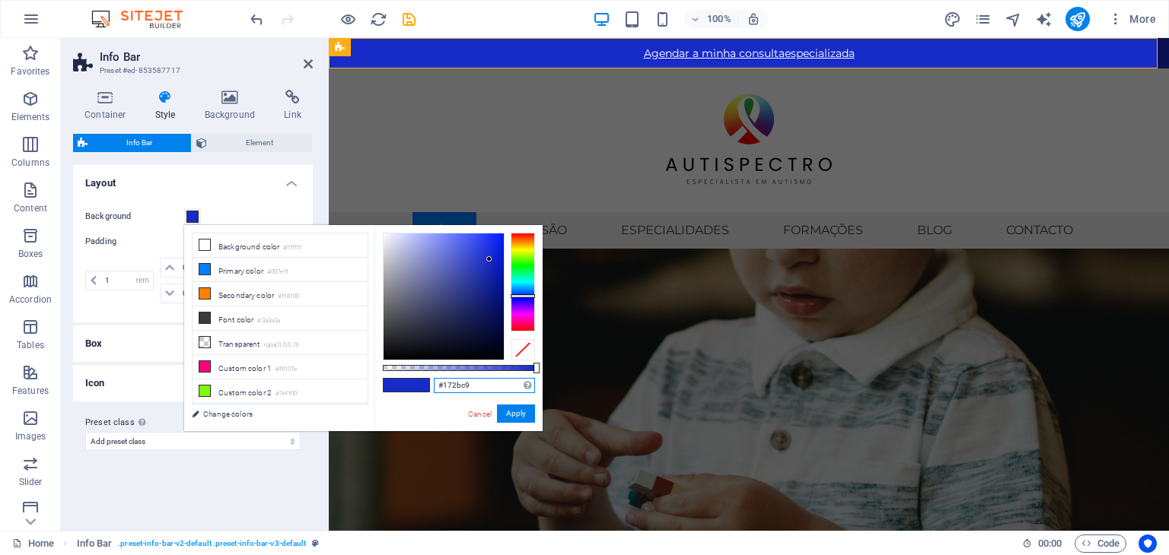
click at [481, 390] on input "#172bc9" at bounding box center [484, 385] width 101 height 15
drag, startPoint x: 523, startPoint y: 412, endPoint x: 42, endPoint y: 279, distance: 499.7
click at [523, 412] on button "Apply" at bounding box center [516, 414] width 38 height 18
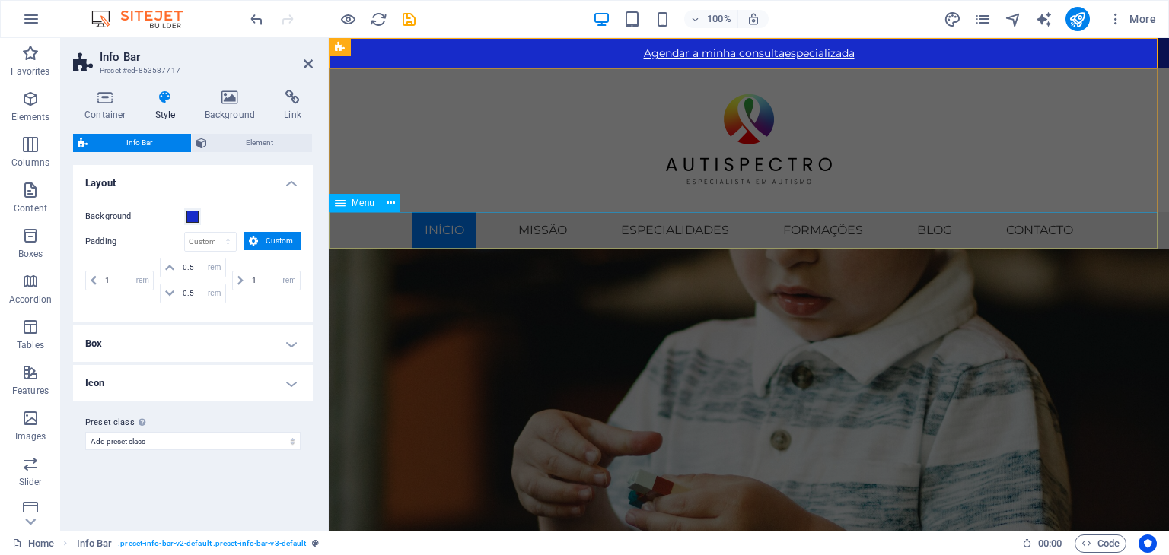
click at [440, 217] on nav "Início MIssão Especialidades Formações Blog Contacto" at bounding box center [749, 230] width 840 height 37
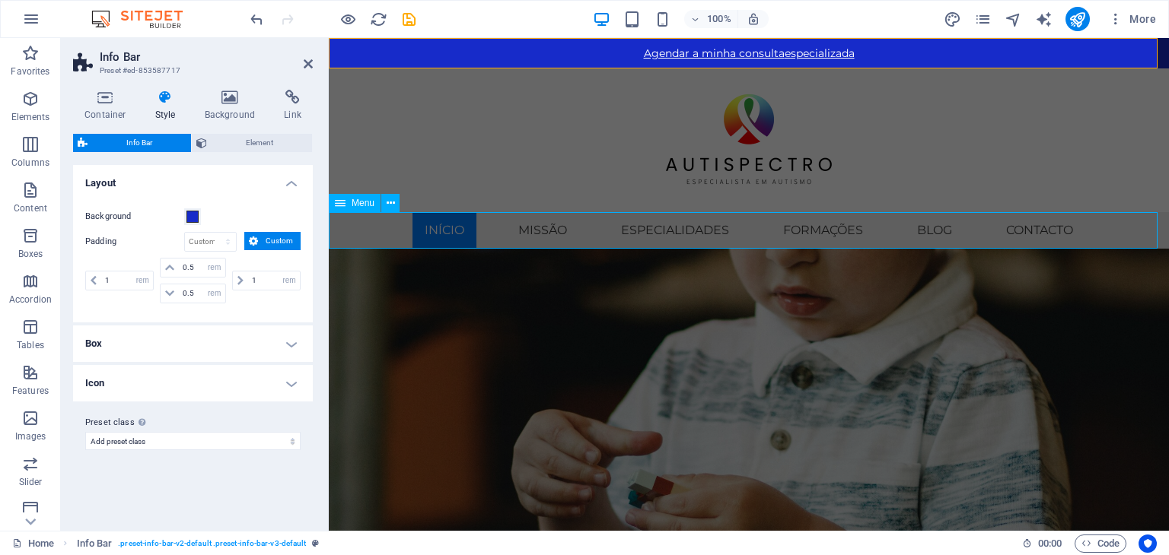
click at [438, 217] on nav "Início MIssão Especialidades Formações Blog Contacto" at bounding box center [749, 230] width 840 height 37
select select "%"
select select "px"
select select "%"
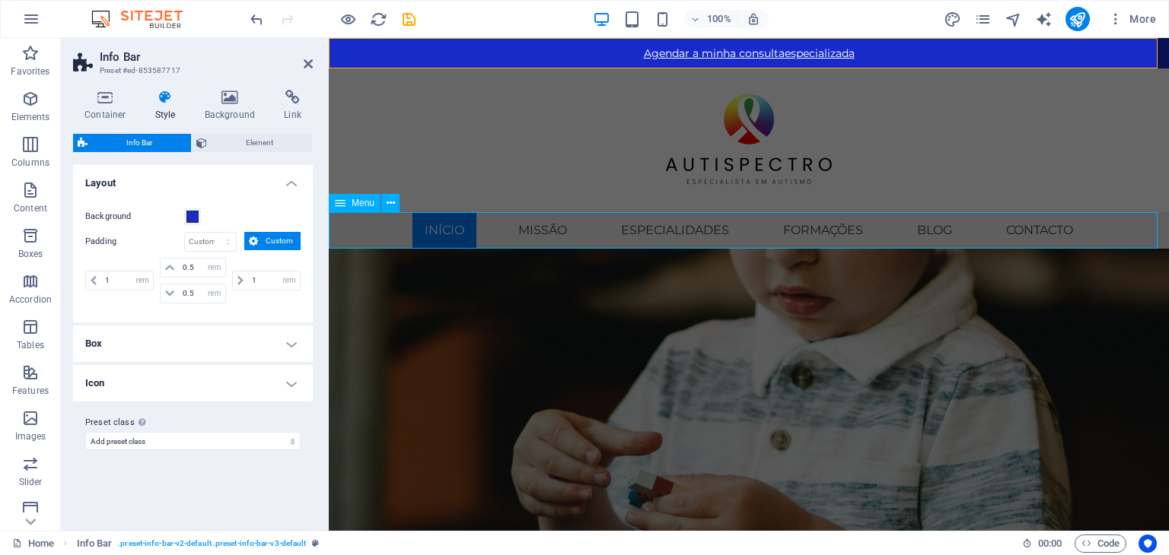
select select "%"
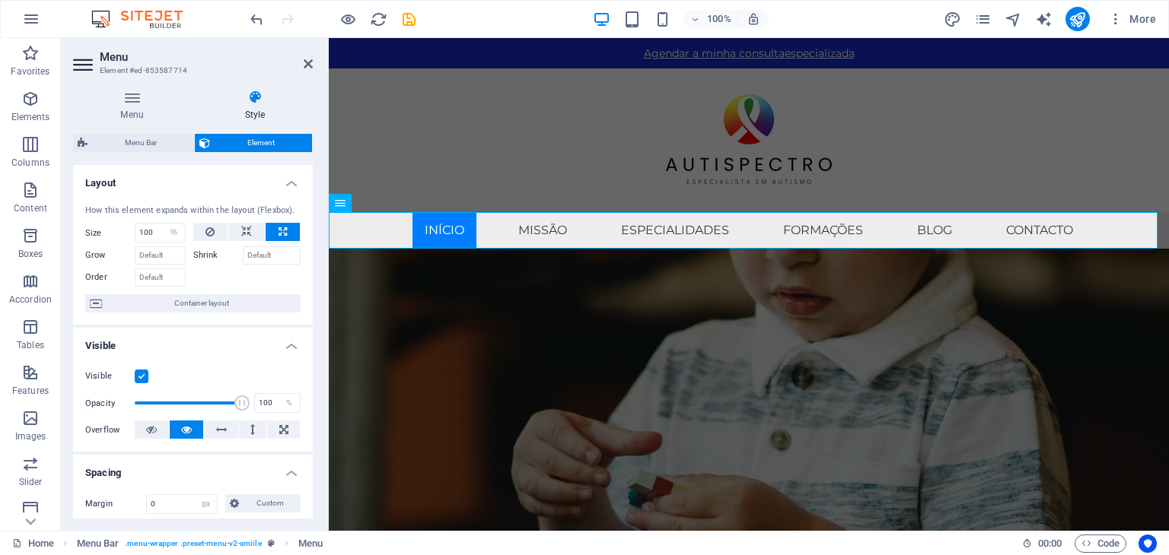
click at [146, 152] on div "Menu Bar Element" at bounding box center [193, 143] width 240 height 19
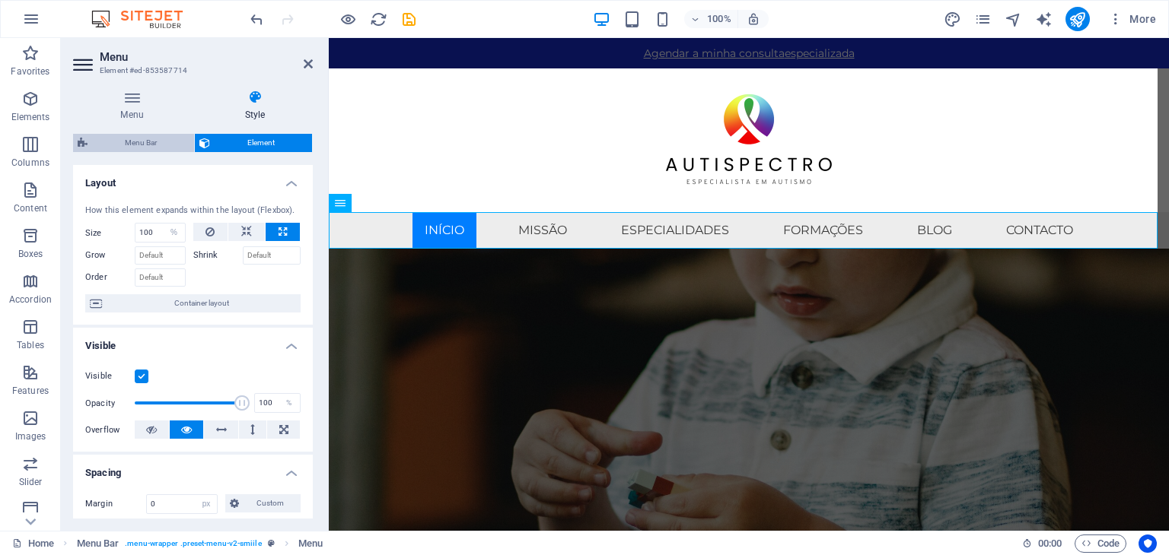
click at [145, 138] on span "Menu Bar" at bounding box center [140, 143] width 97 height 18
select select "rem"
select select "hover_box_bottom"
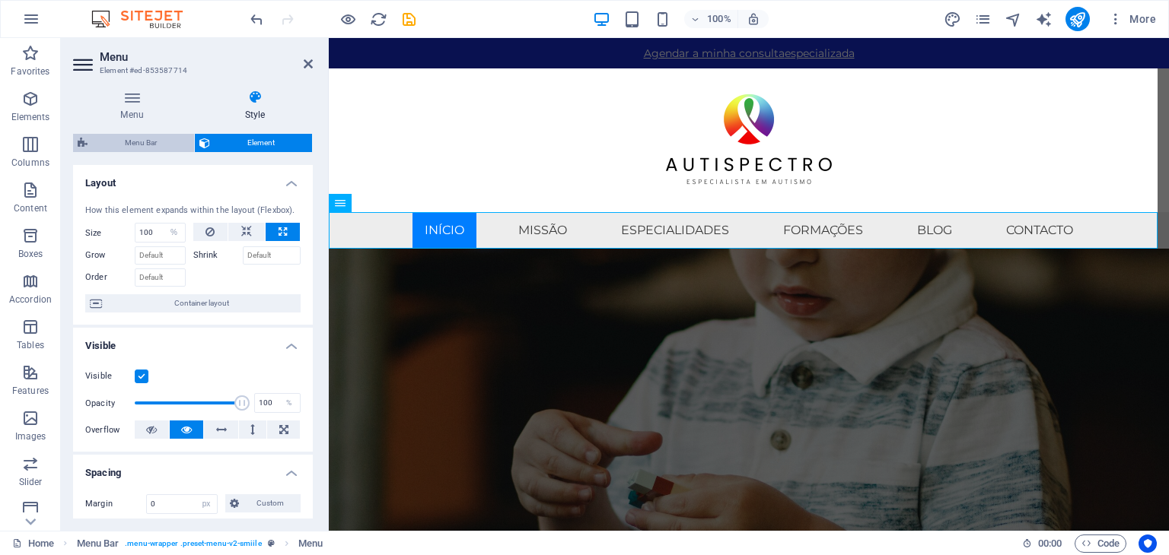
select select "px"
select select "rem"
select select "px"
select select "400"
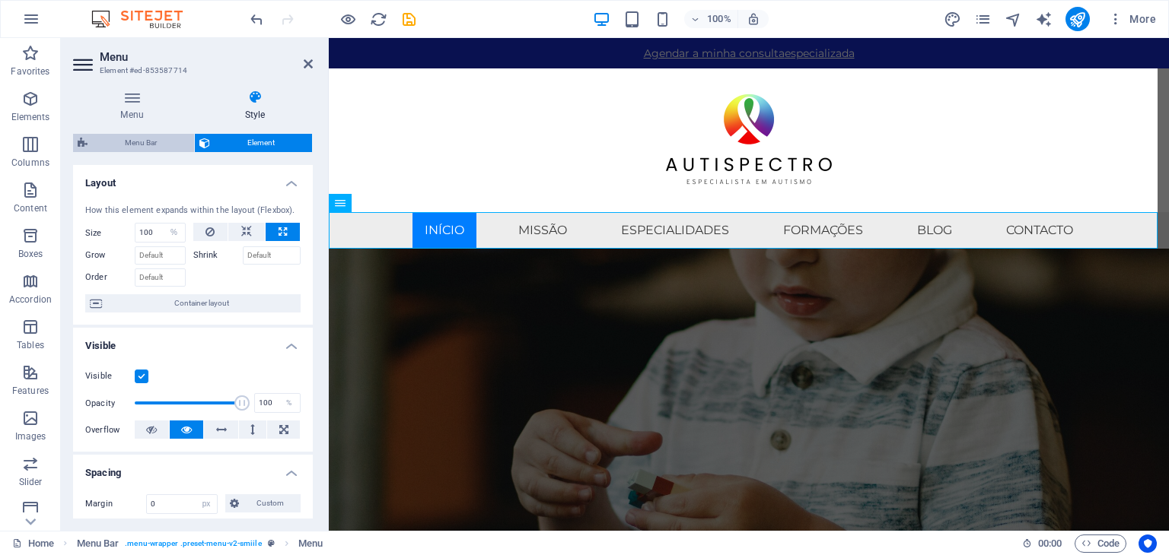
select select "px"
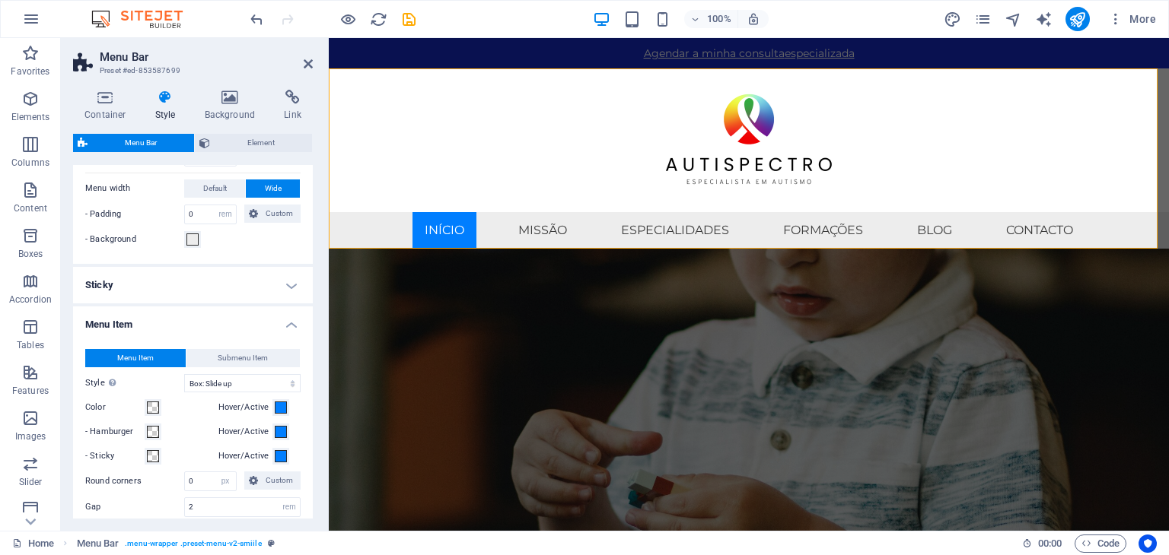
scroll to position [456, 0]
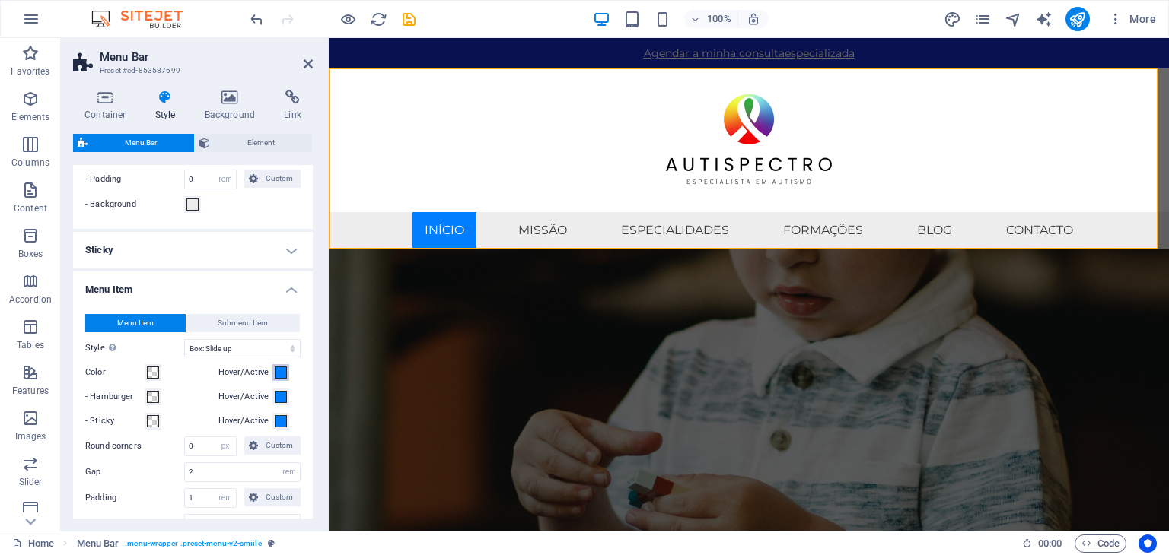
click at [277, 367] on span at bounding box center [281, 373] width 12 height 12
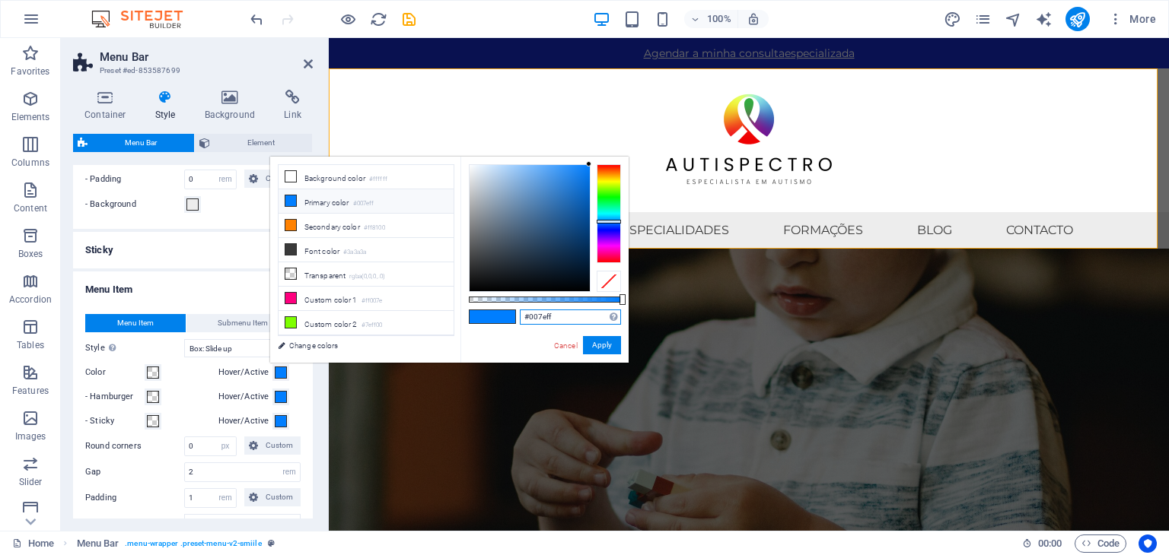
click at [561, 317] on input "#007eff" at bounding box center [570, 317] width 101 height 15
paste input "172bc9"
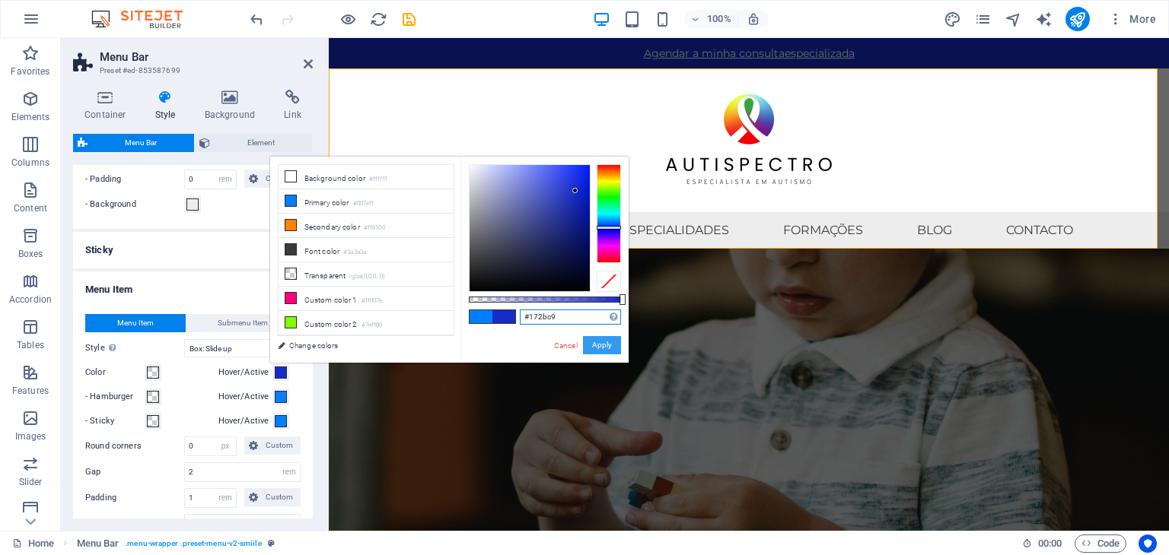
type input "#172bc9"
click at [597, 339] on button "Apply" at bounding box center [602, 345] width 38 height 18
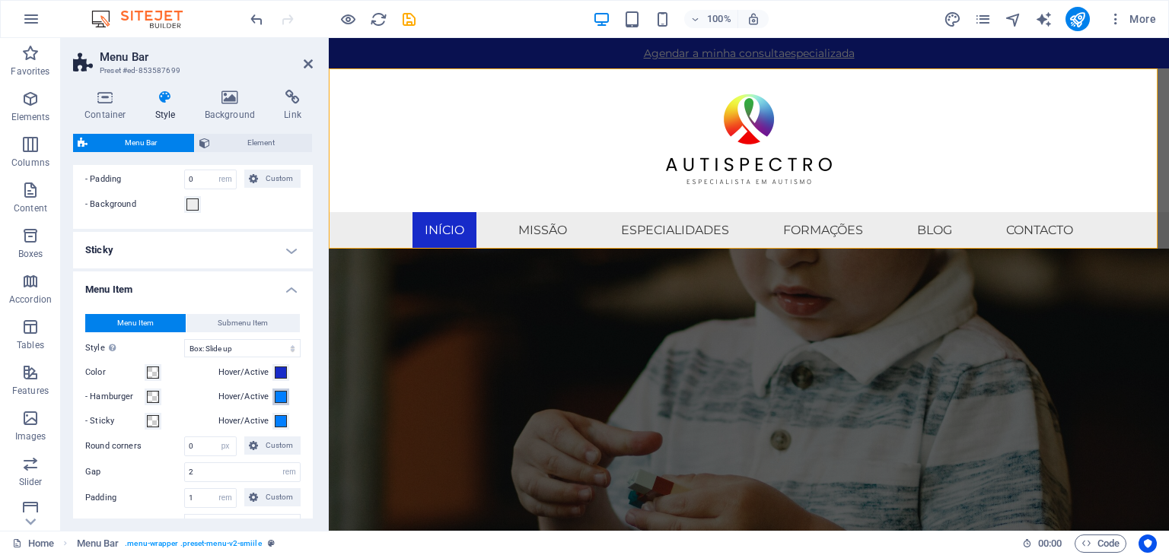
click at [279, 393] on span at bounding box center [281, 397] width 12 height 12
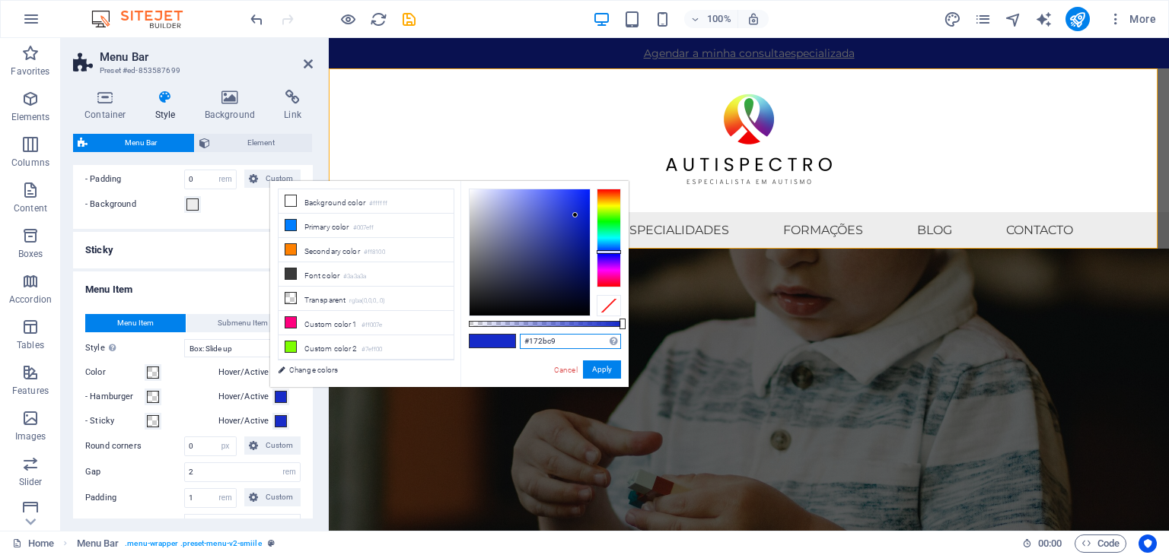
click at [603, 336] on input "#172bc9" at bounding box center [570, 341] width 101 height 15
click at [581, 339] on input "#172bc9" at bounding box center [570, 341] width 101 height 15
click at [593, 373] on button "Apply" at bounding box center [602, 370] width 38 height 18
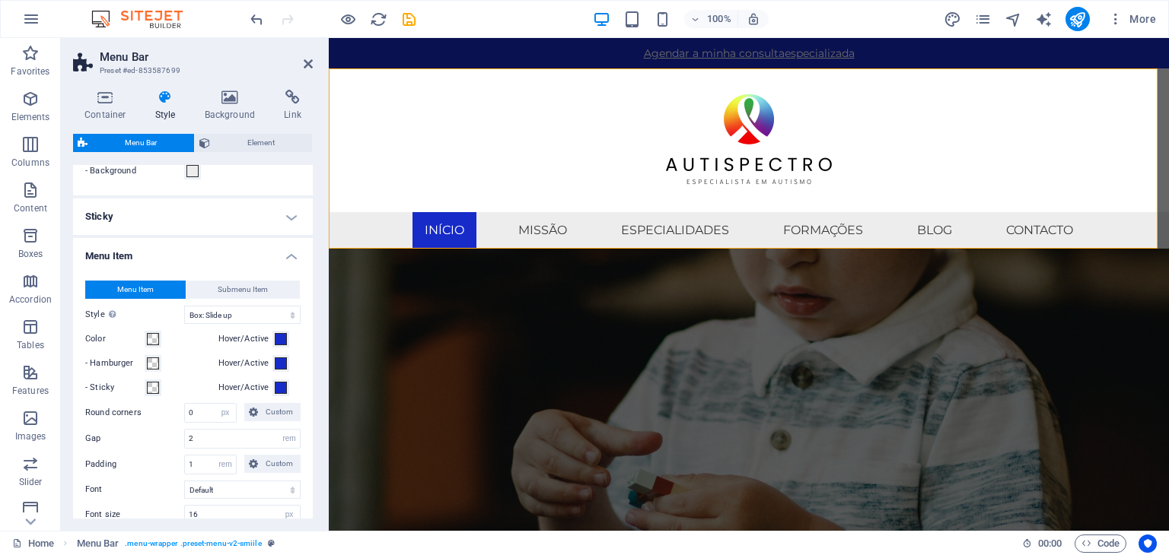
scroll to position [533, 0]
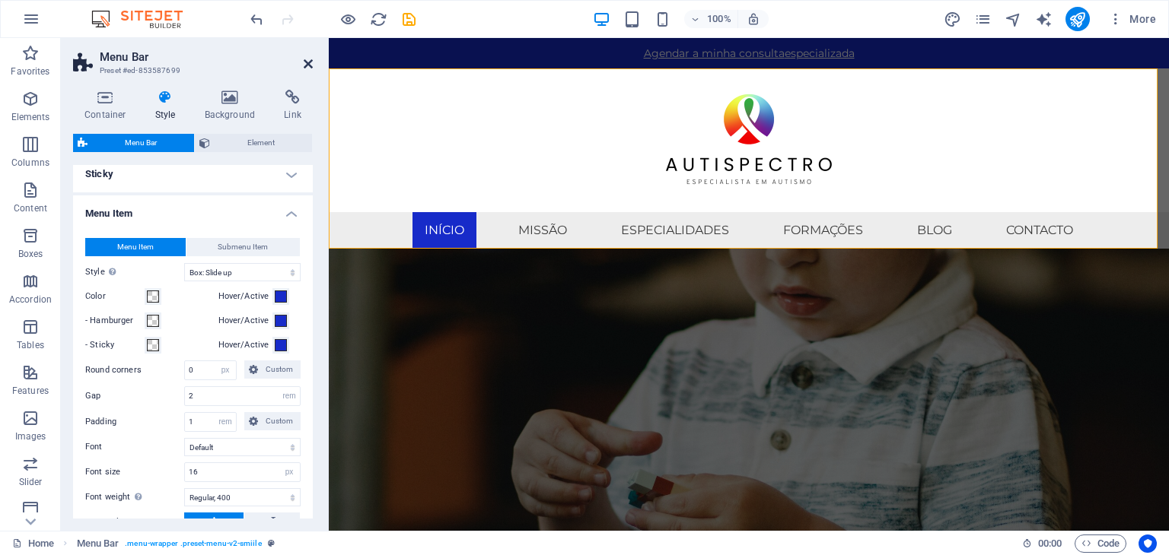
click at [308, 58] on icon at bounding box center [308, 64] width 9 height 12
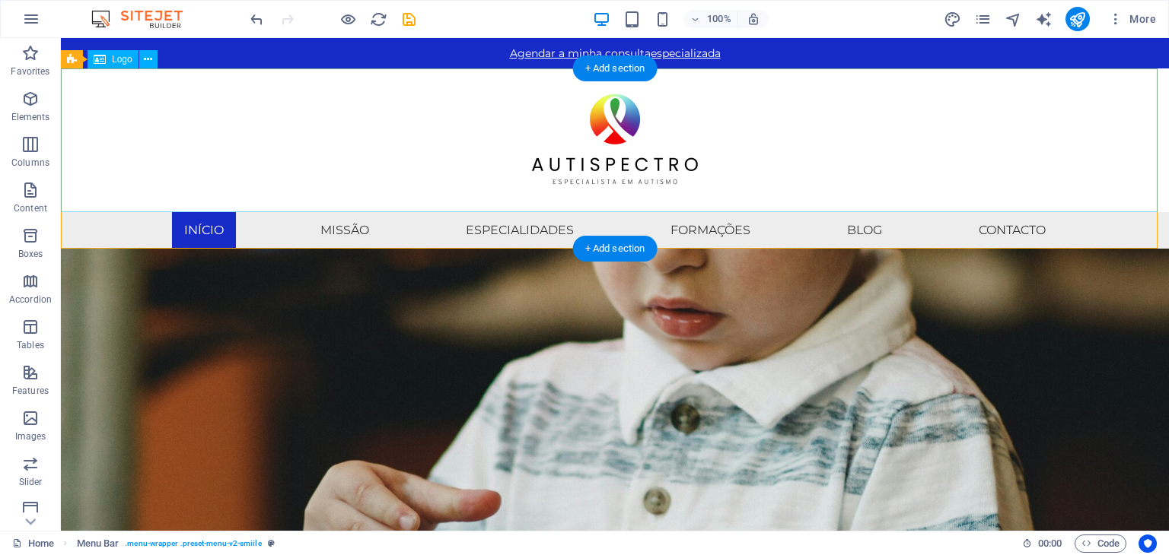
click at [385, 161] on div at bounding box center [615, 140] width 1108 height 144
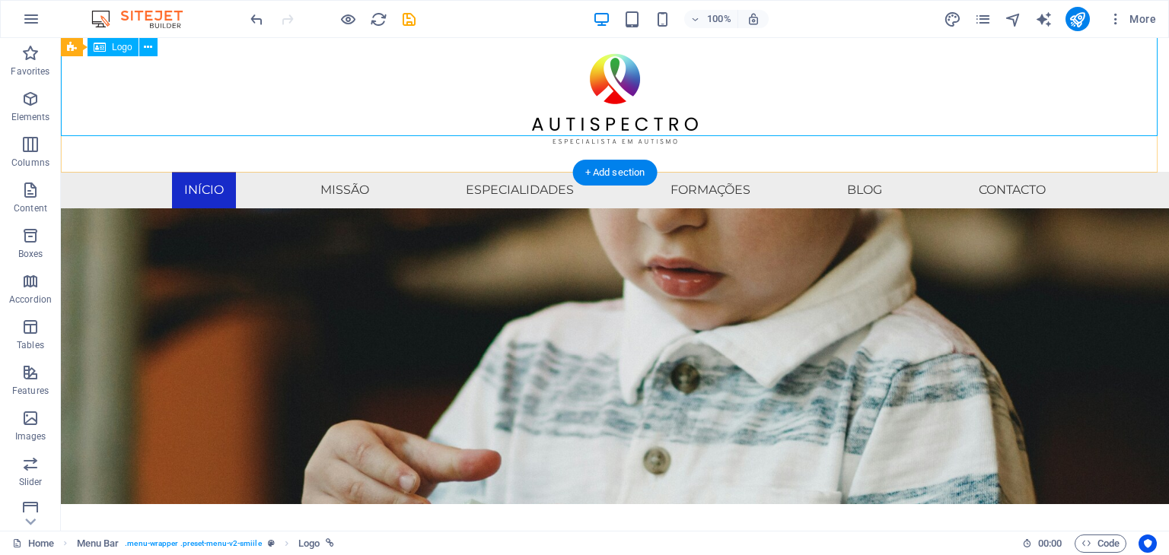
scroll to position [0, 0]
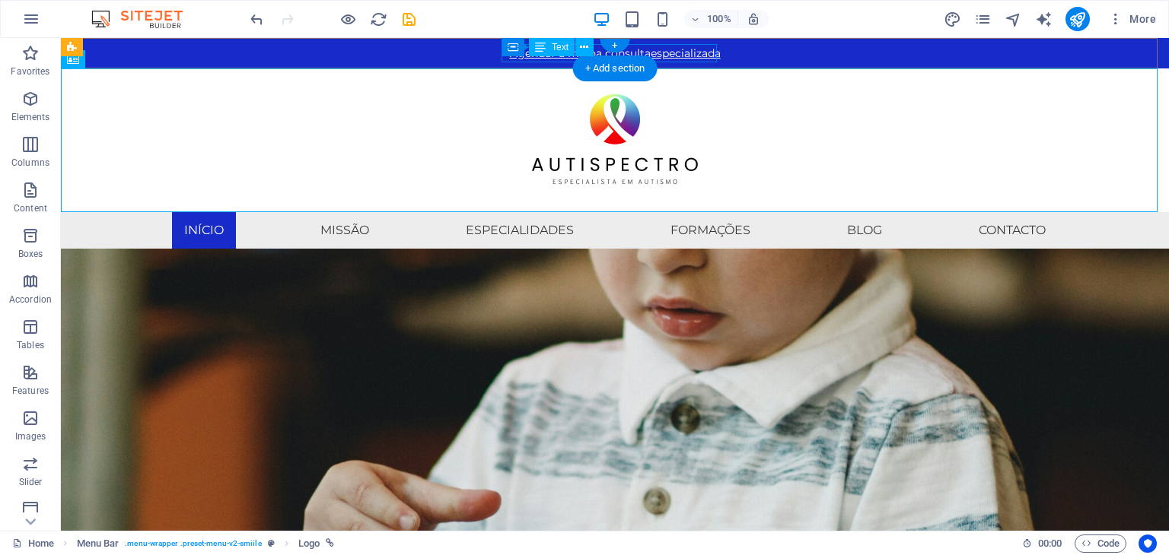
click at [705, 56] on div "Agendar a minha consulta especializada" at bounding box center [615, 53] width 718 height 18
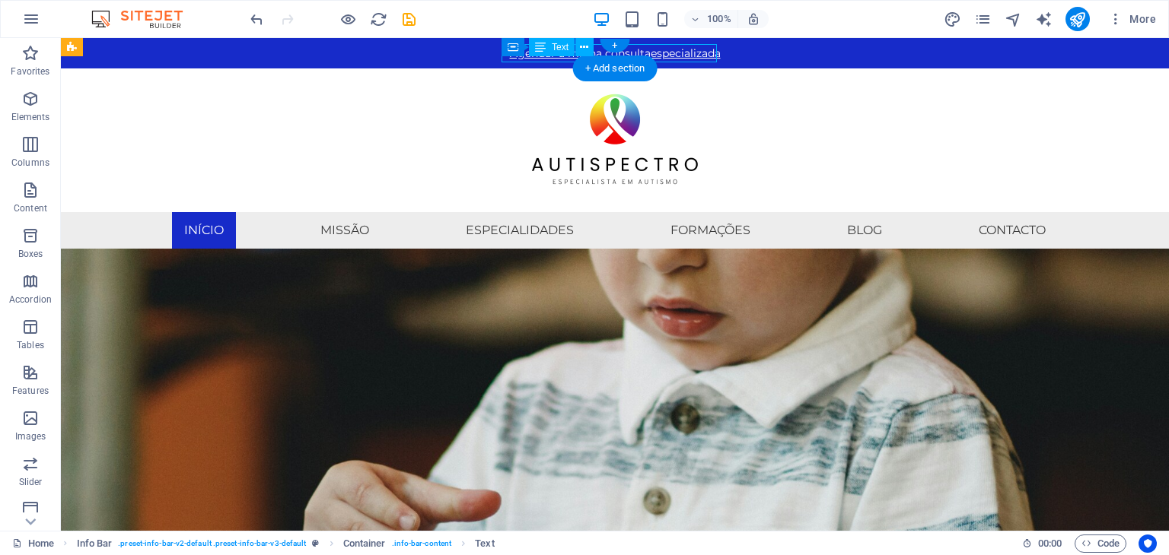
click at [705, 56] on div "Agendar a minha consulta especializada" at bounding box center [615, 53] width 718 height 18
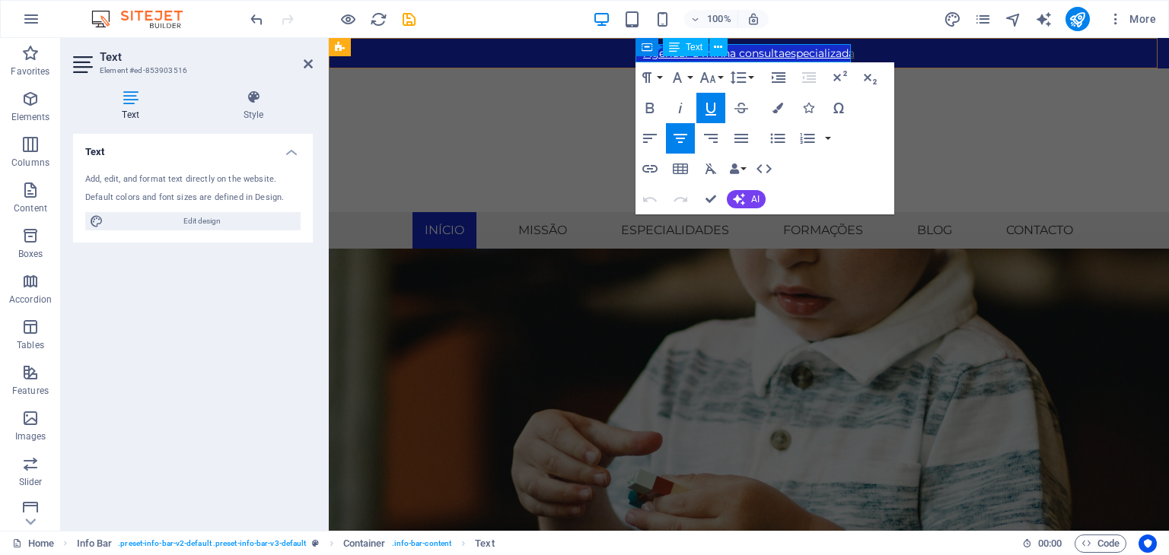
click at [776, 52] on u "Agendar a minha consulta" at bounding box center [714, 53] width 141 height 14
click at [672, 50] on icon at bounding box center [674, 47] width 11 height 18
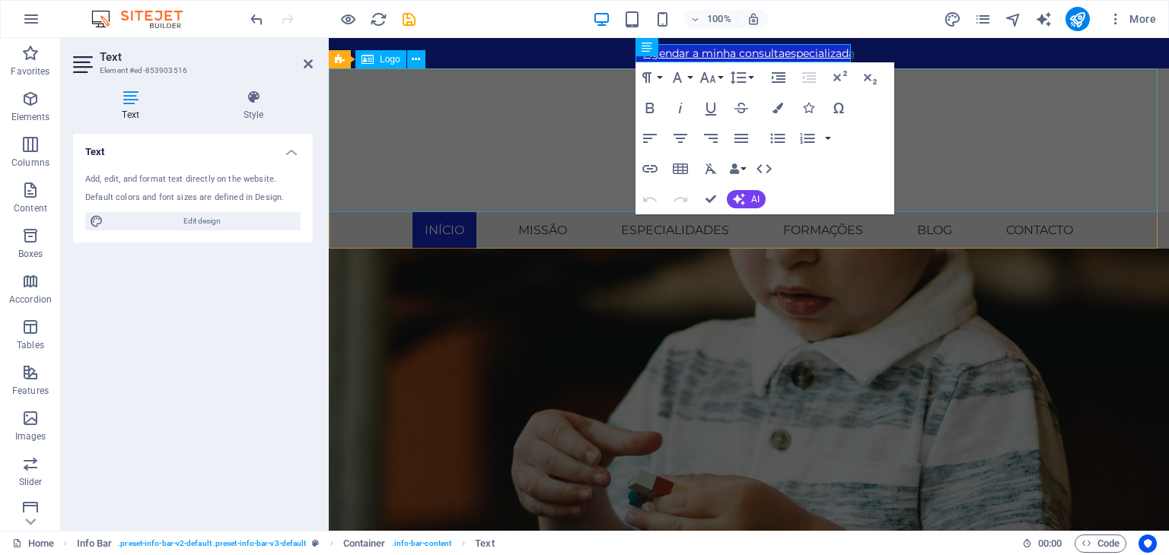
click at [934, 93] on div at bounding box center [749, 140] width 840 height 144
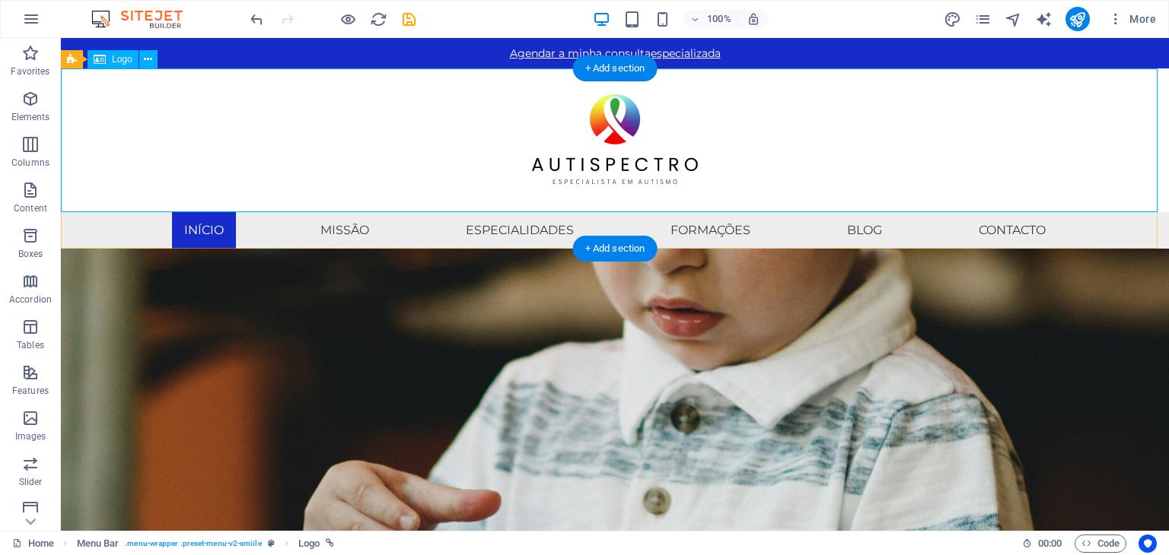
click at [759, 116] on div at bounding box center [615, 140] width 1108 height 144
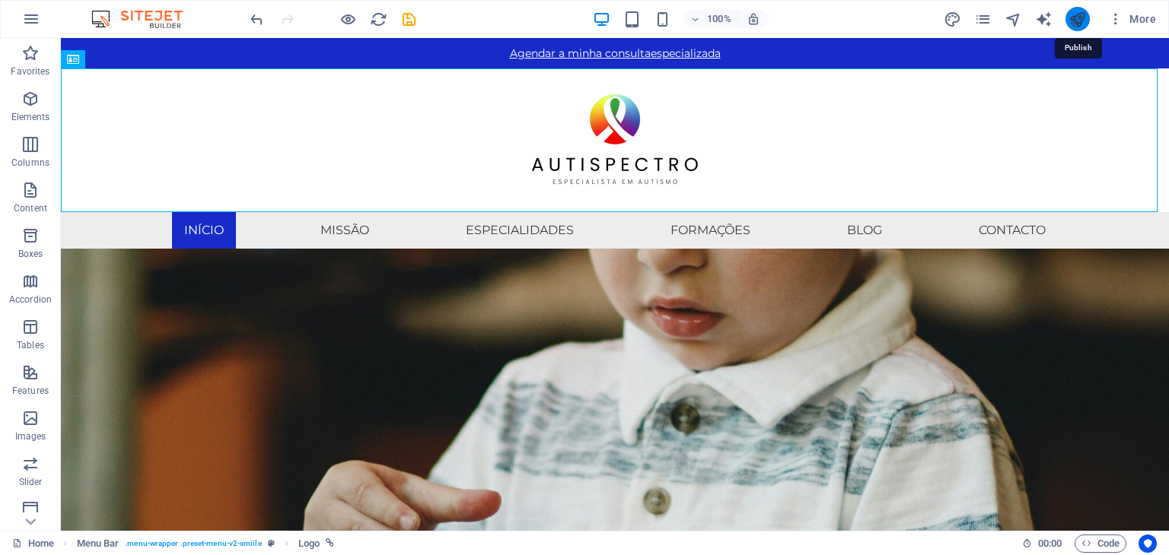
click at [1075, 27] on icon "publish" at bounding box center [1076, 19] width 17 height 17
checkbox input "false"
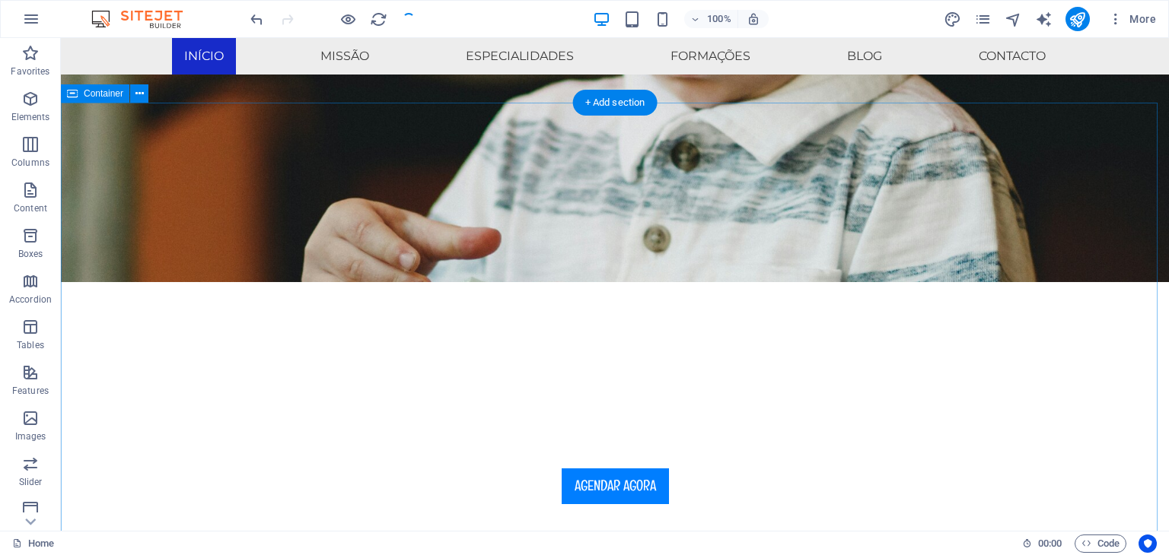
scroll to position [76, 0]
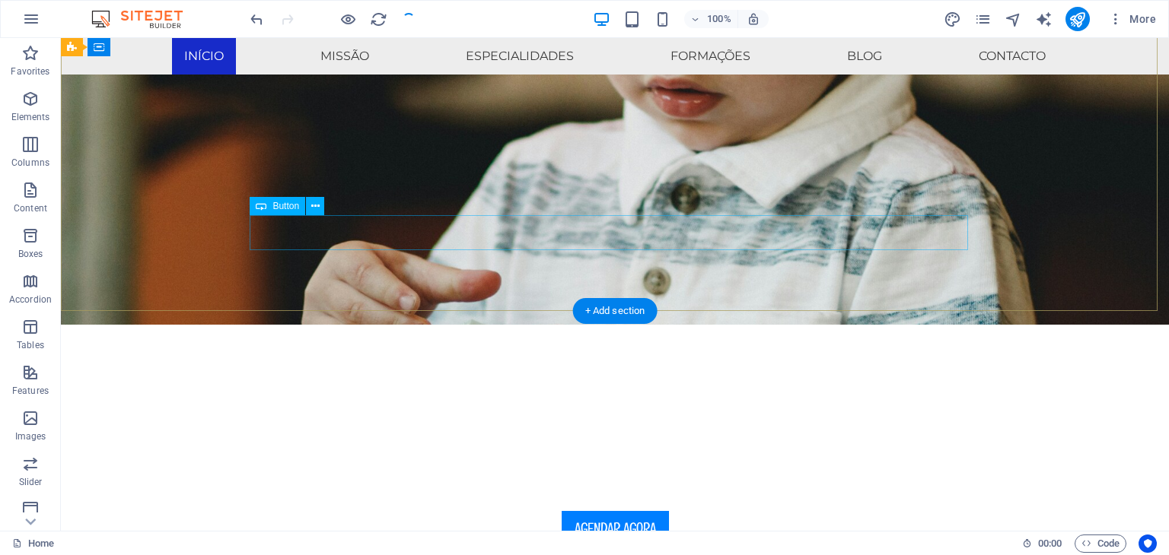
click at [633, 511] on div "AGENDAR AGORA" at bounding box center [615, 529] width 718 height 36
